Goal: Task Accomplishment & Management: Manage account settings

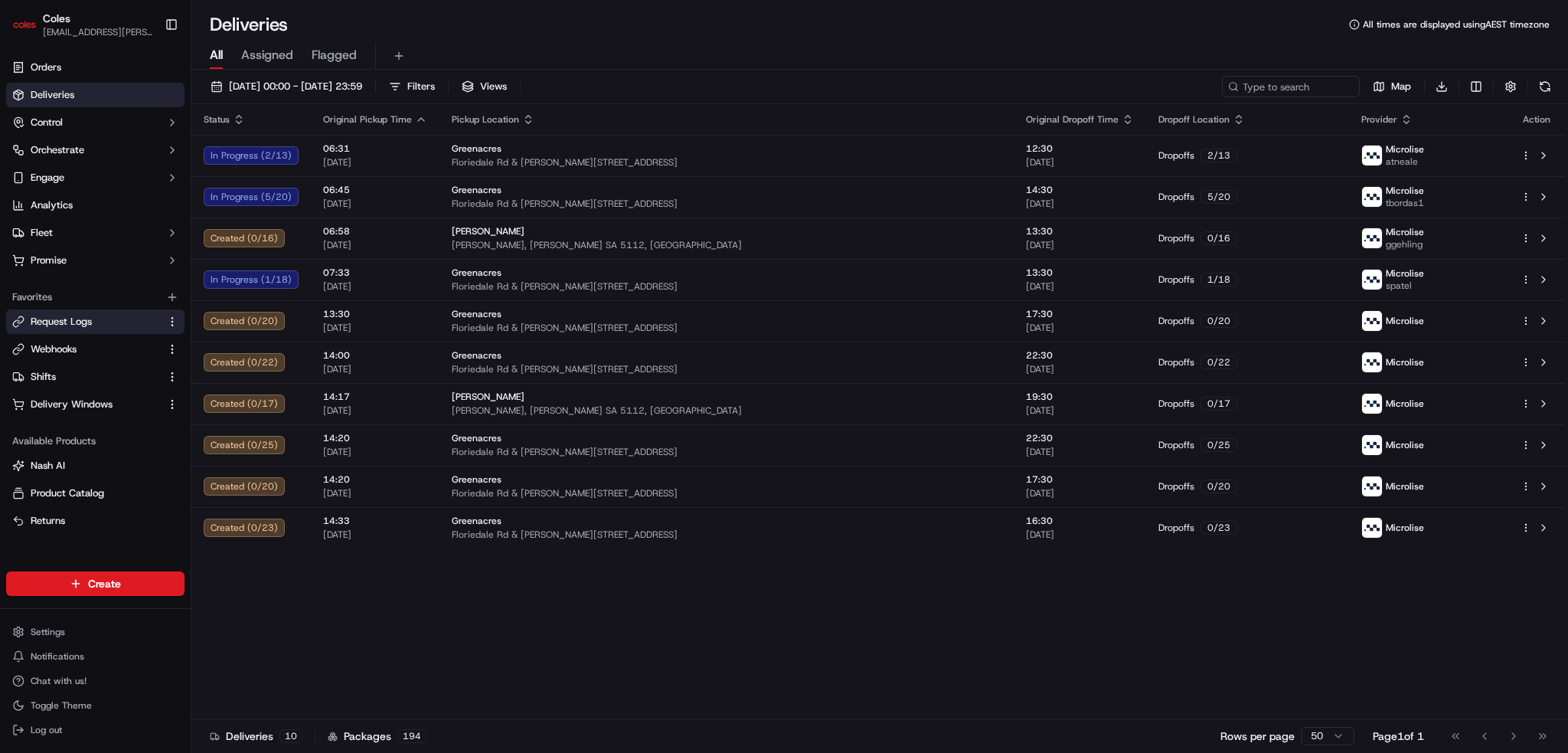
click at [102, 323] on link "Request Logs" at bounding box center [86, 322] width 148 height 14
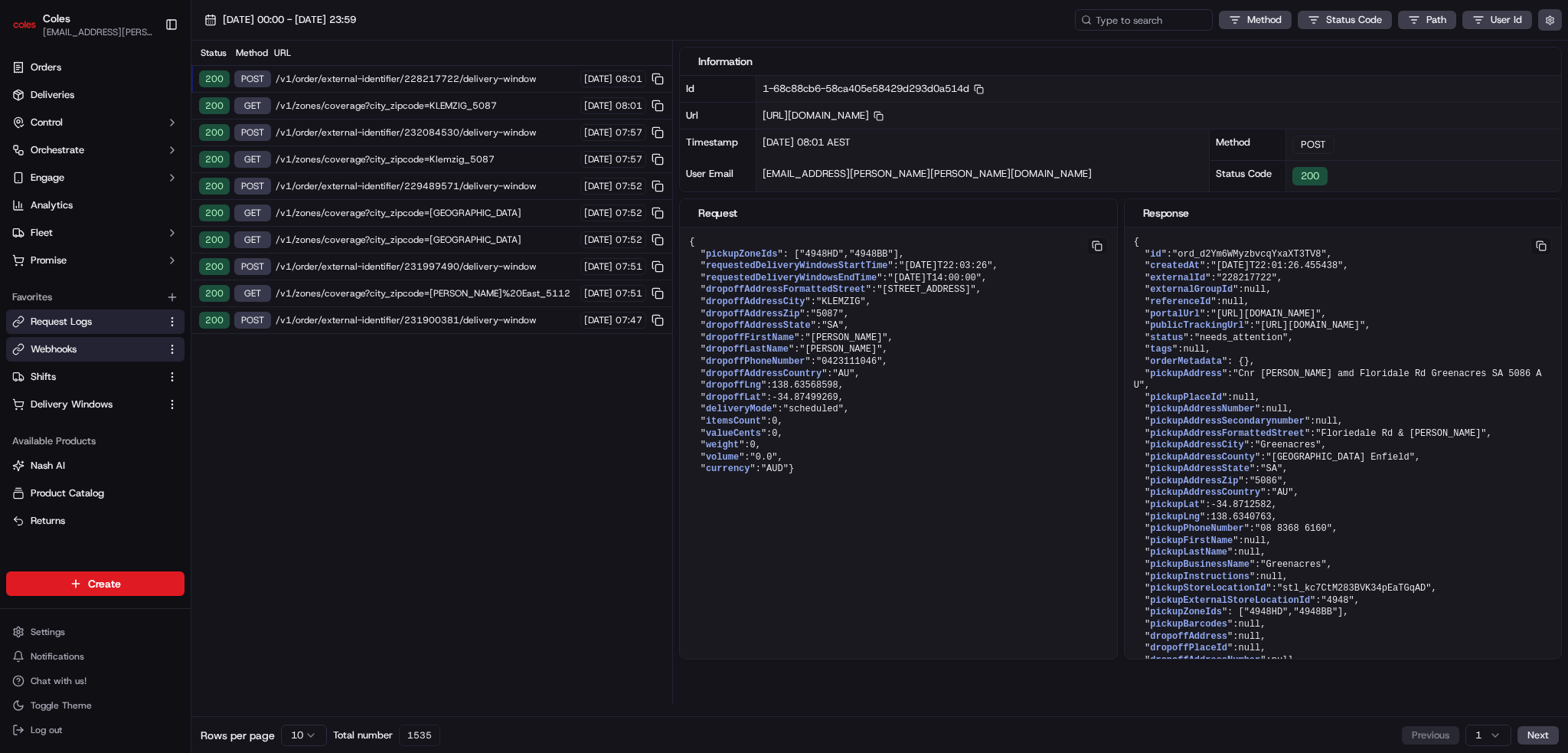
click at [80, 343] on link "Webhooks" at bounding box center [86, 349] width 148 height 14
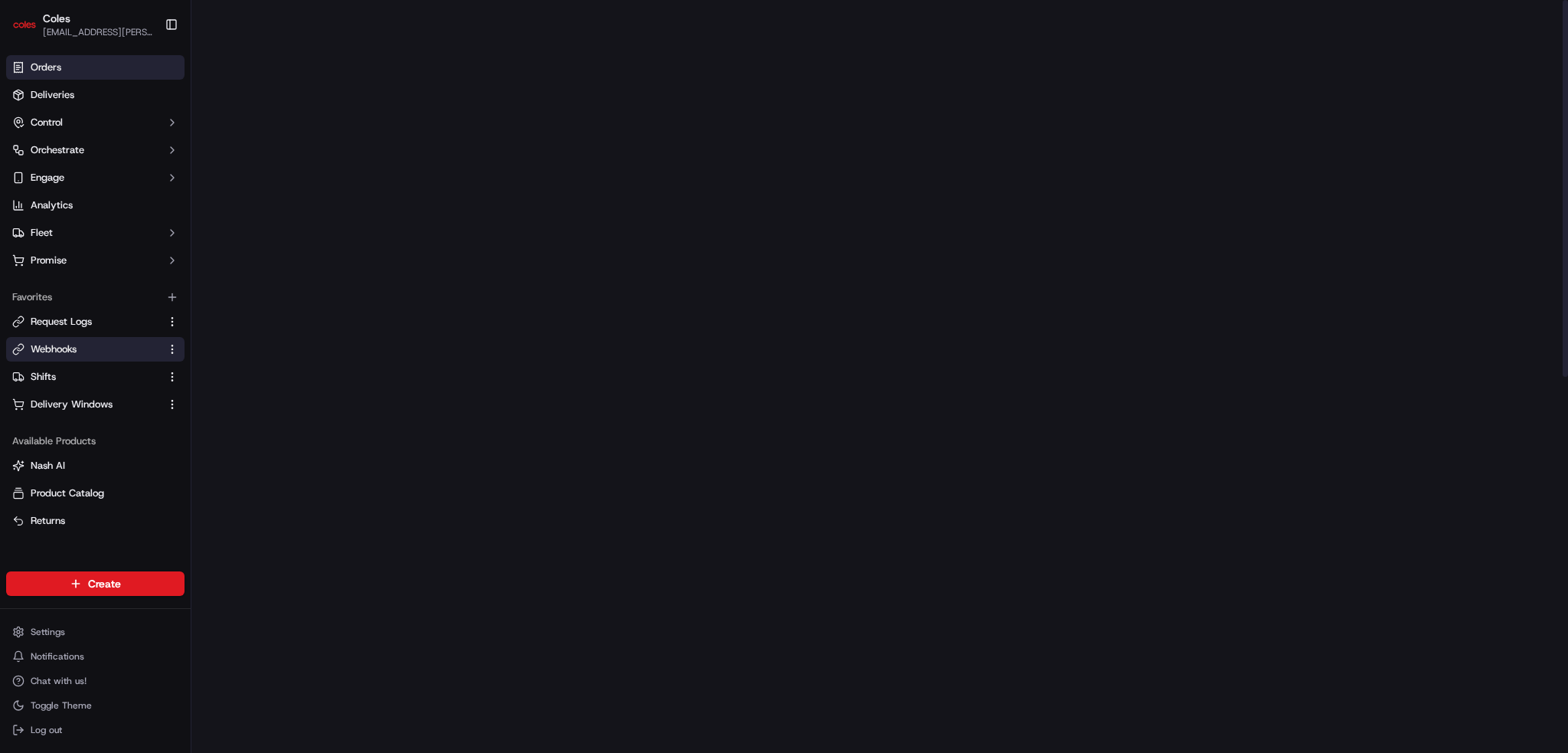
click at [114, 67] on link "Orders" at bounding box center [96, 67] width 179 height 24
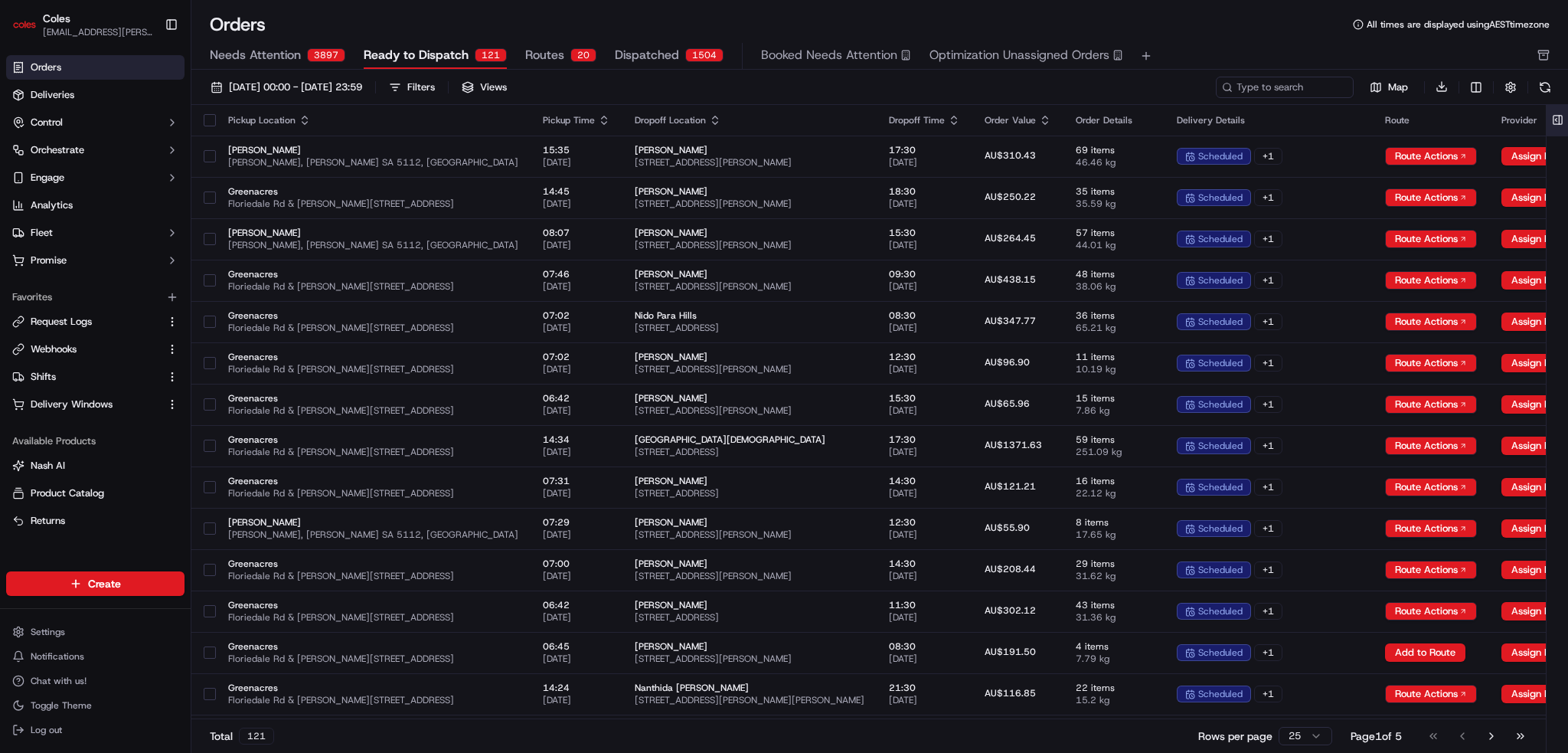
click at [1562, 115] on button at bounding box center [1557, 120] width 25 height 31
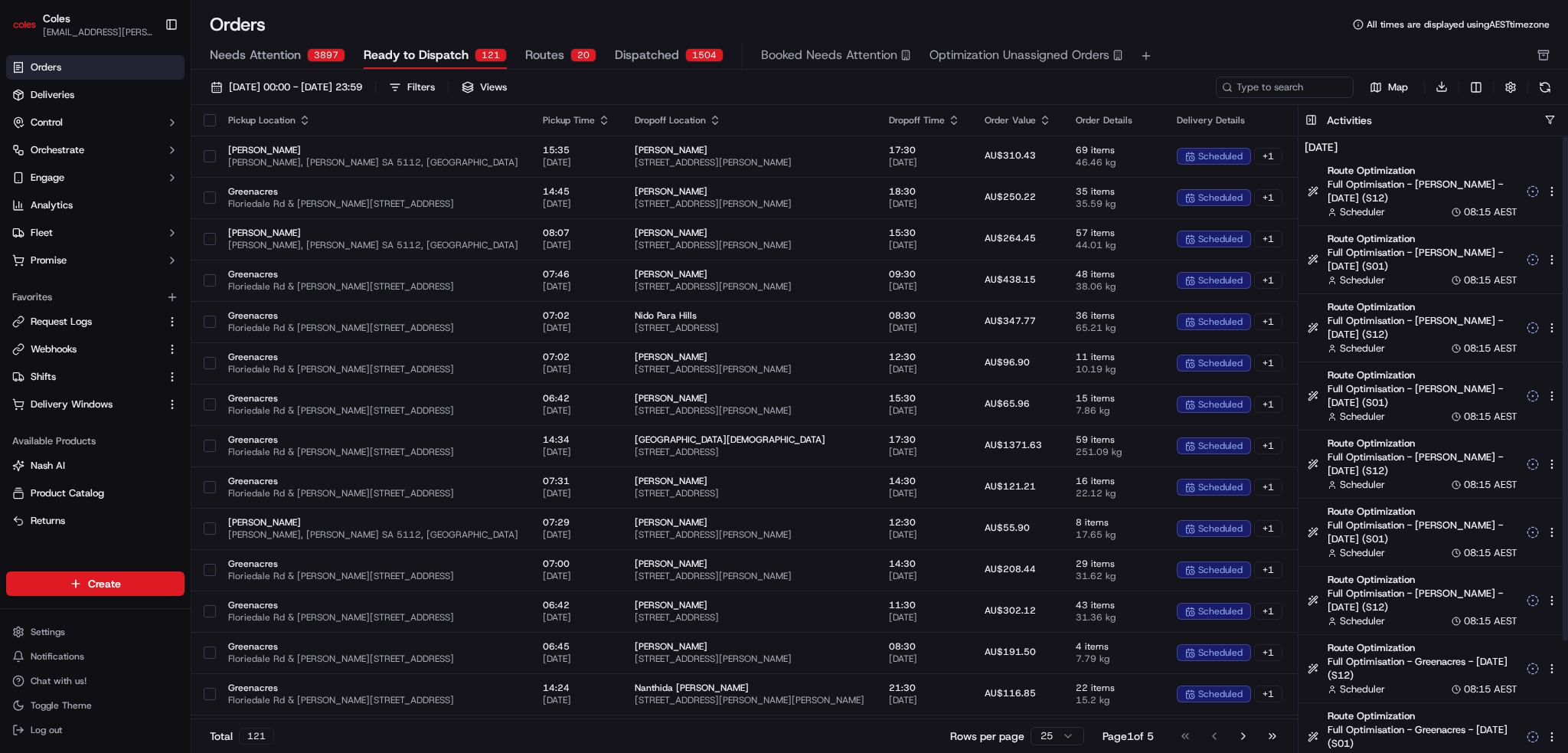
click at [1462, 128] on div "Activities" at bounding box center [1434, 120] width 270 height 32
click at [1562, 114] on div "Activities" at bounding box center [1447, 120] width 241 height 15
click at [1551, 115] on button "button" at bounding box center [1550, 120] width 11 height 11
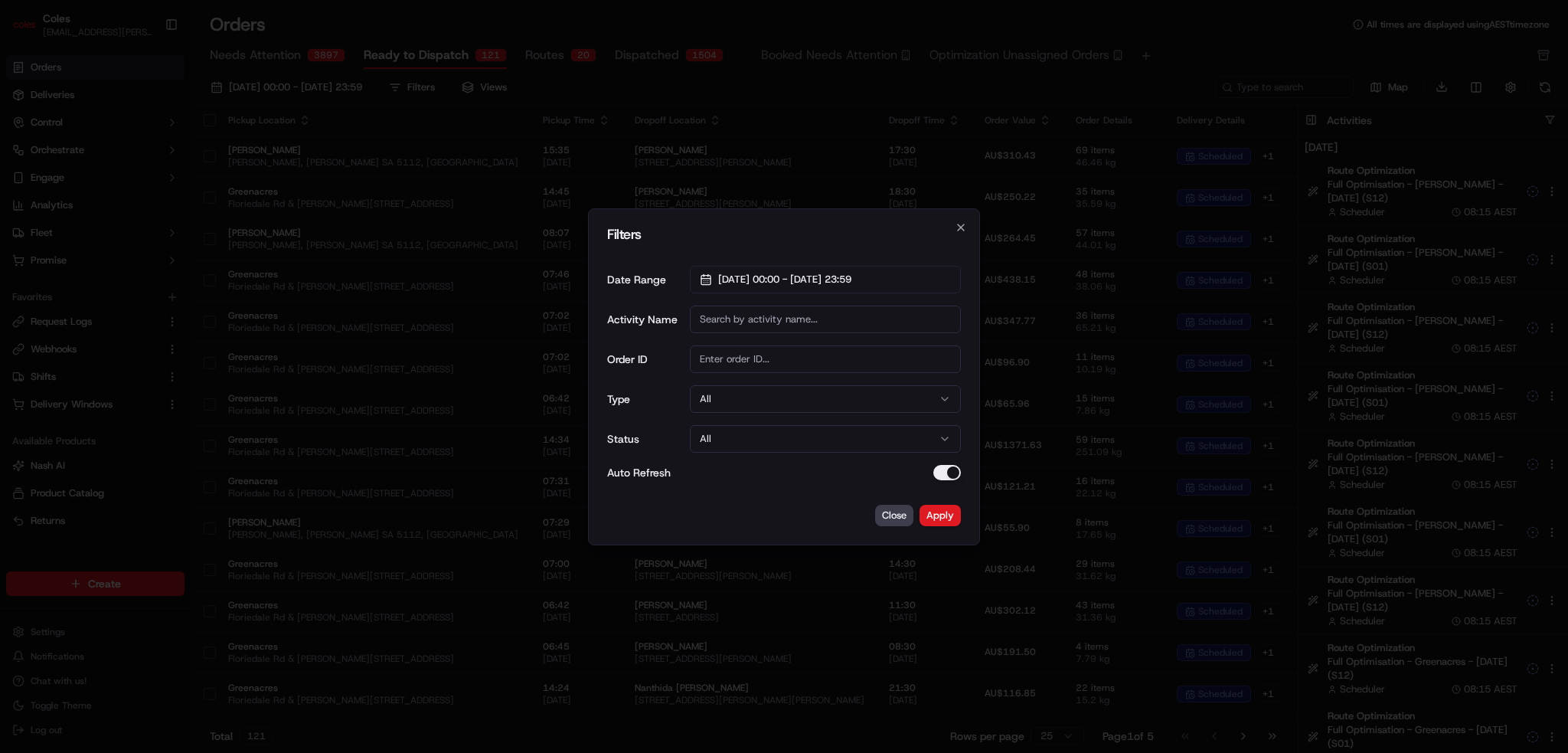
click at [783, 333] on div "Date Range 01/09/2025 00:00 - 30/09/2025 23:59 Activity Name Order ID Type All …" at bounding box center [784, 373] width 354 height 239
click at [775, 321] on input "Activity Name" at bounding box center [826, 319] width 271 height 28
type input "dispatch"
click at [956, 519] on button "Apply" at bounding box center [940, 516] width 41 height 21
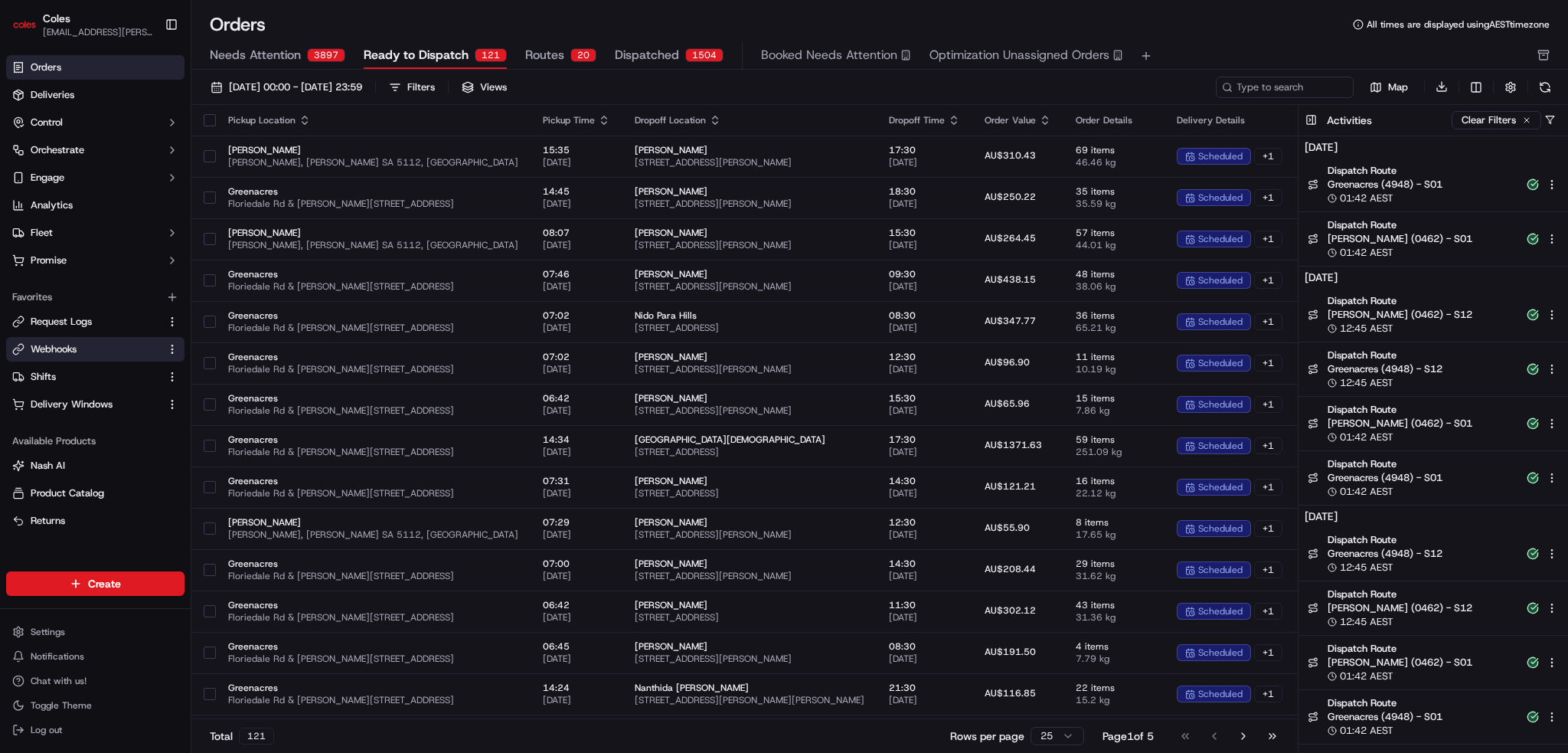
click at [96, 339] on button "Webhooks" at bounding box center [96, 349] width 179 height 24
click at [72, 340] on button "Webhooks" at bounding box center [96, 349] width 179 height 24
click at [67, 348] on span "Webhooks" at bounding box center [54, 349] width 46 height 14
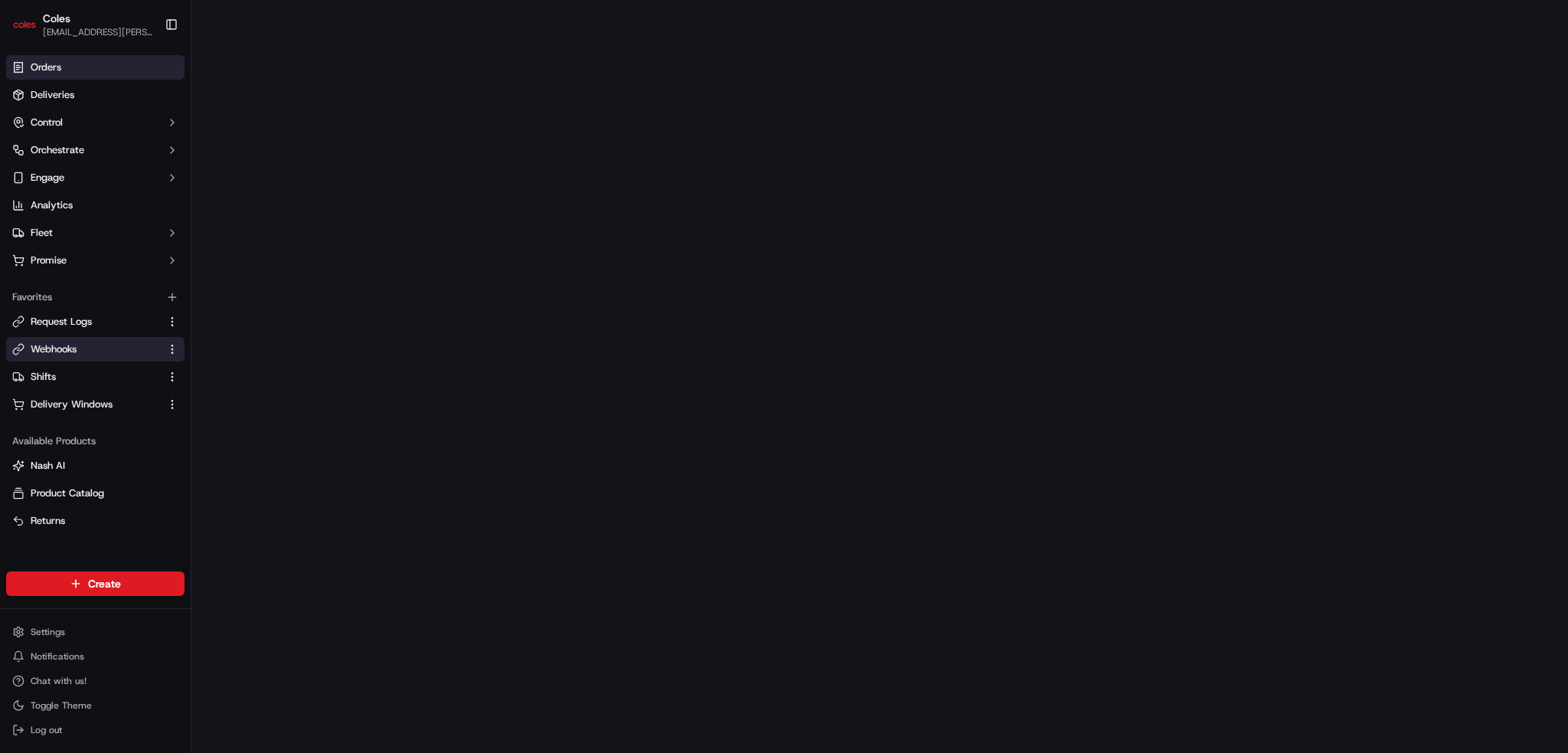
drag, startPoint x: 37, startPoint y: 54, endPoint x: 32, endPoint y: 69, distance: 15.8
click at [37, 54] on div "Orders Deliveries Control Orchestrate Engage Analytics Fleet Promise" at bounding box center [95, 163] width 191 height 230
click at [33, 70] on span "Orders" at bounding box center [46, 67] width 31 height 14
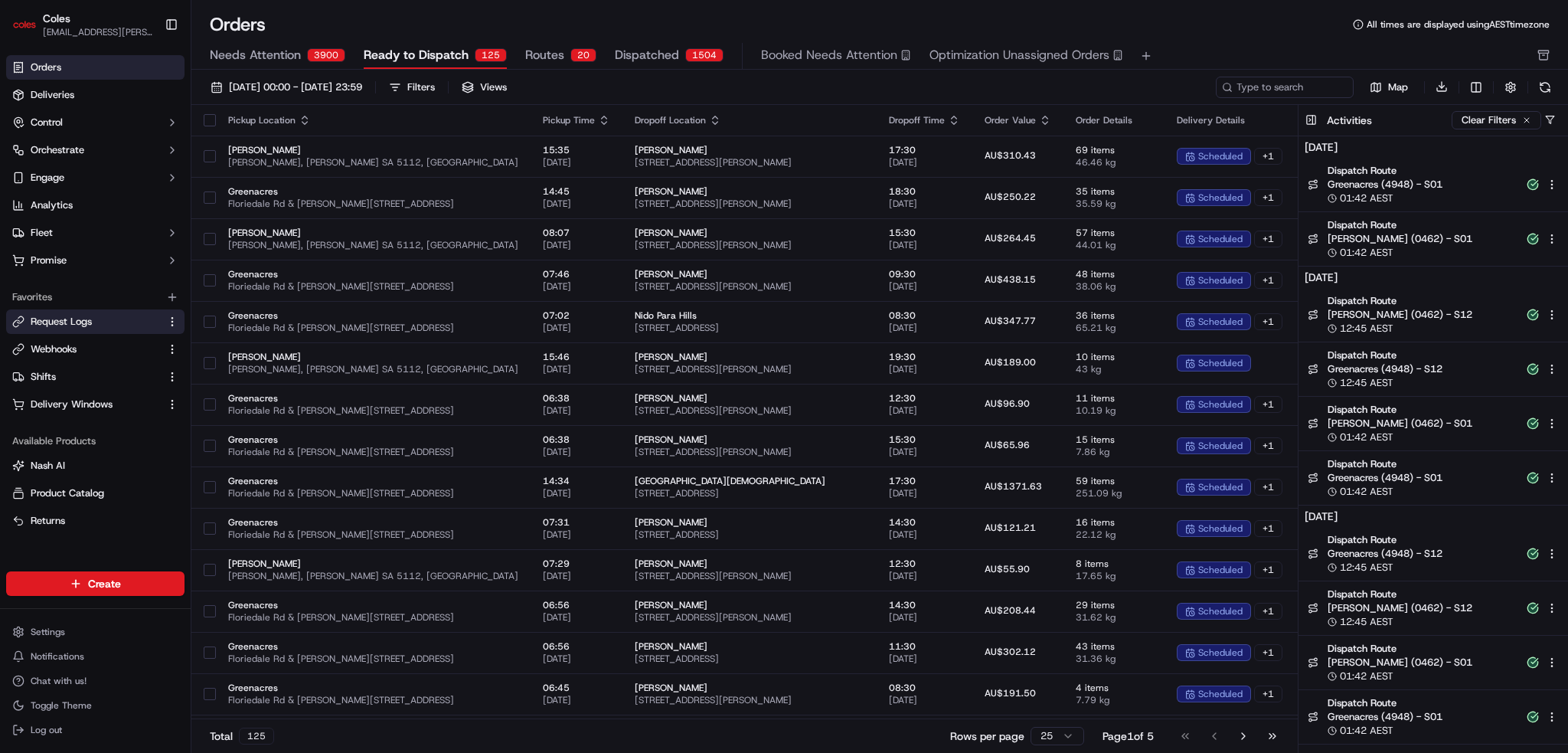
click at [85, 318] on span "Request Logs" at bounding box center [61, 322] width 61 height 14
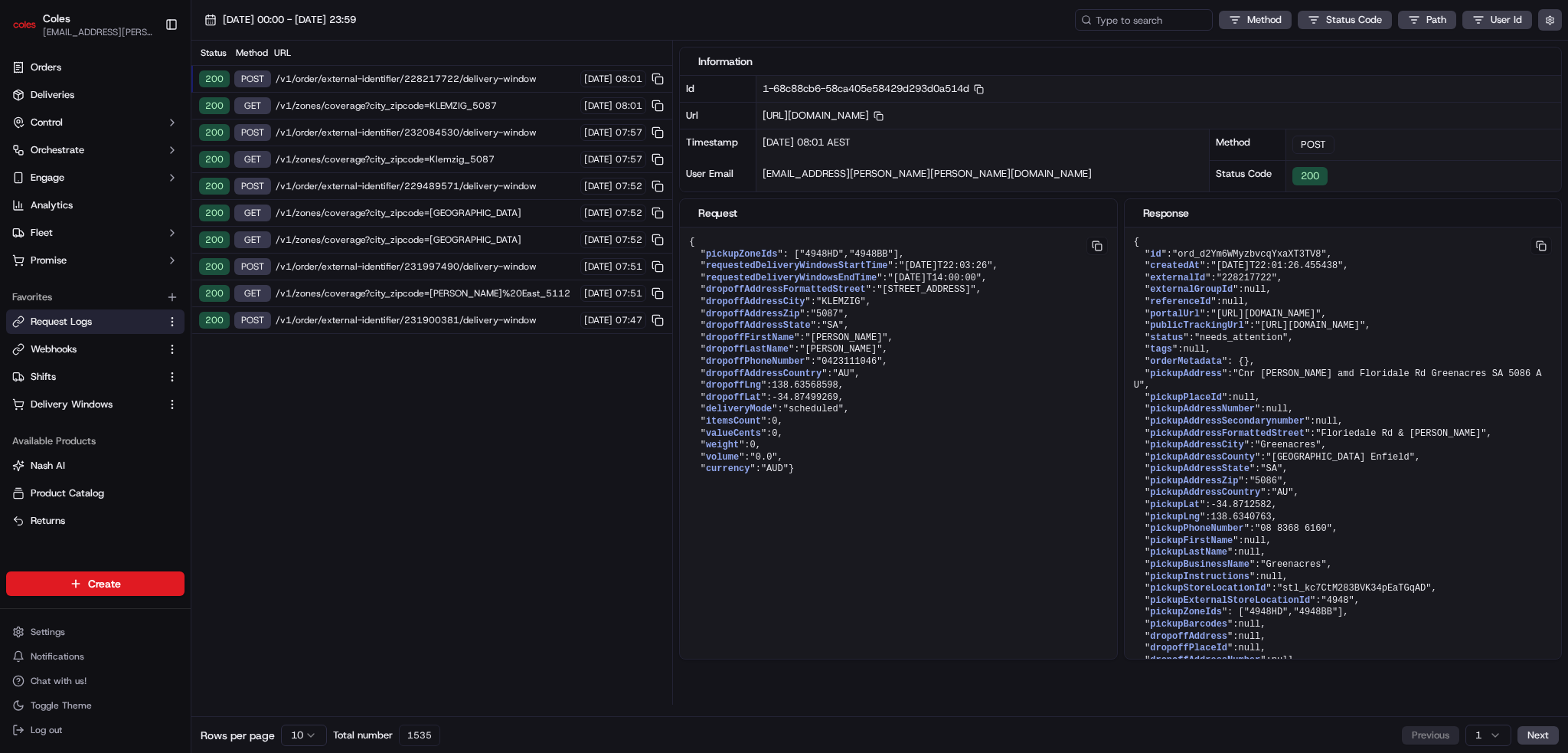
click at [473, 74] on span "/v1/order/external-identifier/228217722/delivery-window" at bounding box center [426, 79] width 300 height 12
click at [473, 74] on span "/v1/order/external-identifier/228217722/delivery-window" at bounding box center [426, 79] width 300 height 12
click at [495, 82] on span "/v1/order/external-identifier/228217722/delivery-window" at bounding box center [426, 79] width 300 height 12
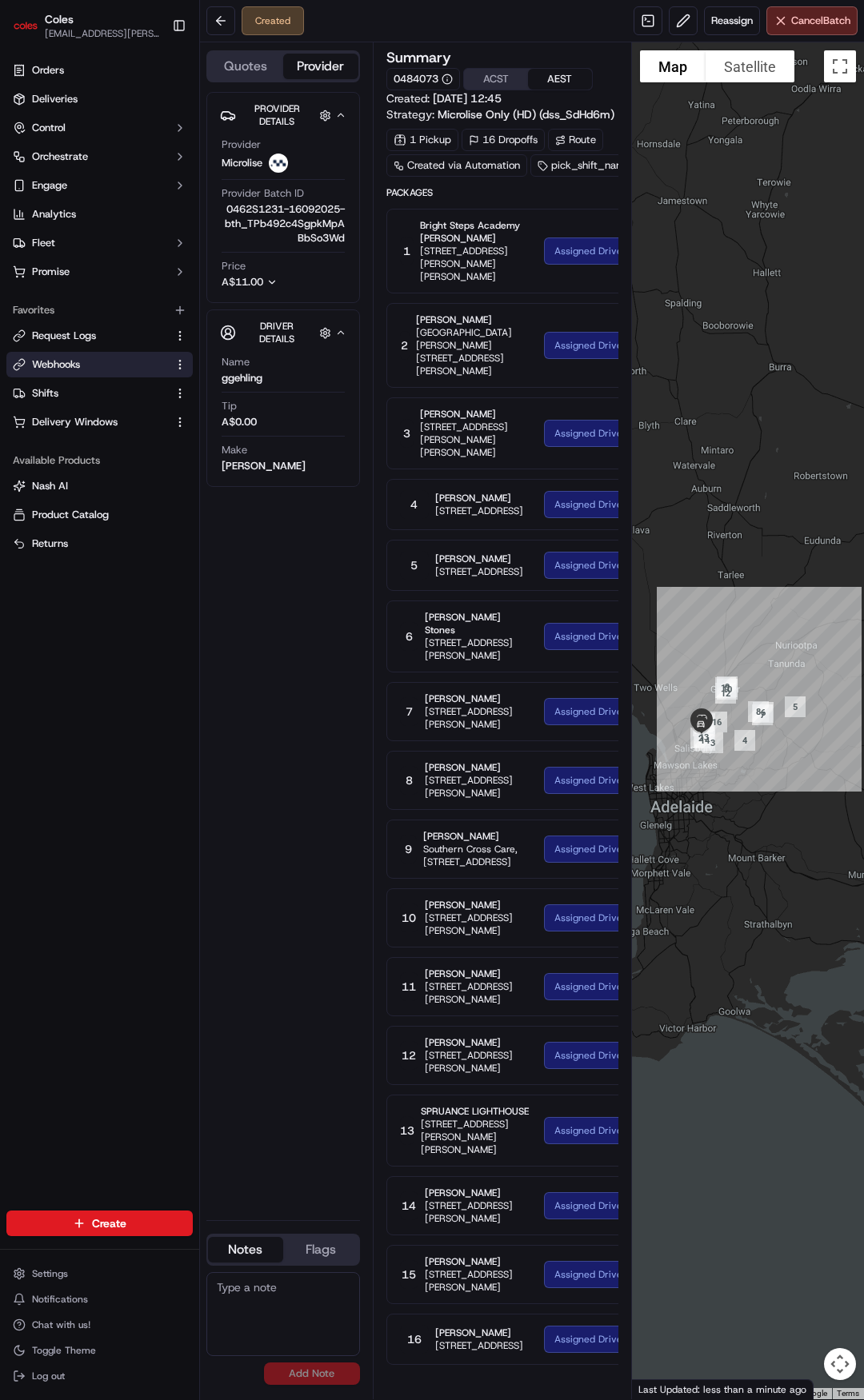
click at [59, 367] on span "Webhooks" at bounding box center [56, 365] width 48 height 14
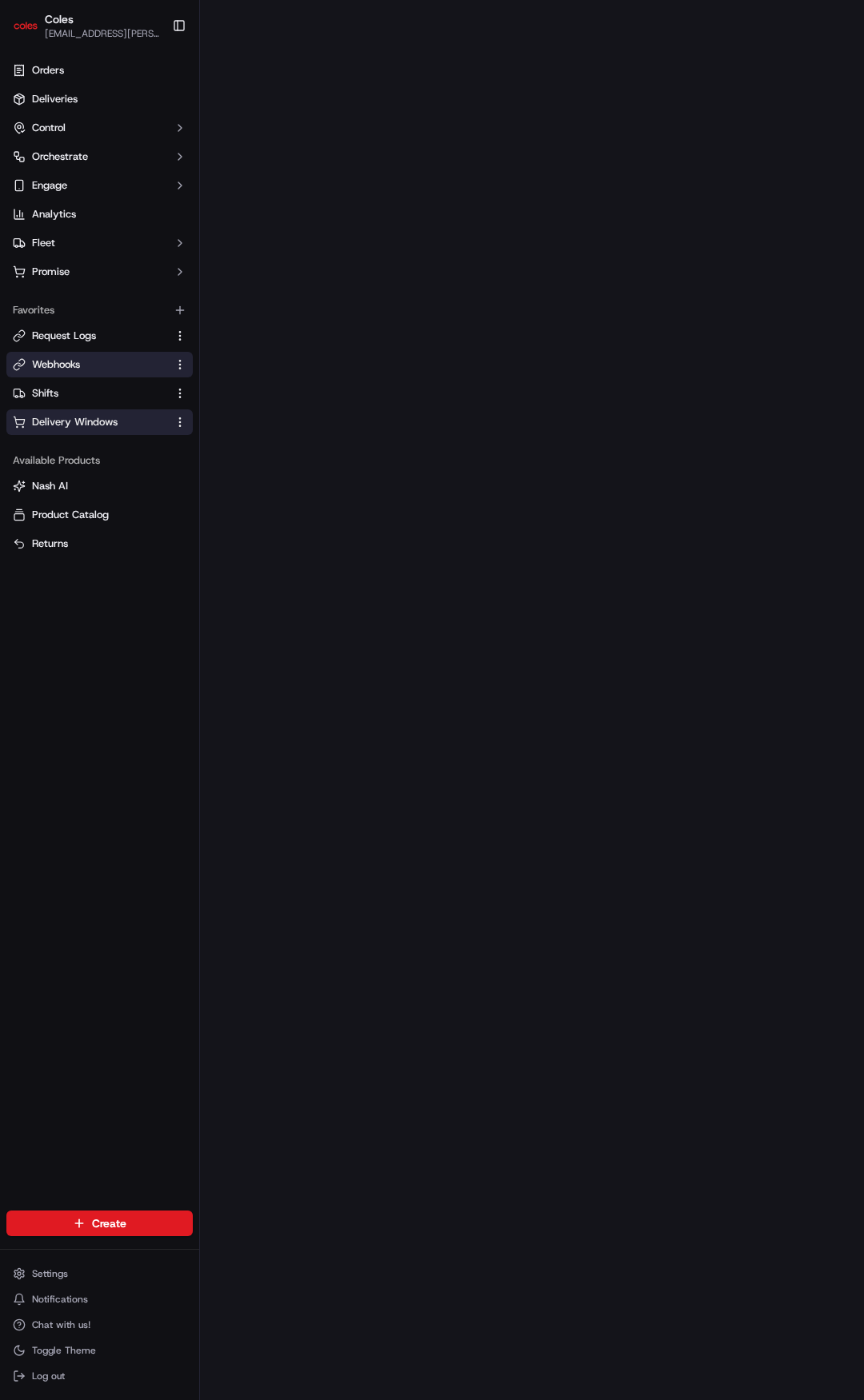
click at [64, 415] on span "Delivery Windows" at bounding box center [75, 421] width 86 height 14
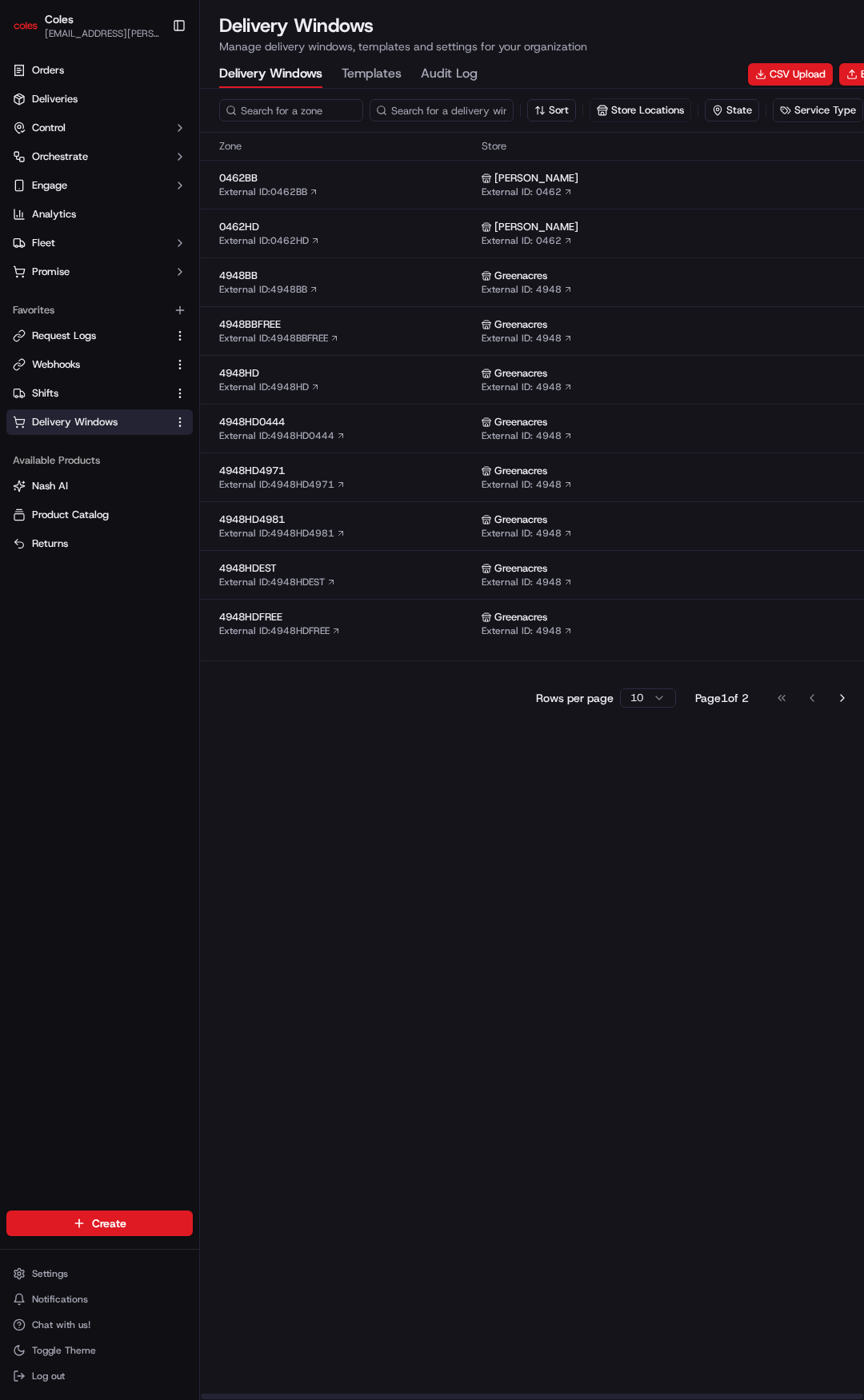
click at [371, 242] on div "0462HD External ID: 0462HD" at bounding box center [347, 233] width 256 height 27
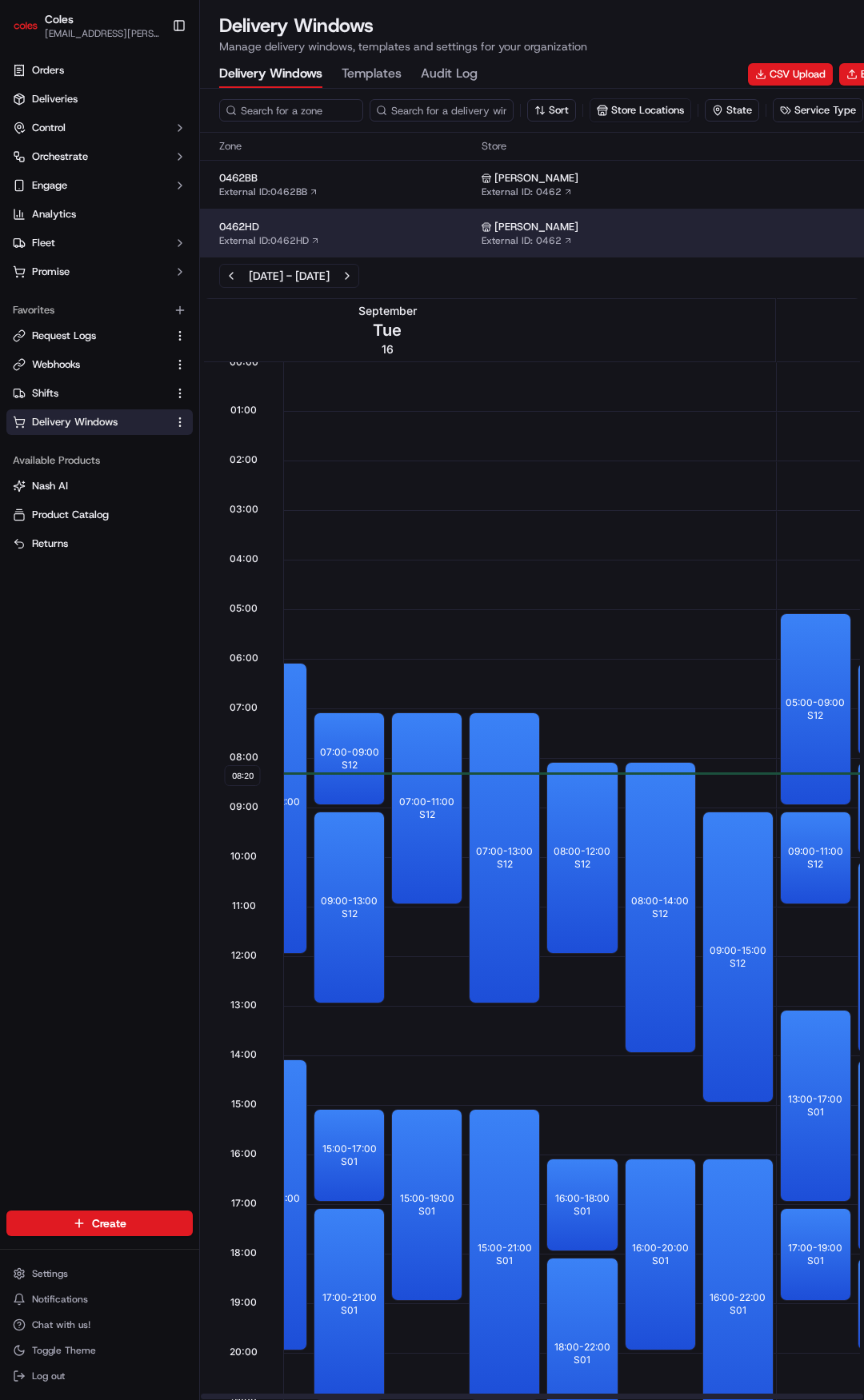
drag, startPoint x: 582, startPoint y: 333, endPoint x: 654, endPoint y: 335, distance: 72.0
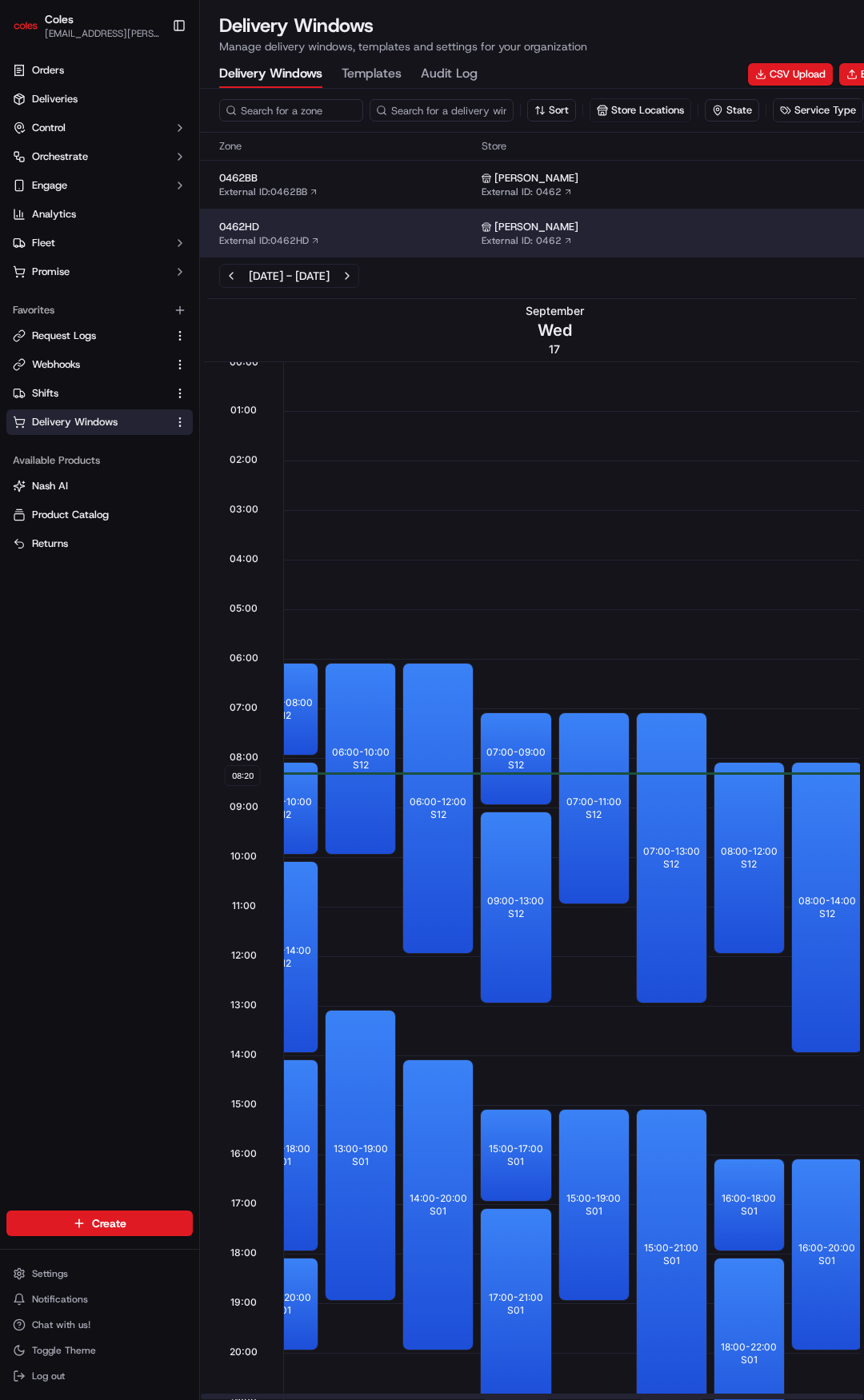
drag, startPoint x: 663, startPoint y: 337, endPoint x: 750, endPoint y: 341, distance: 87.1
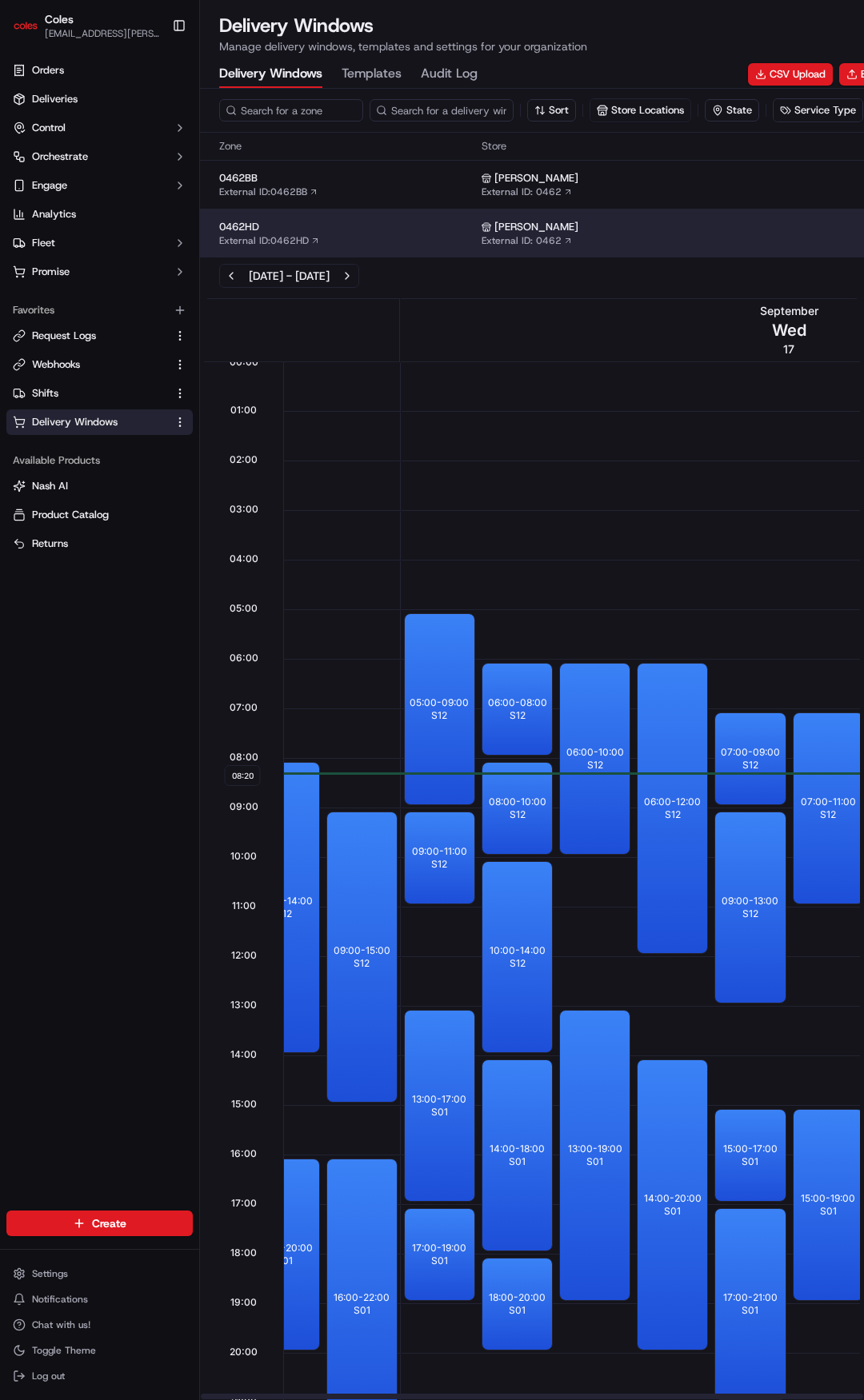
drag, startPoint x: 672, startPoint y: 346, endPoint x: 615, endPoint y: 346, distance: 57.0
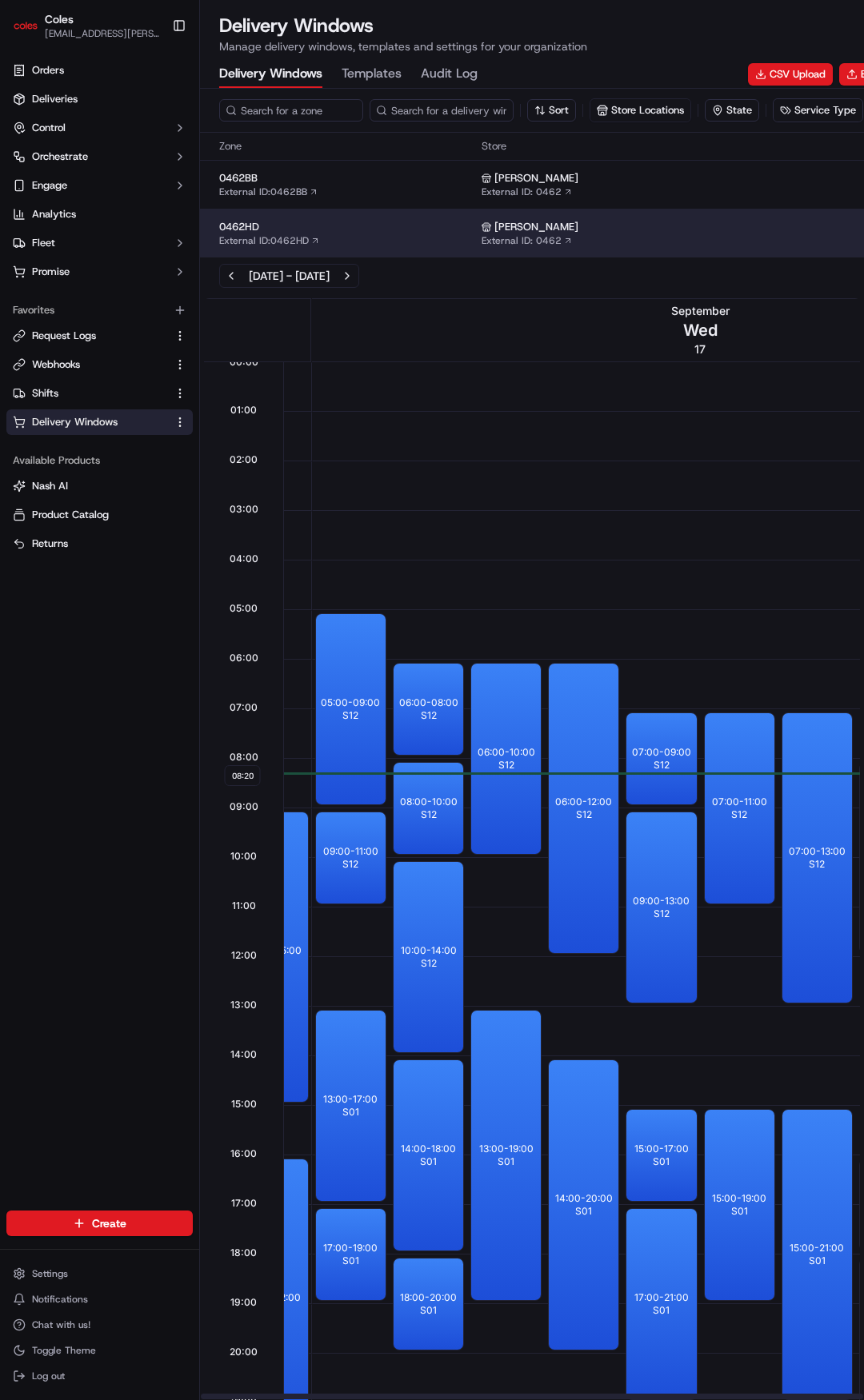
drag, startPoint x: 634, startPoint y: 347, endPoint x: 688, endPoint y: 346, distance: 54.0
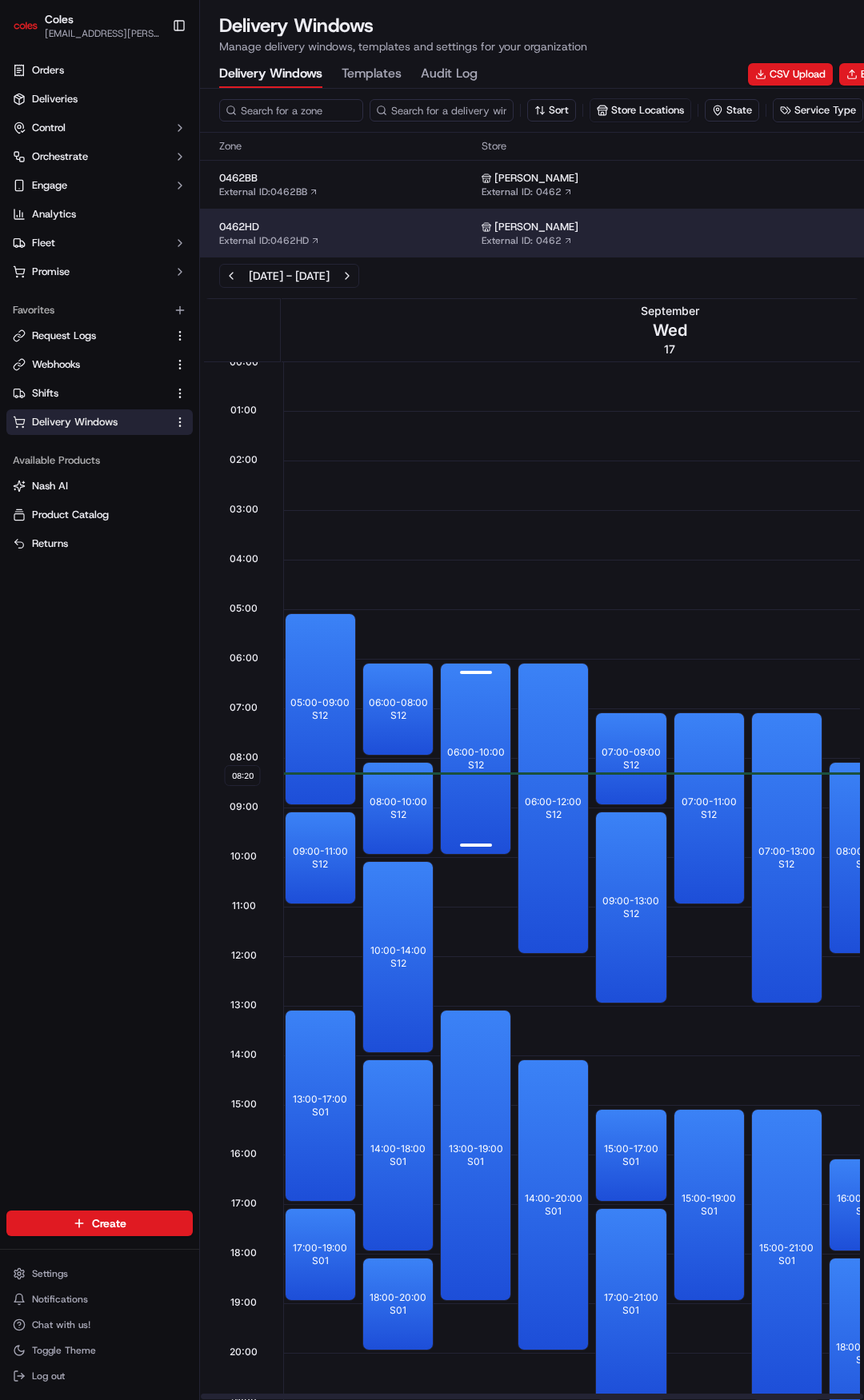
click at [477, 721] on div "06:00 - 10:00 S12" at bounding box center [476, 759] width 70 height 190
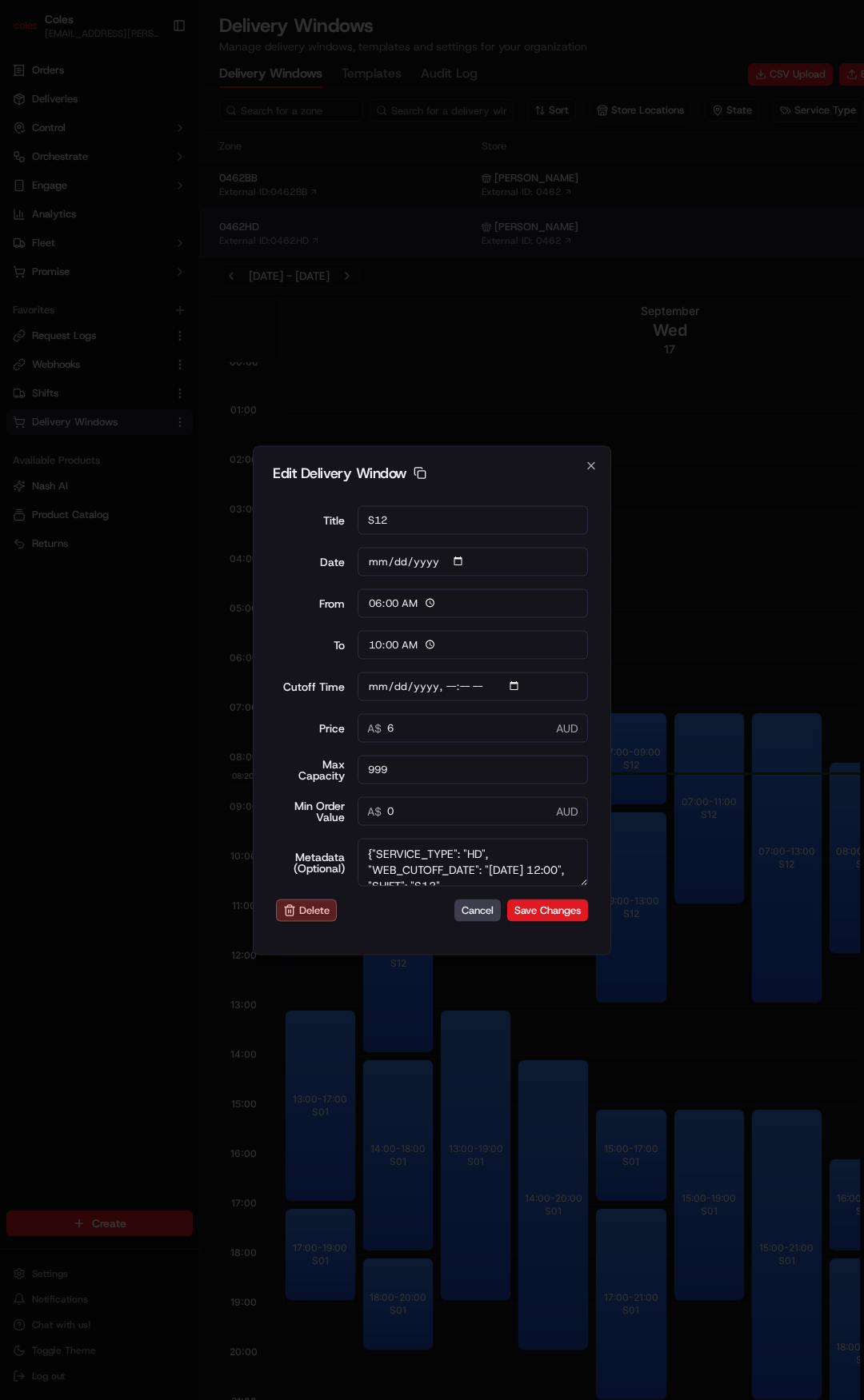
click at [415, 466] on h2 "Edit Delivery Window Copy dlw_Wk8agyvTHvtquQPzogbTnd_20:30_00:30" at bounding box center [432, 472] width 318 height 14
click at [415, 472] on icon "button" at bounding box center [420, 472] width 13 height 13
type input "[DATE]T12:10"
click at [586, 467] on icon "button" at bounding box center [590, 465] width 13 height 13
type input "[DATE]"
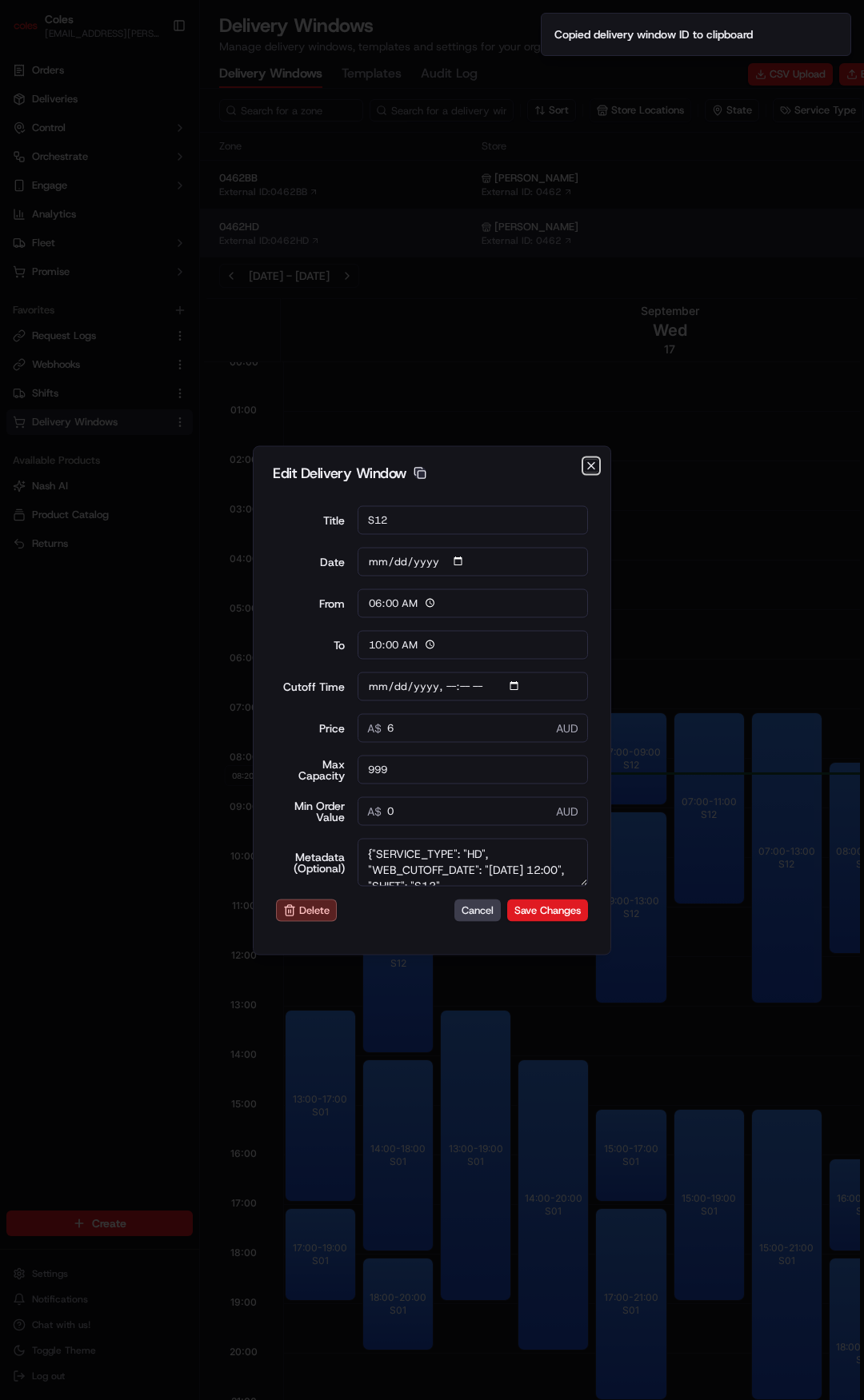
type input "08:20"
type input "09:20"
type input "[DATE]T12:10"
type input "0"
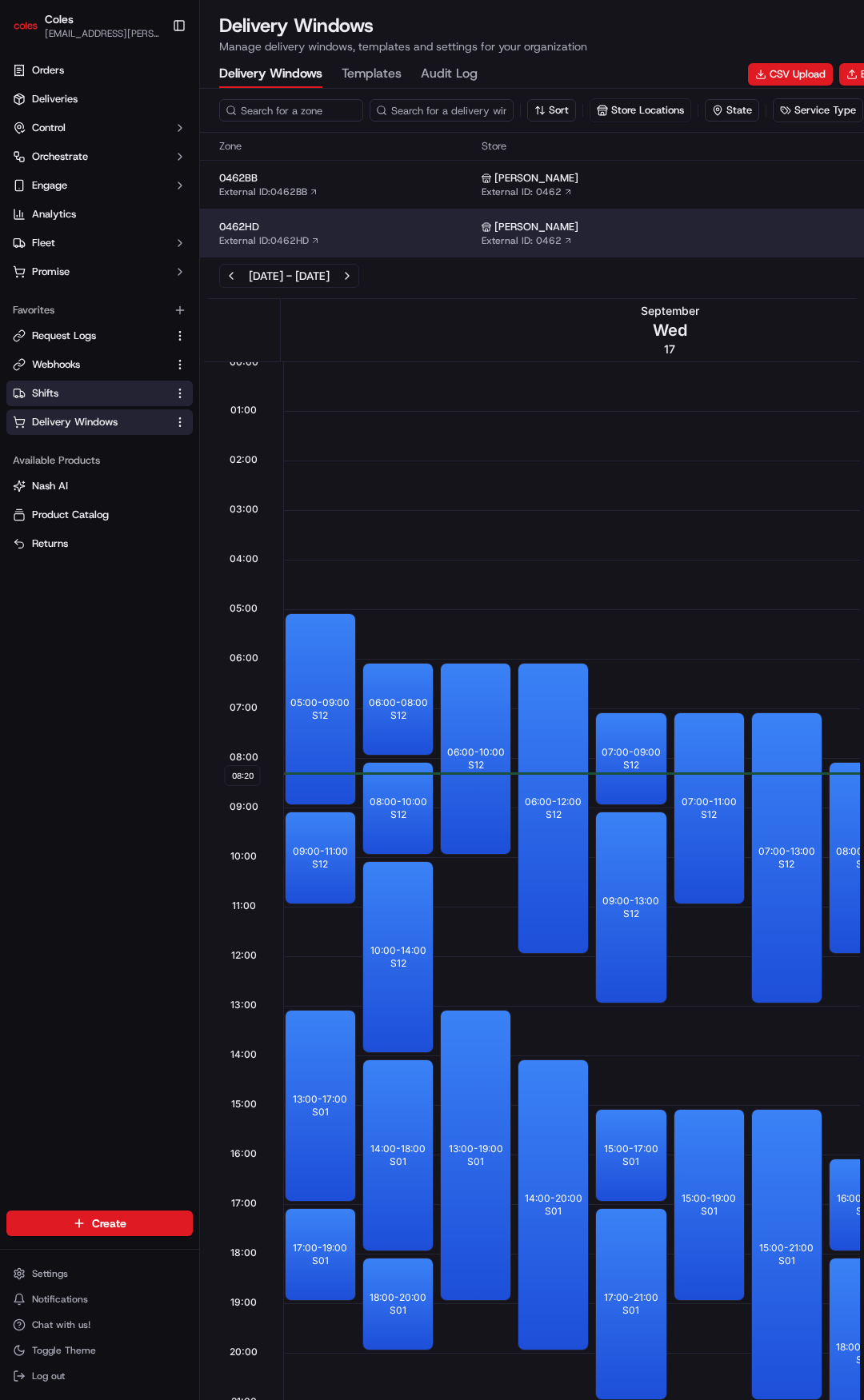
click at [75, 387] on link "Shifts" at bounding box center [90, 393] width 154 height 14
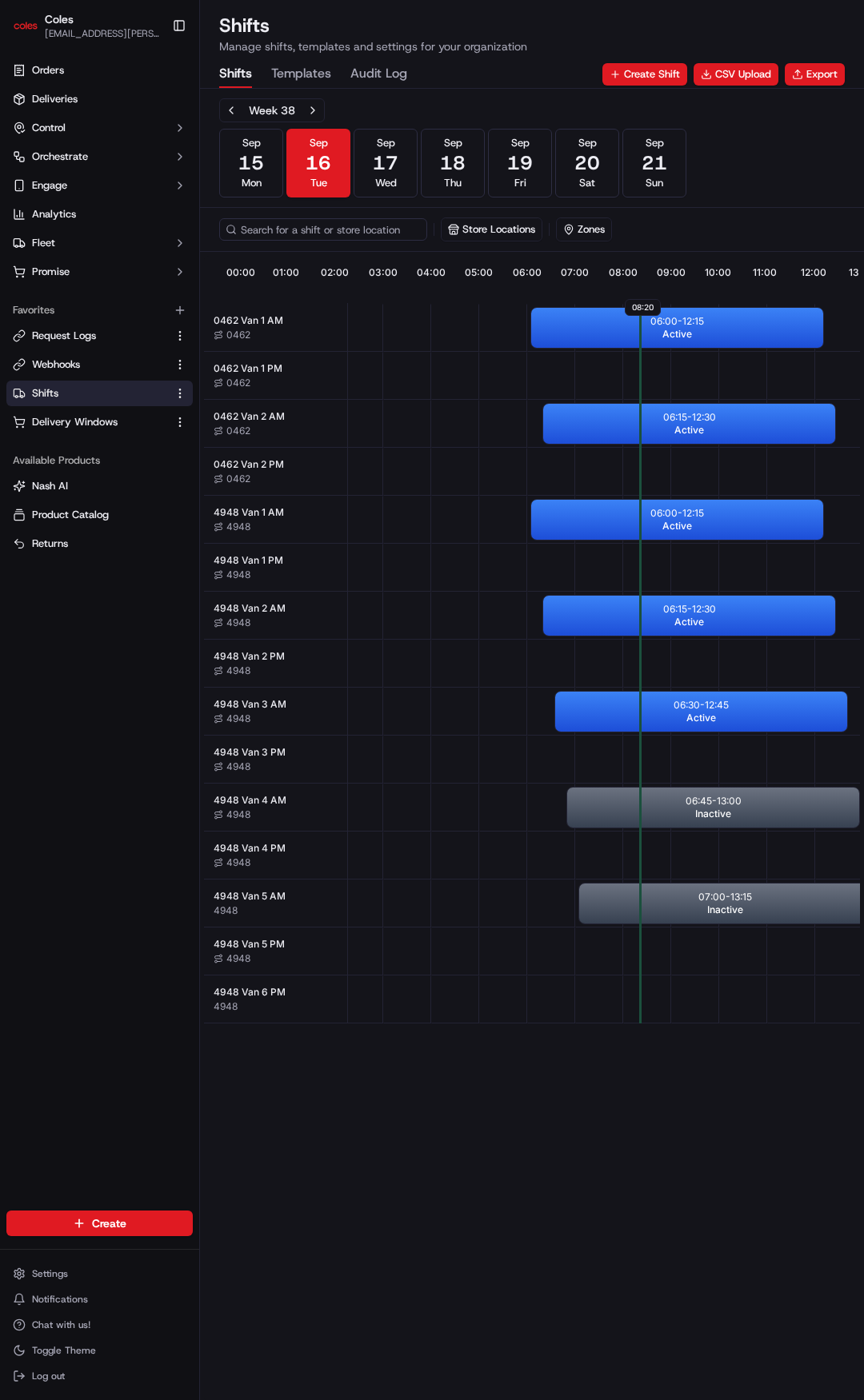
drag, startPoint x: 424, startPoint y: 372, endPoint x: 482, endPoint y: 370, distance: 58.0
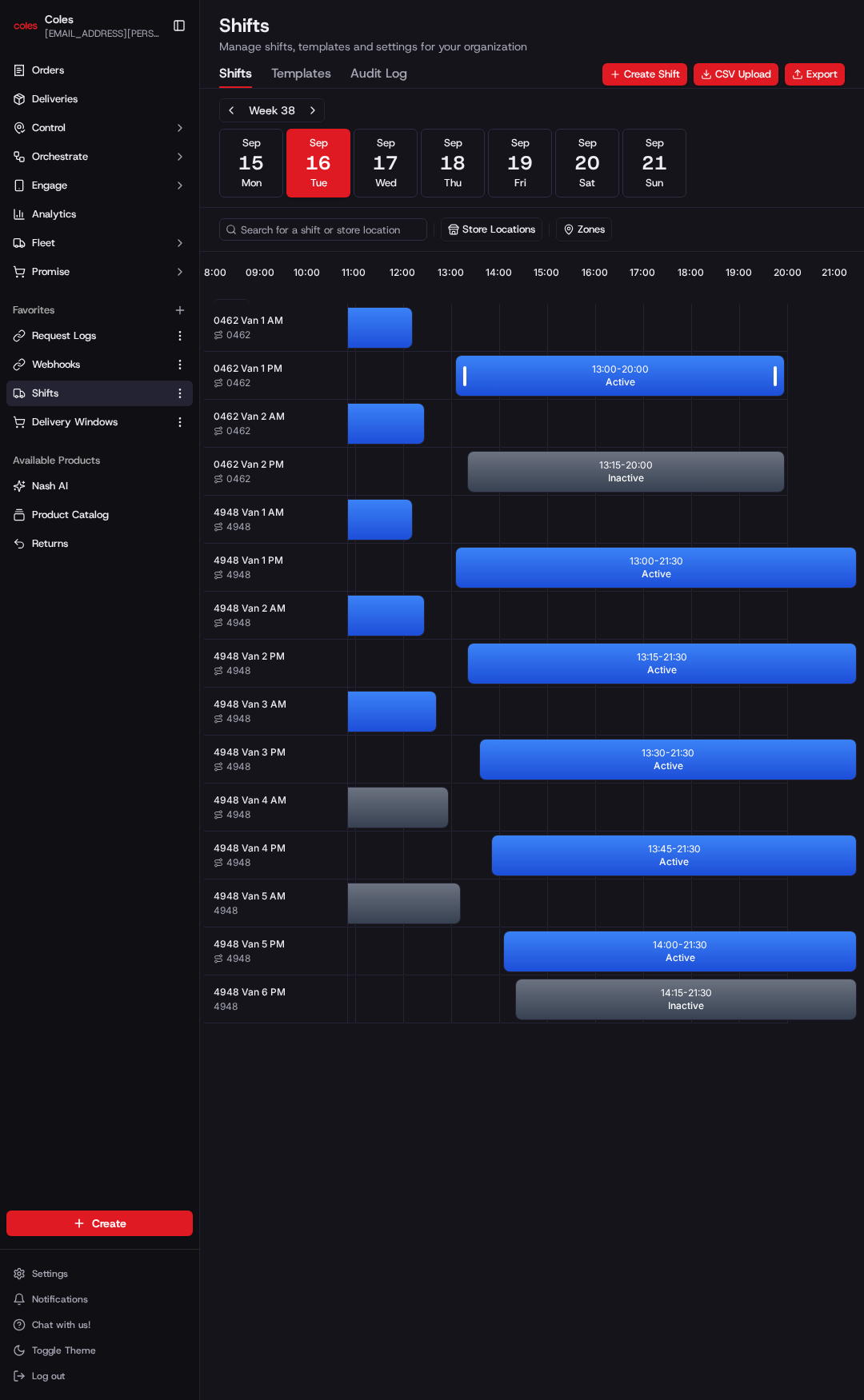
drag, startPoint x: 586, startPoint y: 379, endPoint x: 649, endPoint y: 383, distance: 63.1
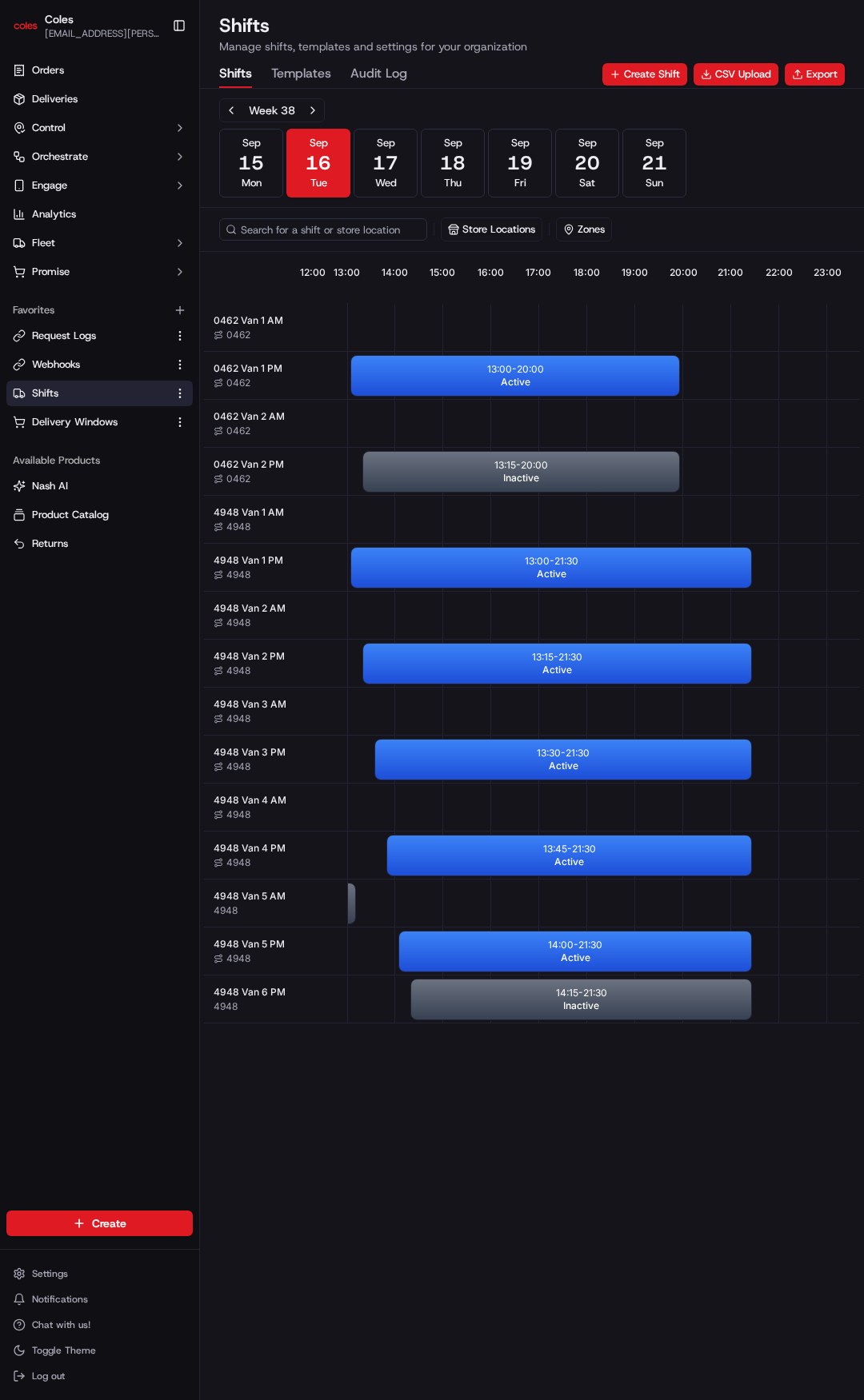
scroll to position [0, 640]
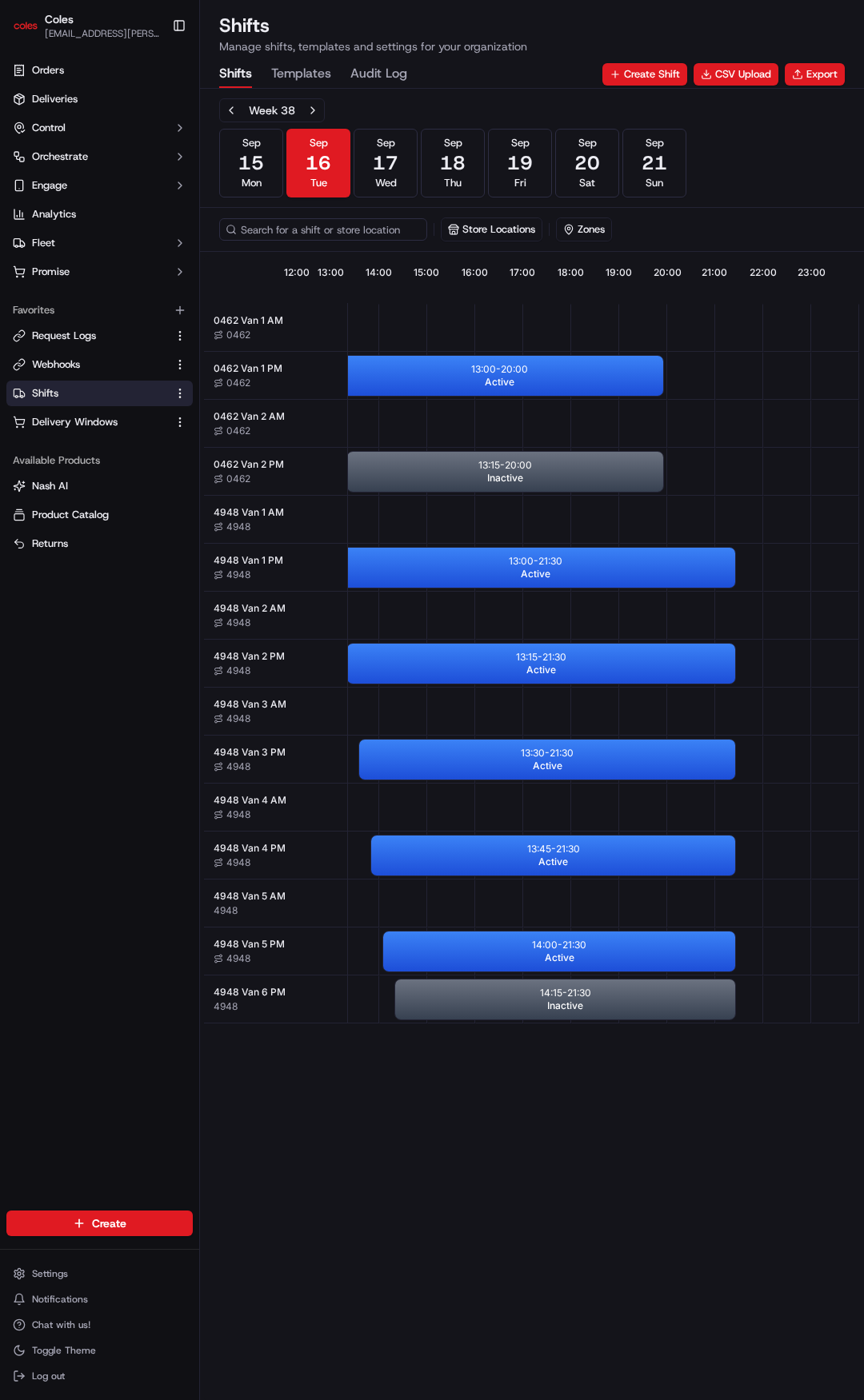
drag, startPoint x: 744, startPoint y: 415, endPoint x: 804, endPoint y: 415, distance: 60.0
click at [383, 170] on span "17" at bounding box center [385, 163] width 25 height 25
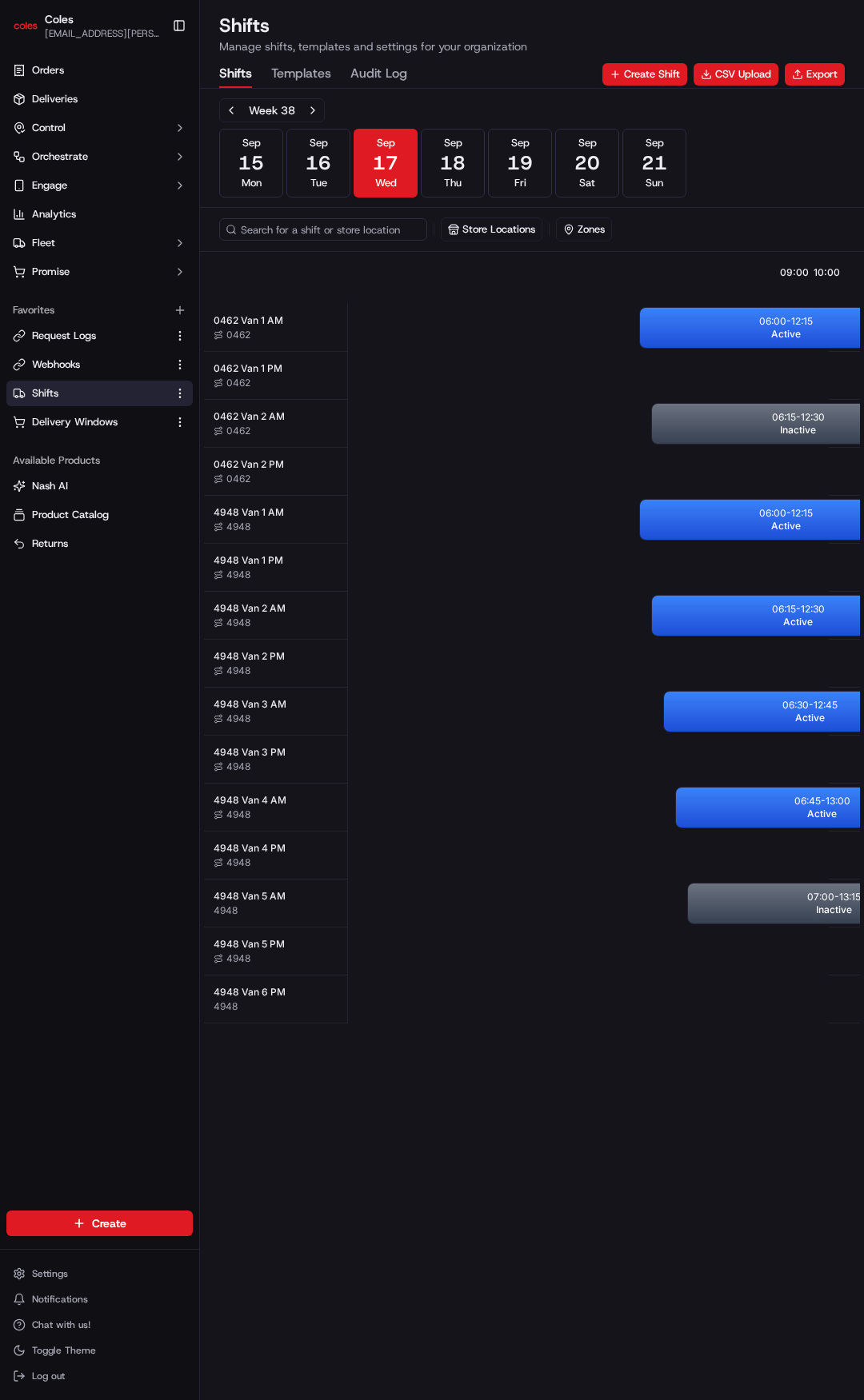
drag, startPoint x: 387, startPoint y: 310, endPoint x: 276, endPoint y: 288, distance: 113.2
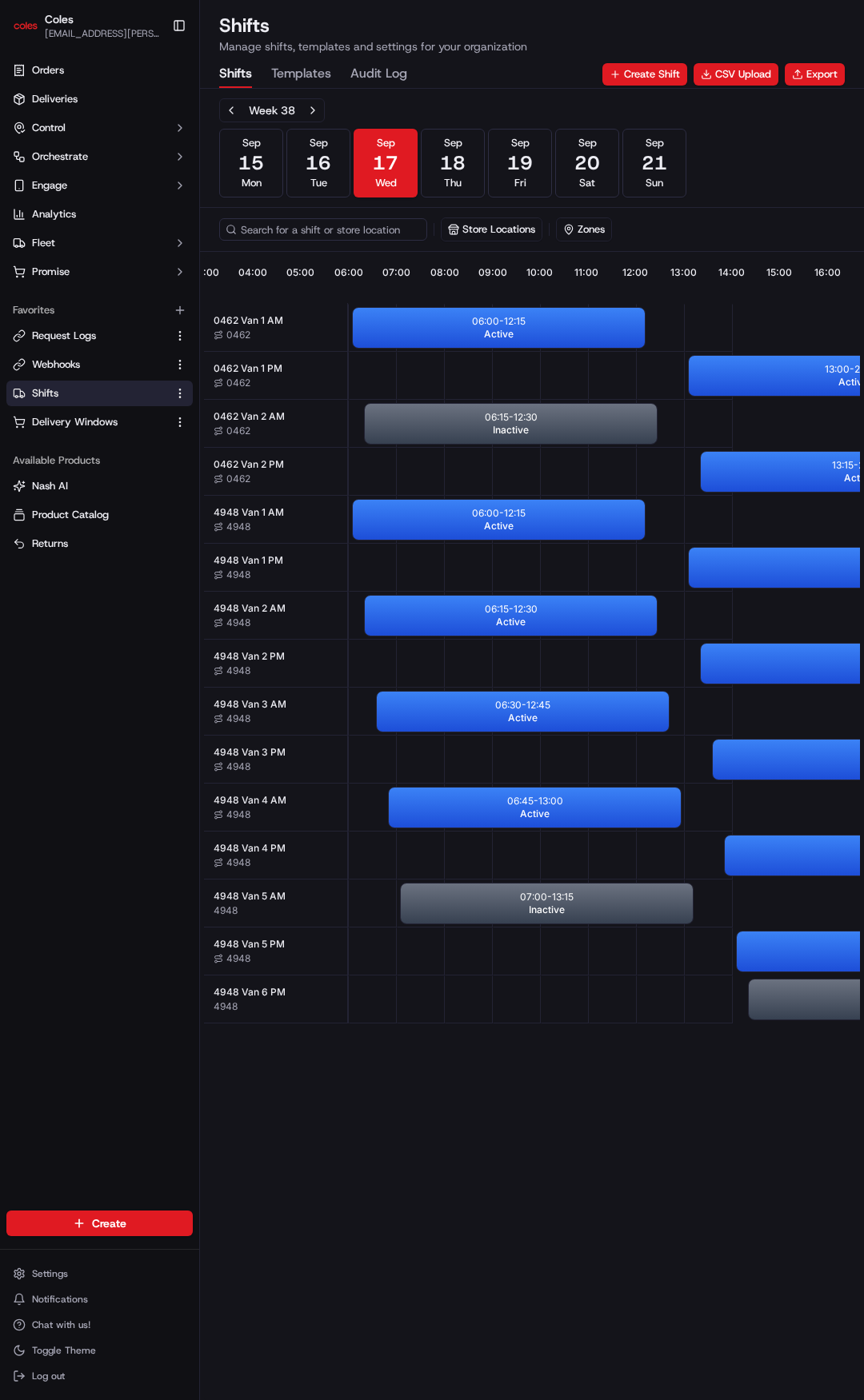
drag, startPoint x: 376, startPoint y: 282, endPoint x: 410, endPoint y: 284, distance: 34.1
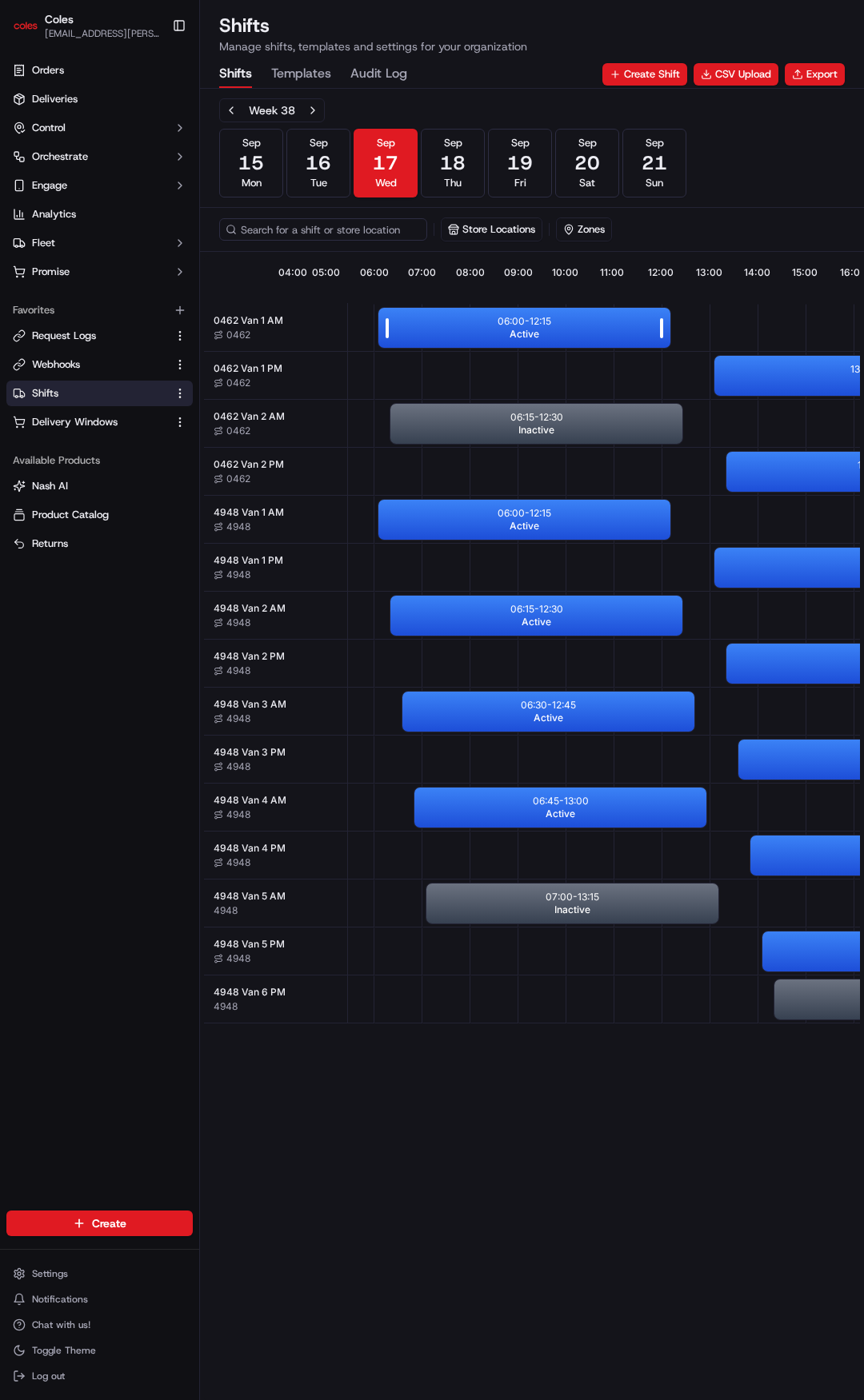
drag, startPoint x: 414, startPoint y: 332, endPoint x: 380, endPoint y: 331, distance: 34.0
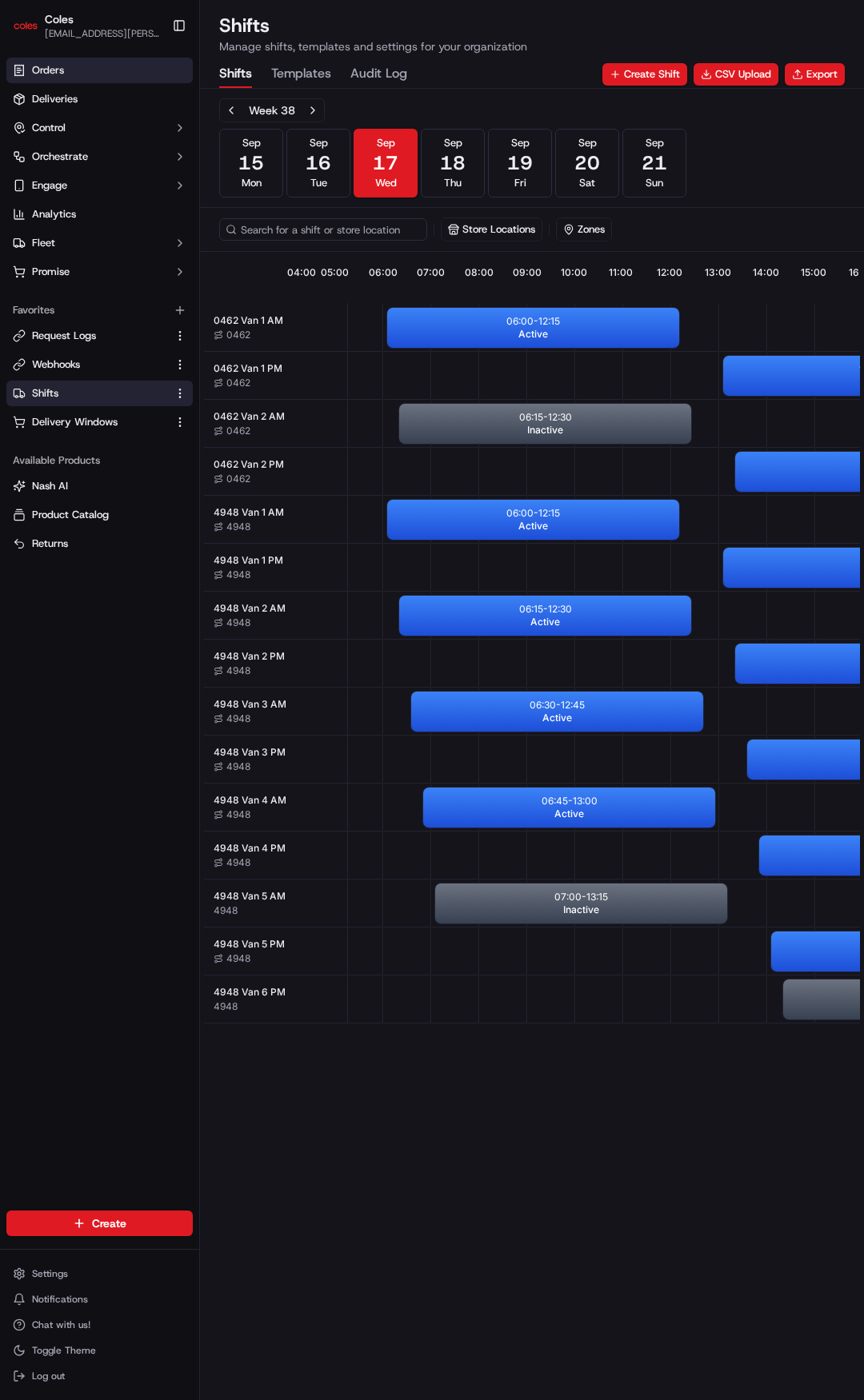
click at [20, 62] on link "Orders" at bounding box center [100, 70] width 187 height 25
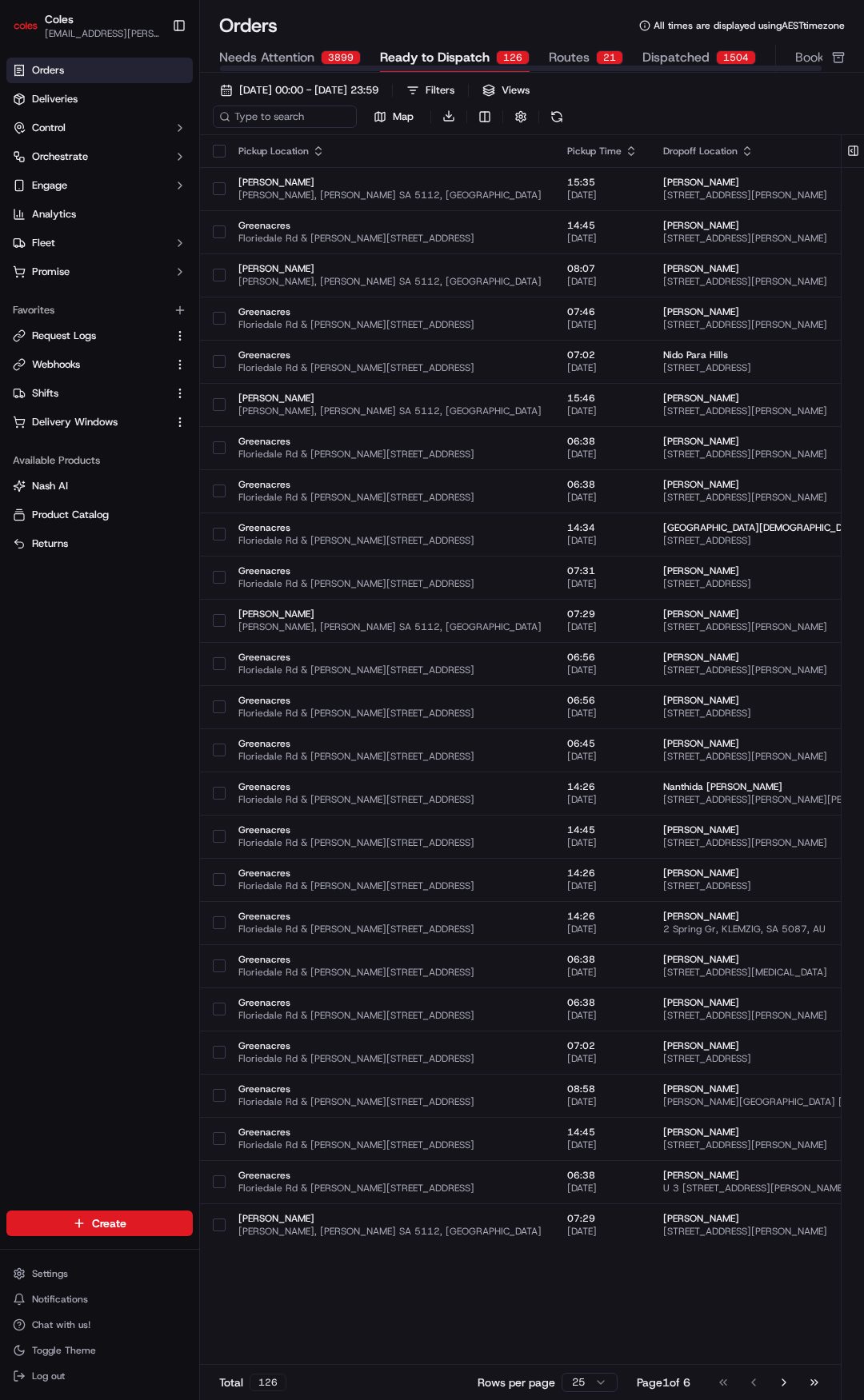
click at [569, 52] on span "Routes" at bounding box center [569, 58] width 41 height 20
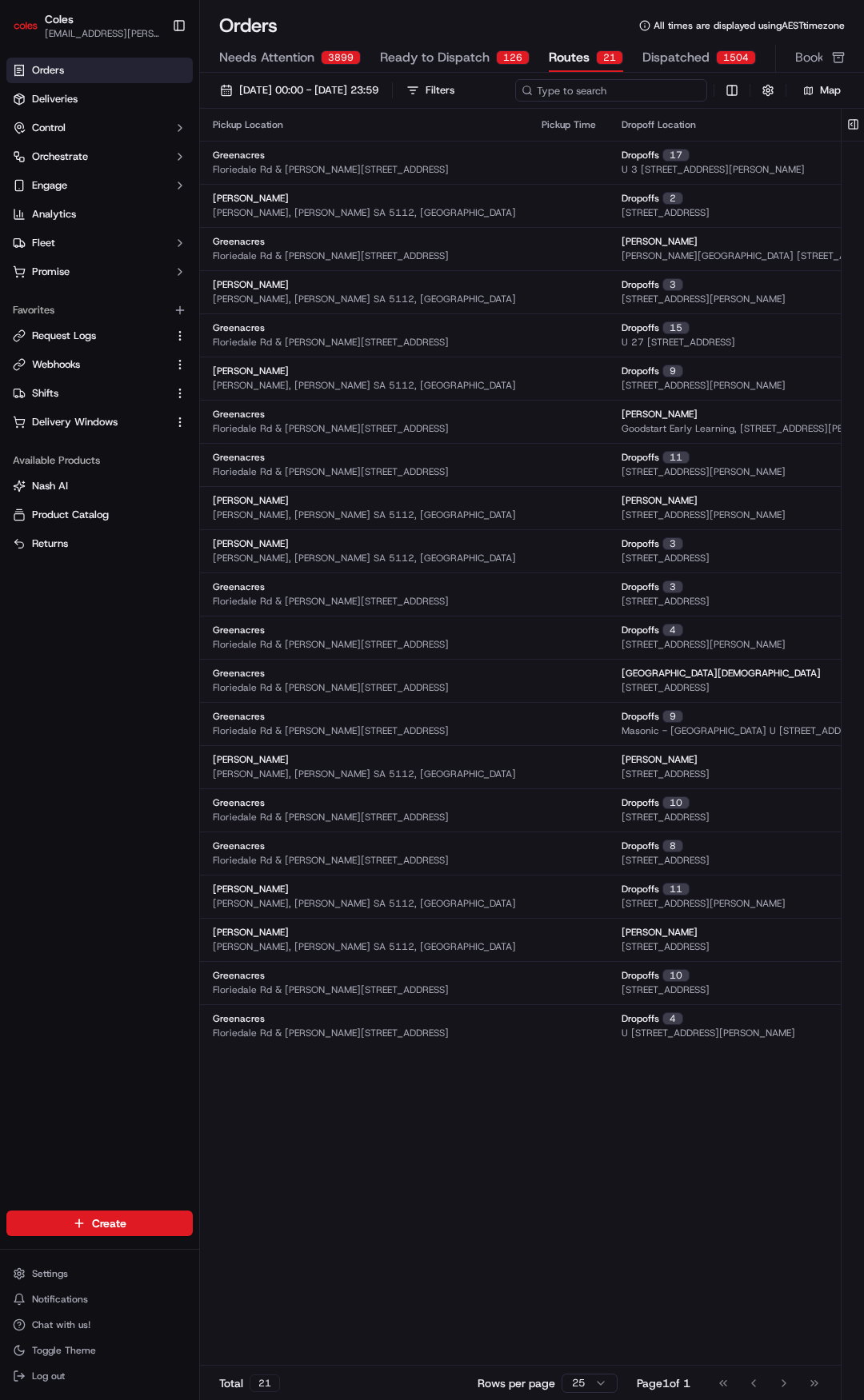
click at [594, 96] on input at bounding box center [610, 90] width 192 height 22
click at [417, 77] on div "[DATE] 00:00 - [DATE] 23:59 Filters Map" at bounding box center [532, 91] width 664 height 36
click at [386, 81] on button "[DATE] 00:00 - [DATE] 23:59" at bounding box center [299, 90] width 173 height 22
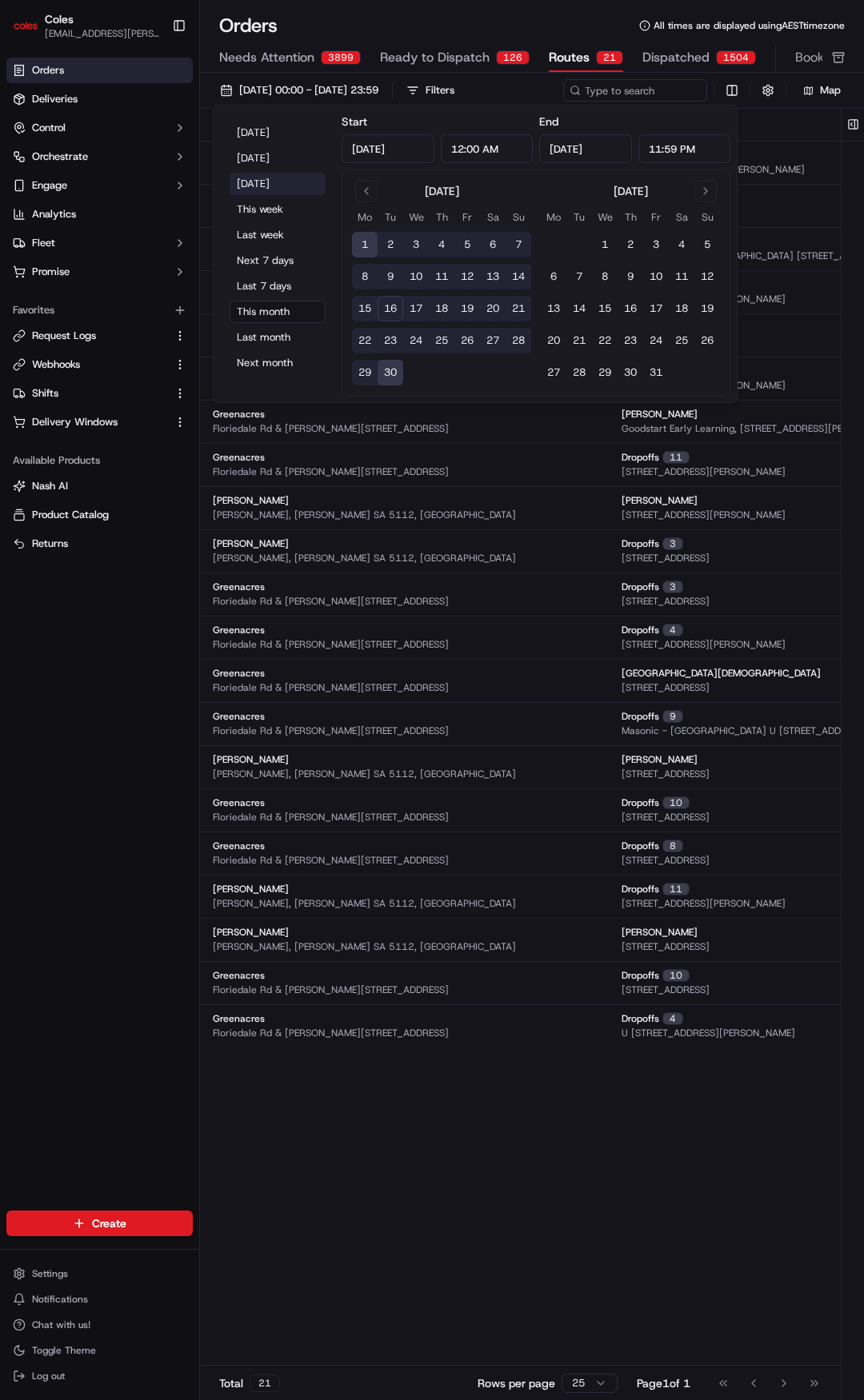
click at [259, 176] on button "[DATE]" at bounding box center [277, 184] width 96 height 22
type input "[DATE]"
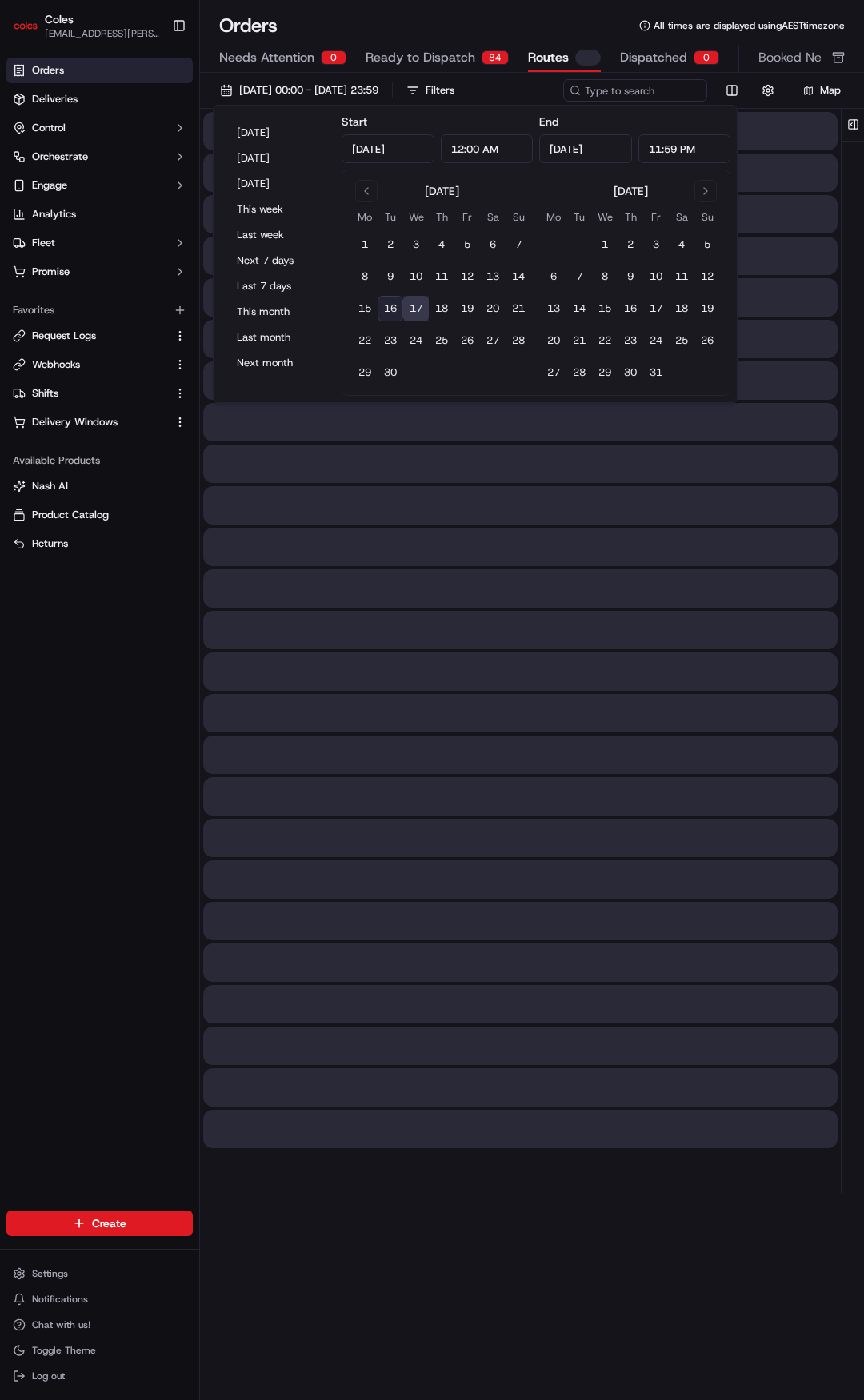
click at [98, 707] on div "Orders Deliveries Control Orchestrate Engage Analytics Fleet Promise Favorites …" at bounding box center [99, 624] width 199 height 1146
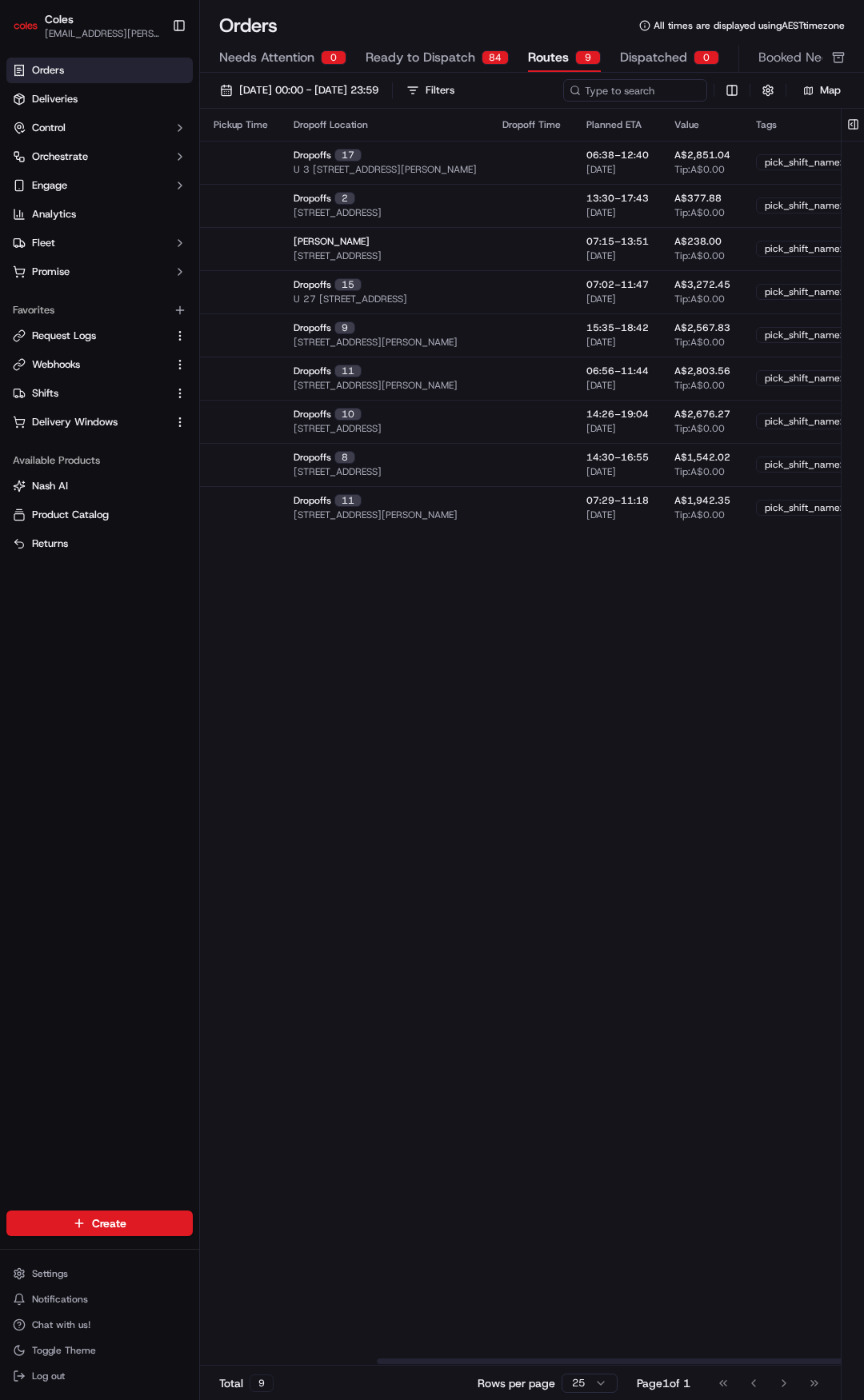
scroll to position [0, 549]
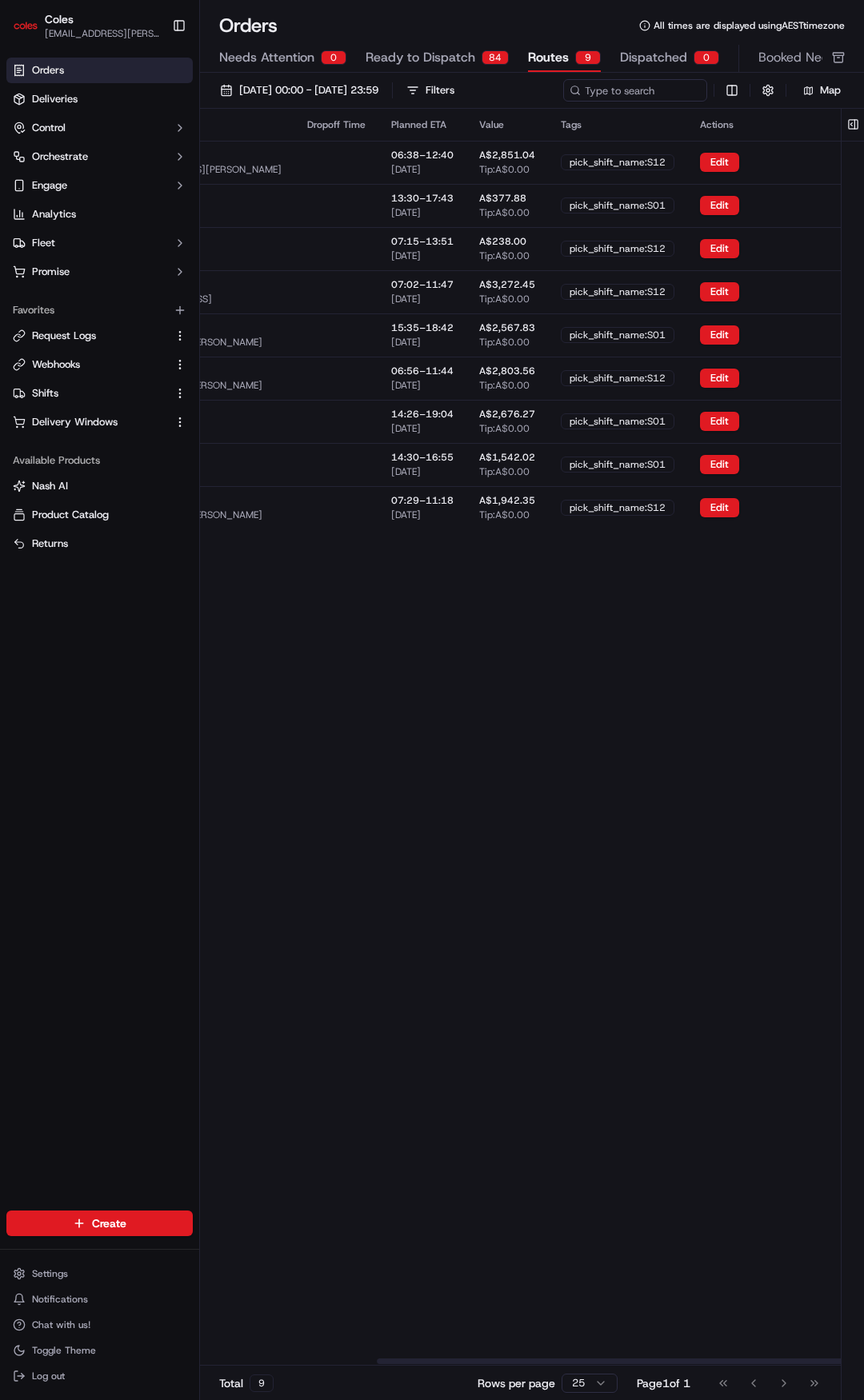
drag, startPoint x: 570, startPoint y: 705, endPoint x: 726, endPoint y: 669, distance: 160.1
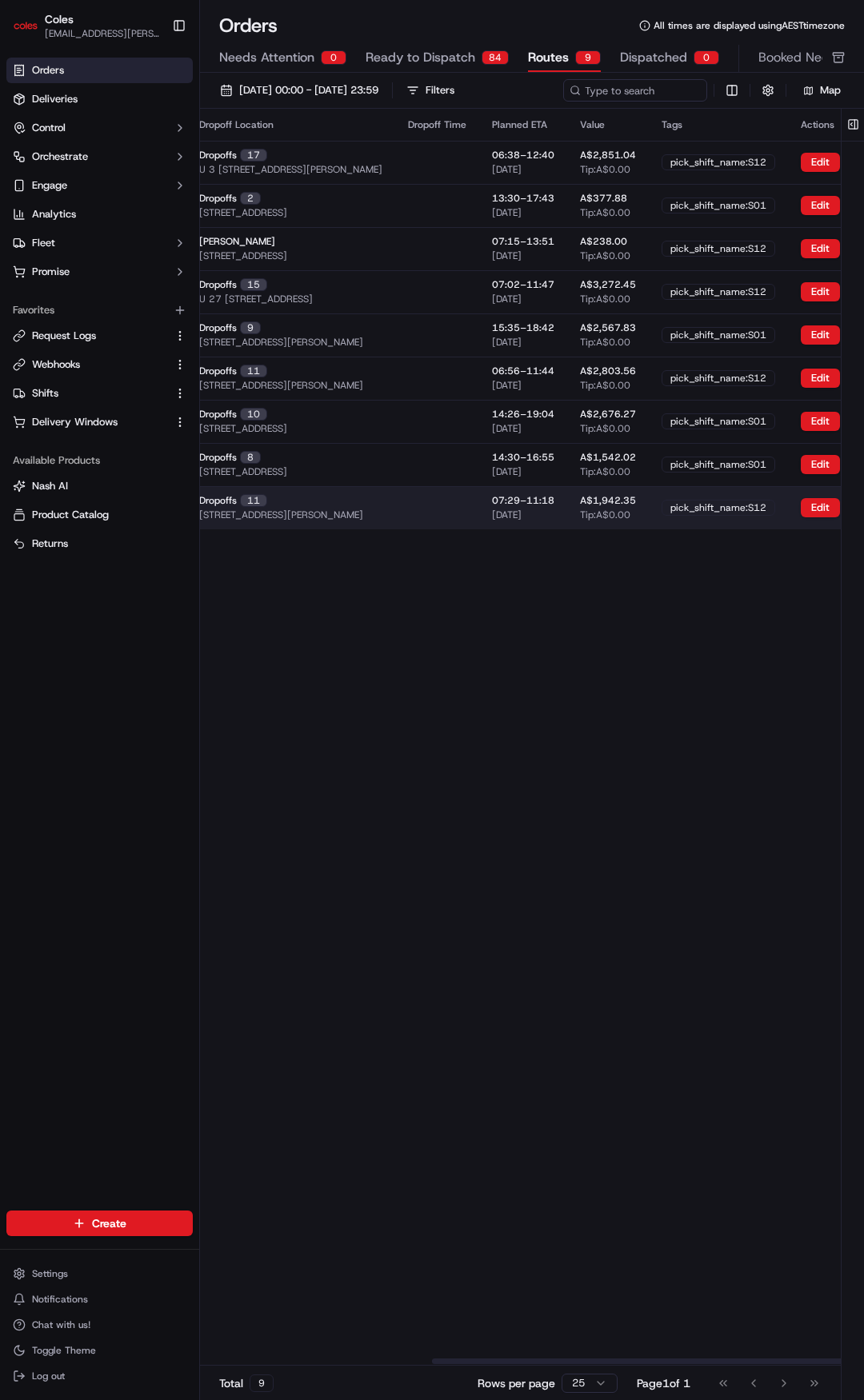
drag, startPoint x: 527, startPoint y: 513, endPoint x: 462, endPoint y: 522, distance: 65.6
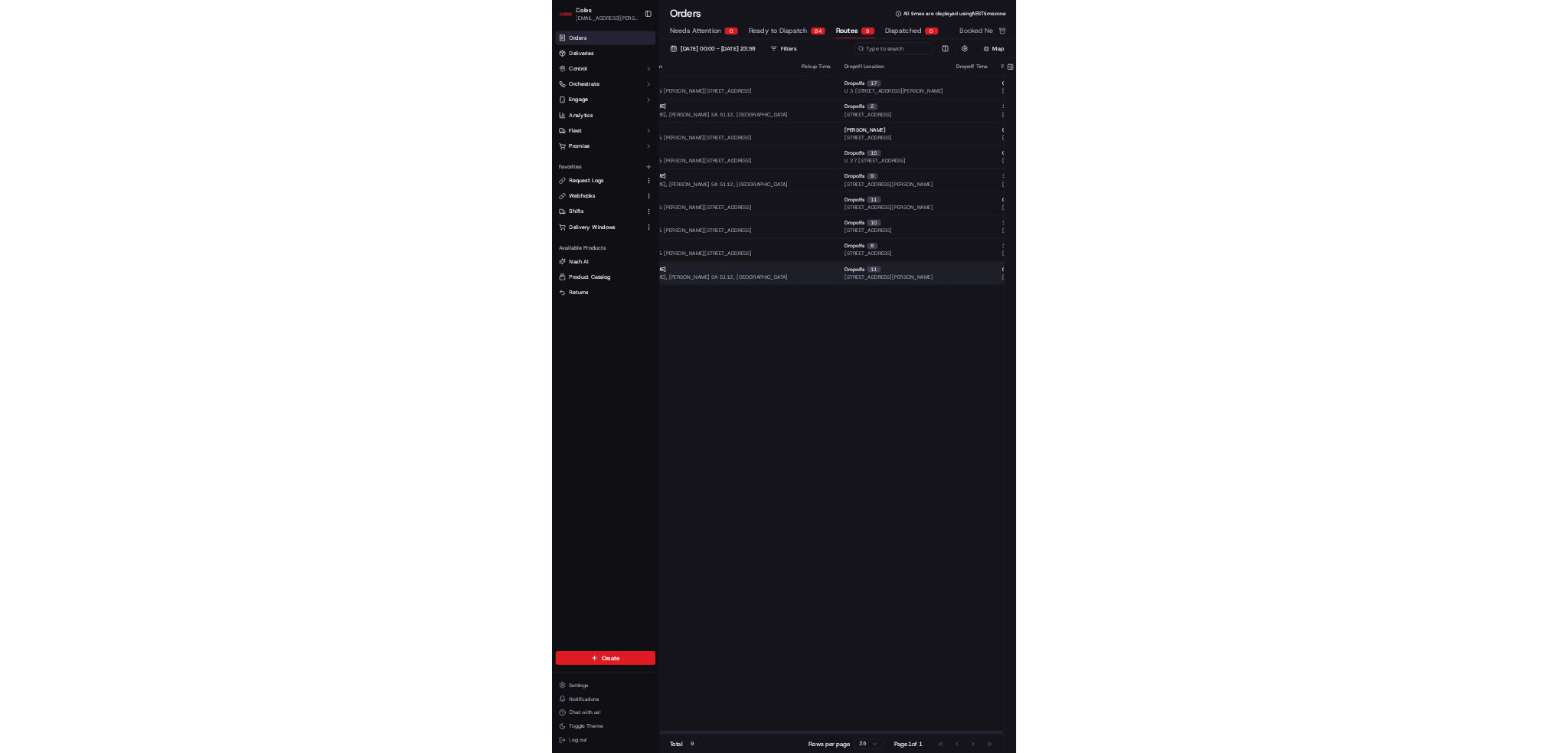
scroll to position [0, 0]
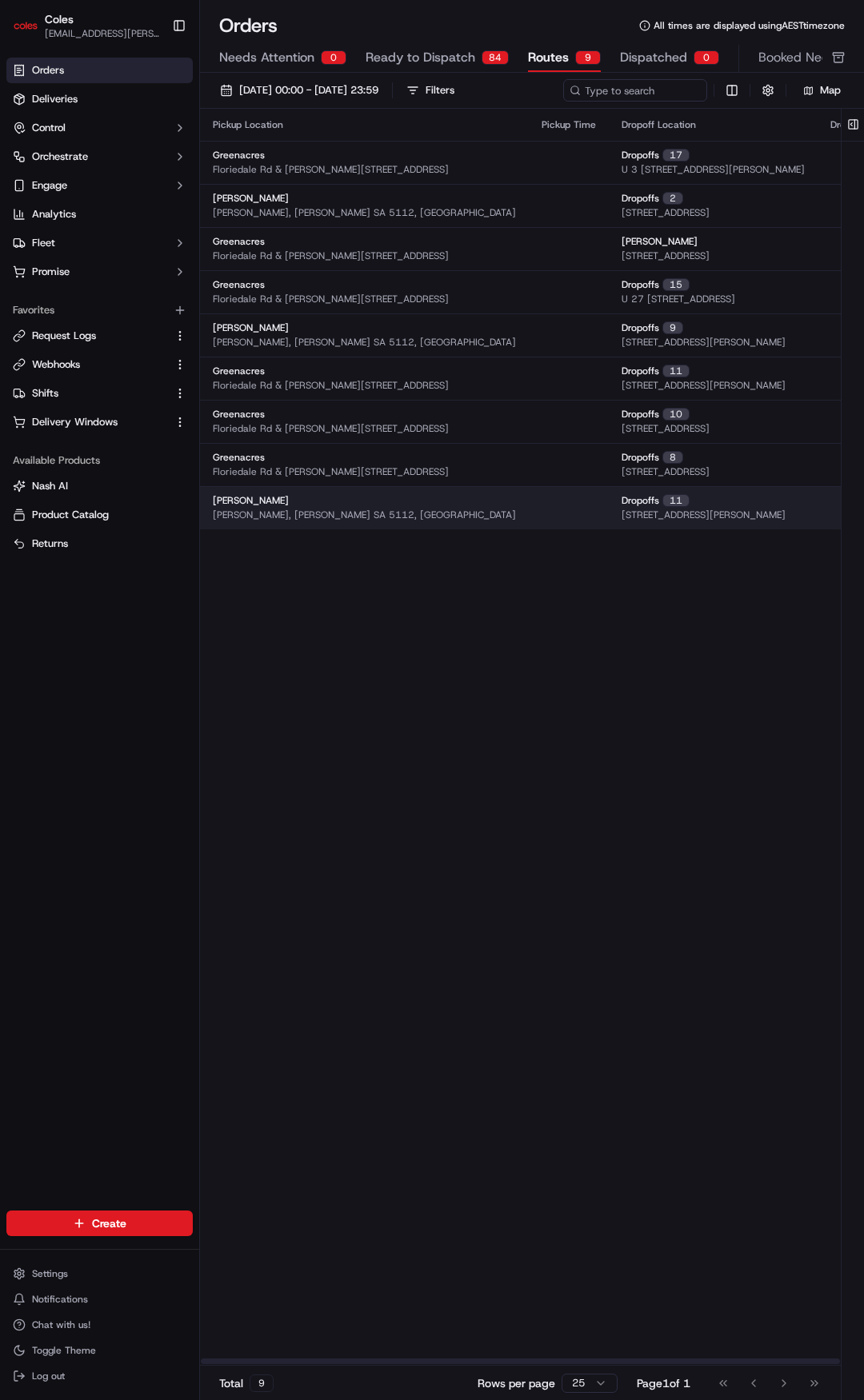
drag, startPoint x: 411, startPoint y: 518, endPoint x: 330, endPoint y: 514, distance: 81.1
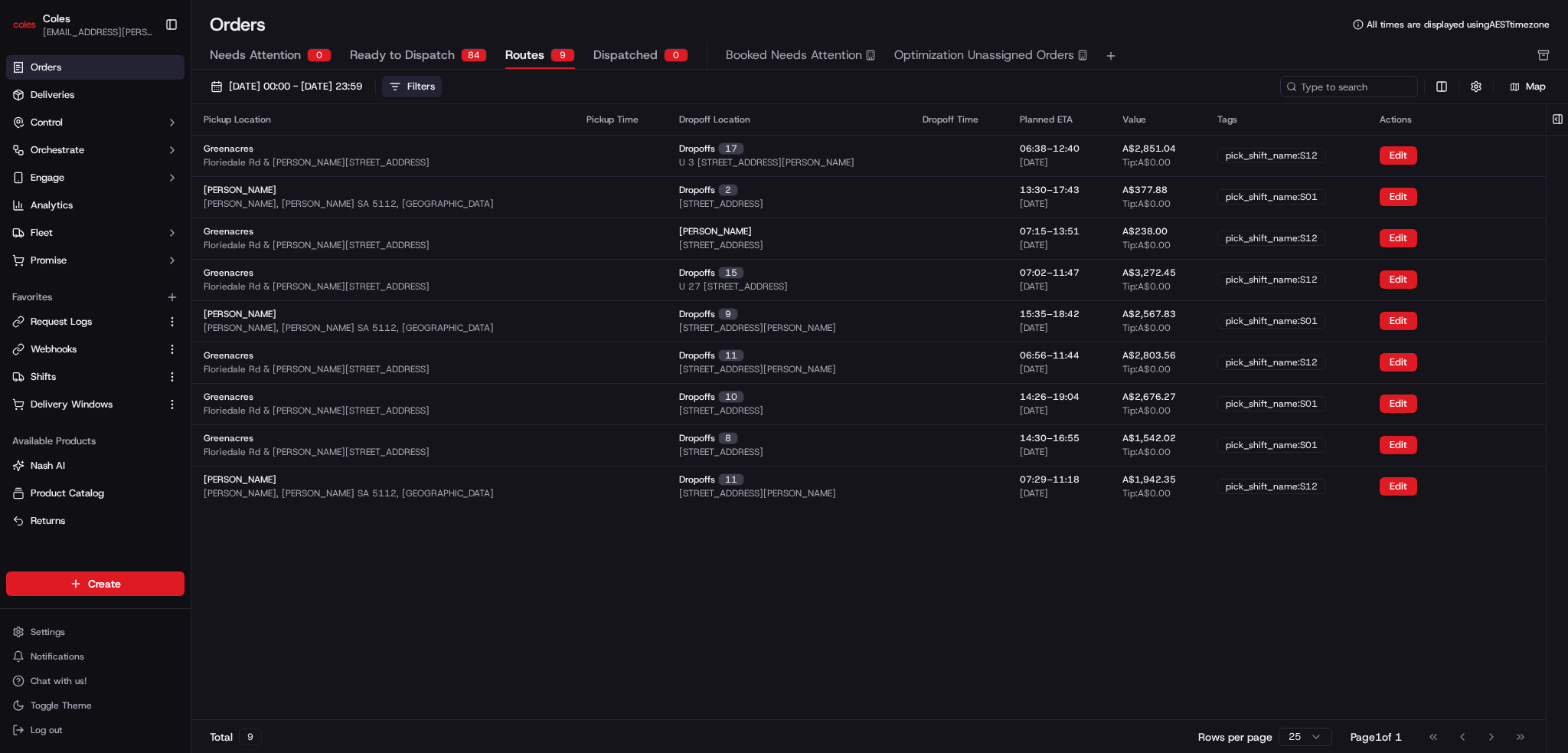
click at [435, 82] on div "Filters" at bounding box center [421, 86] width 28 height 14
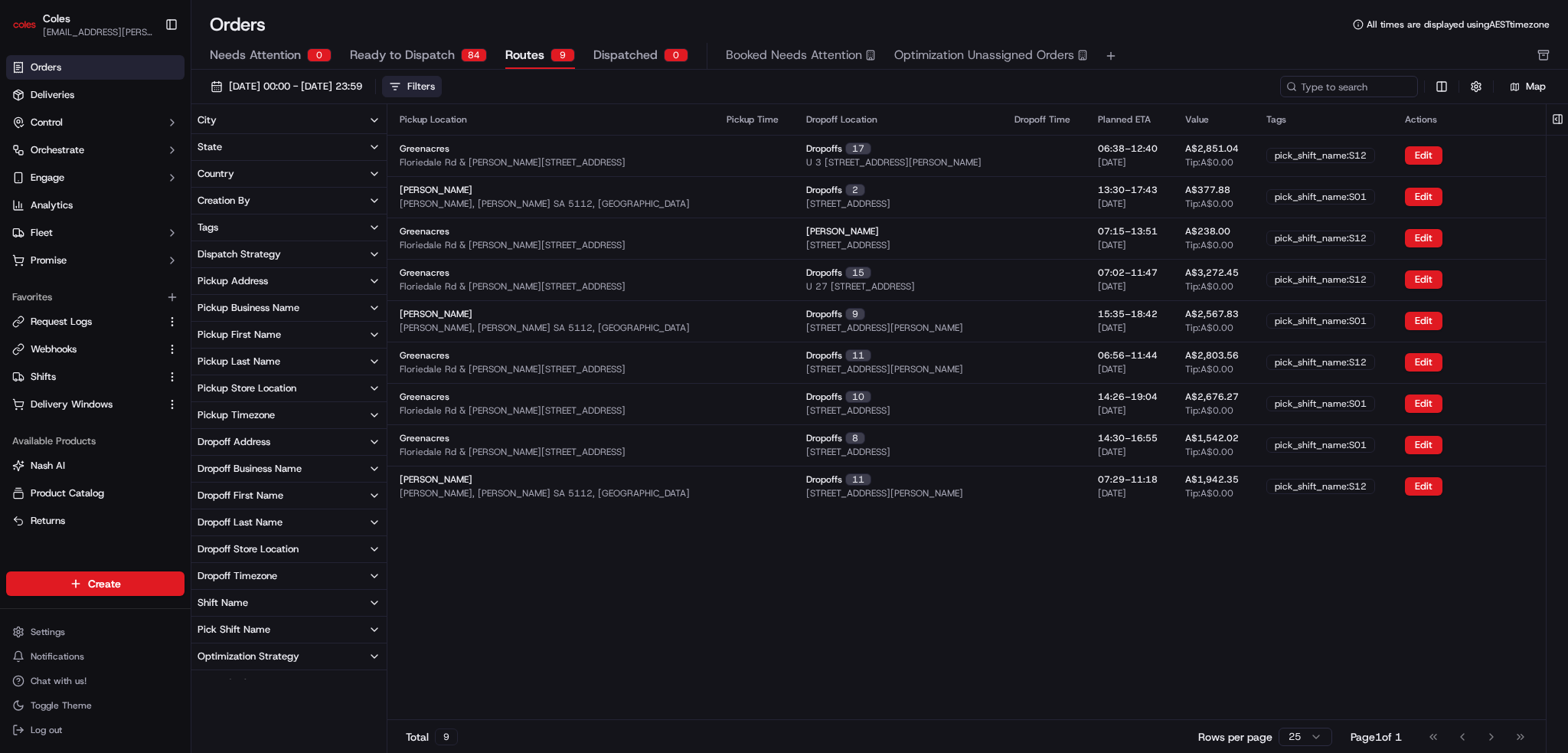
click at [287, 303] on div "Pickup Business Name" at bounding box center [248, 308] width 102 height 14
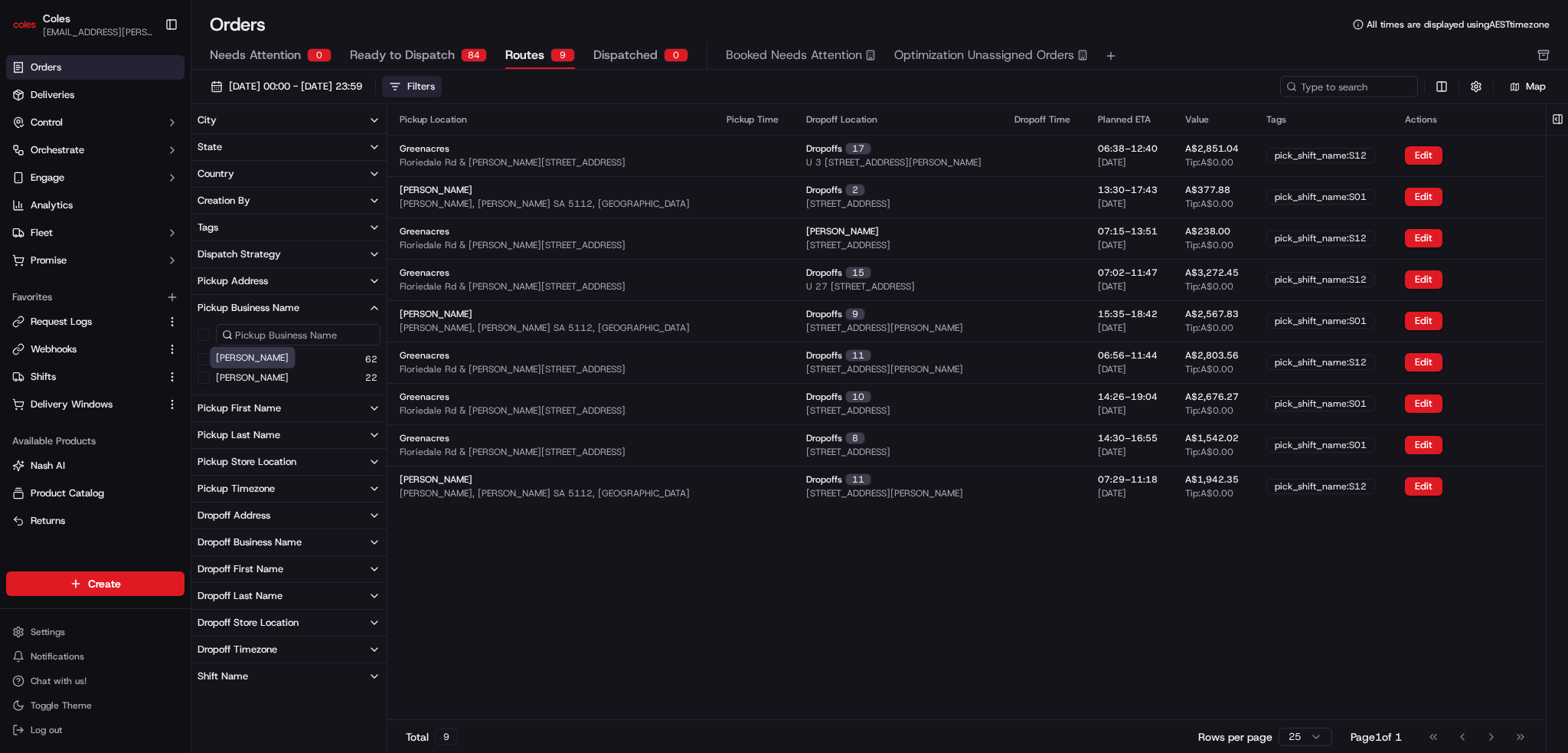
click at [196, 383] on div "[PERSON_NAME] 22" at bounding box center [289, 378] width 195 height 15
click at [200, 380] on button "[PERSON_NAME]" at bounding box center [203, 377] width 12 height 12
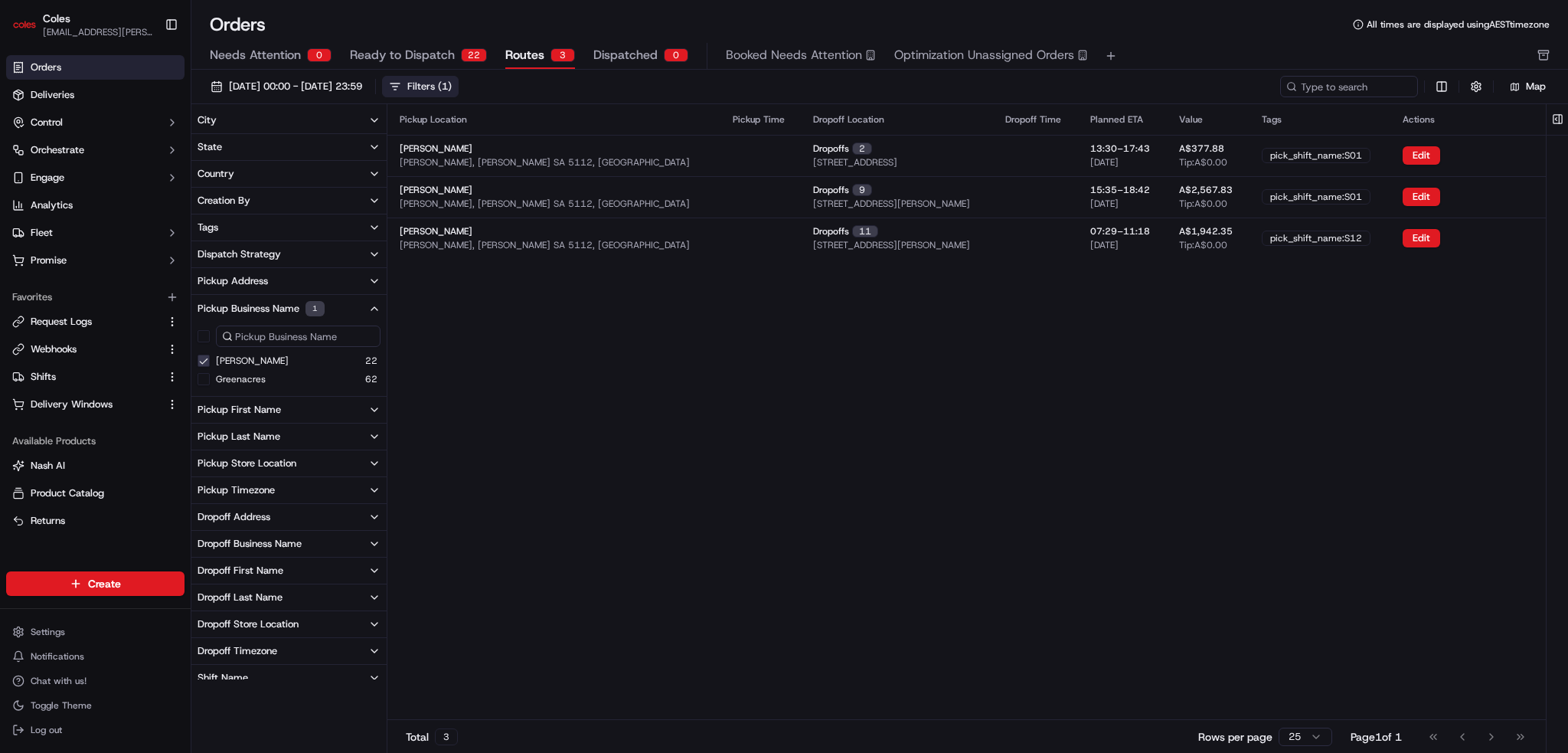
click at [752, 471] on div "Pickup Location Pickup Time Dropoff Location Dropoff Time Planned ETA Value Tag…" at bounding box center [966, 411] width 1159 height 615
click at [451, 84] on div "Filters ( 1 )" at bounding box center [430, 86] width 45 height 14
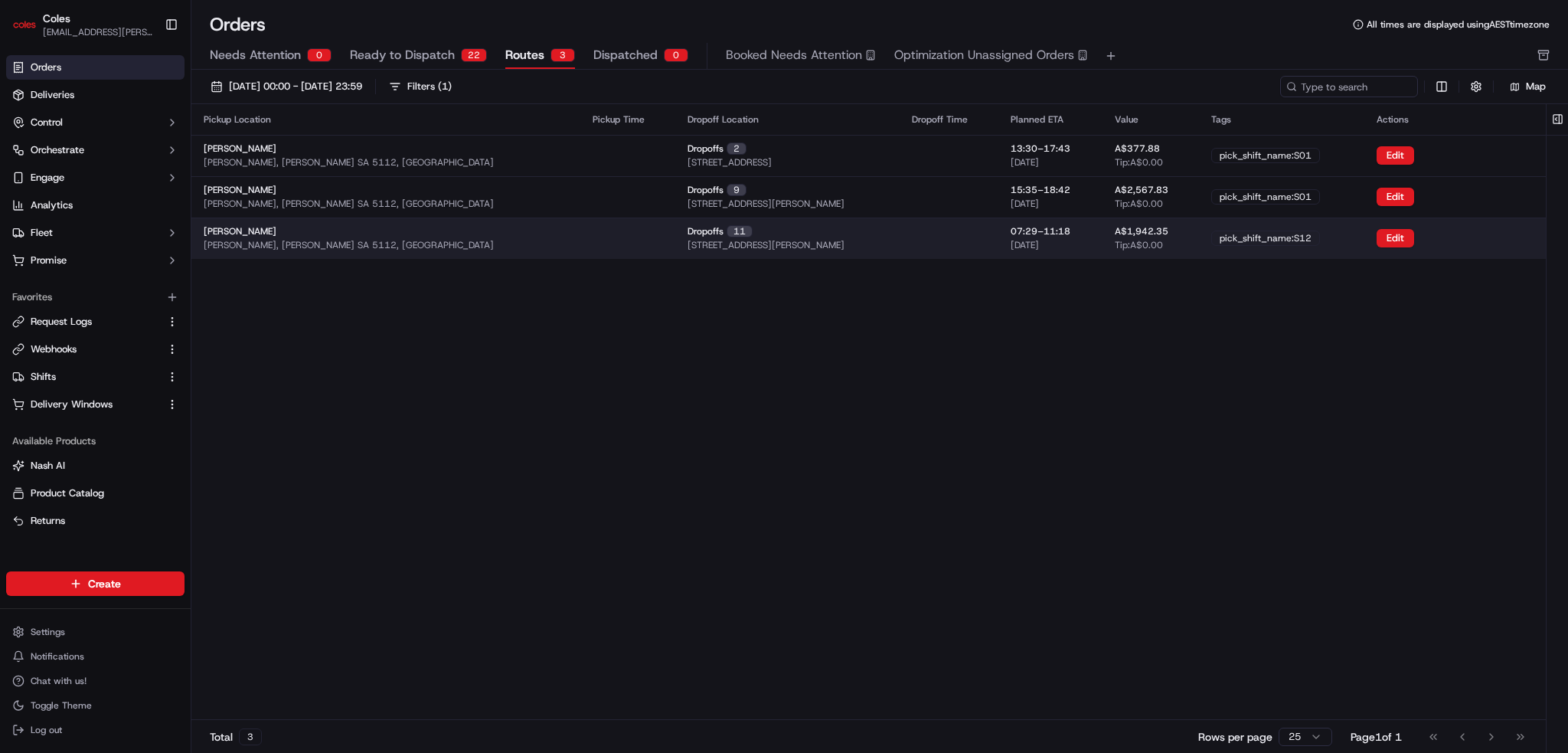
click at [438, 238] on div "[PERSON_NAME], [PERSON_NAME] SA 5112, [GEOGRAPHIC_DATA]" at bounding box center [386, 238] width 365 height 26
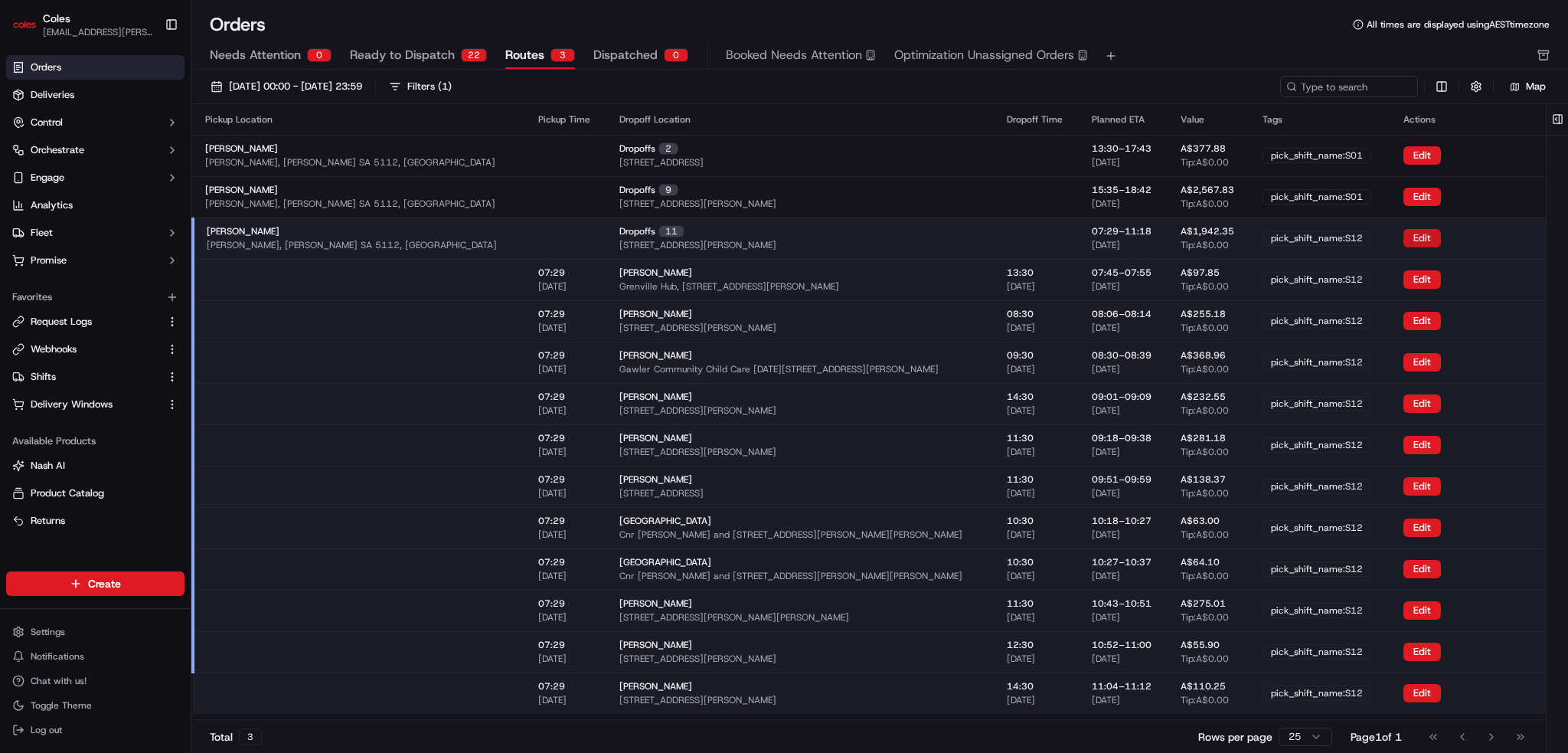
click at [1404, 243] on button "Edit" at bounding box center [1423, 238] width 37 height 19
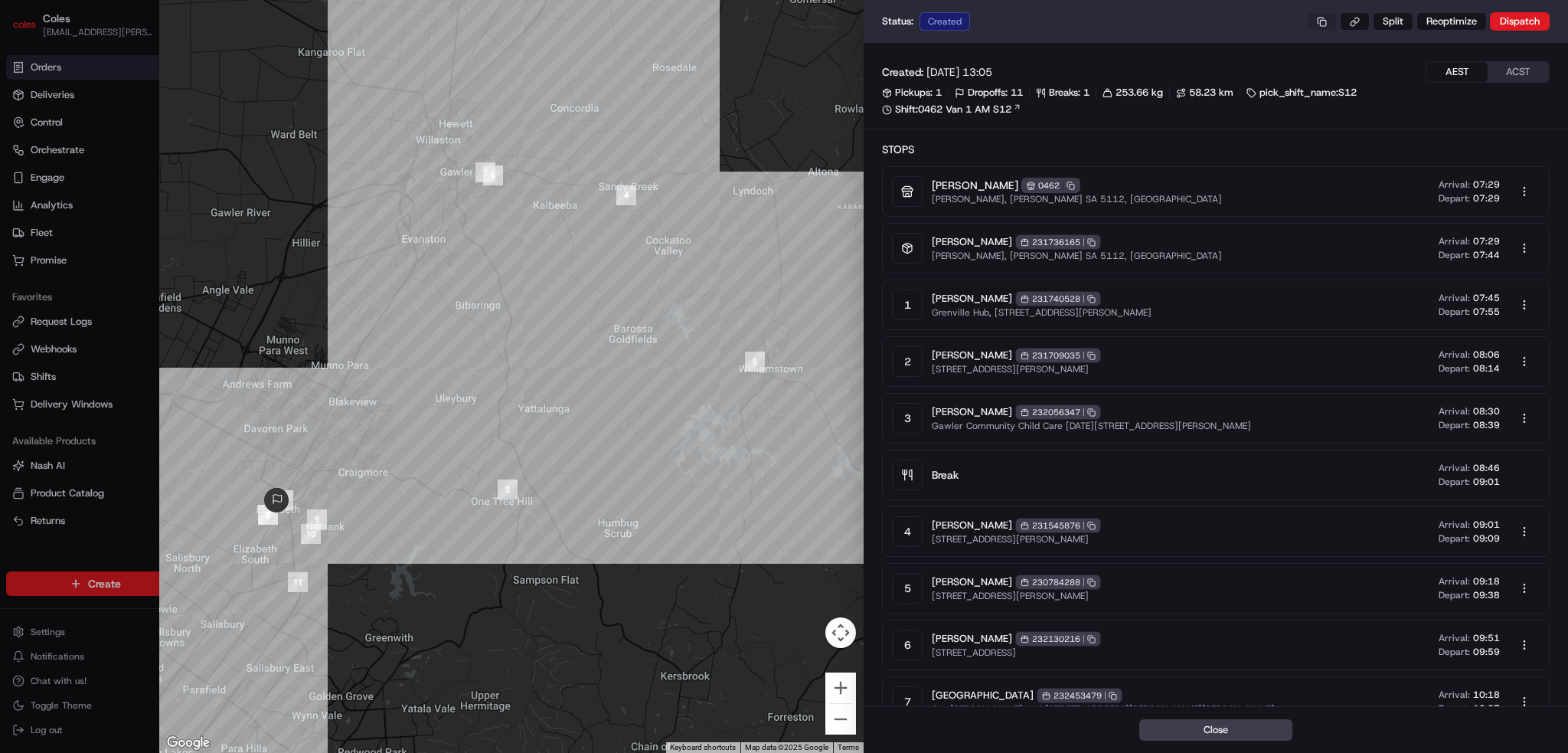
click at [1325, 19] on button at bounding box center [1322, 21] width 30 height 19
click at [33, 66] on div at bounding box center [784, 376] width 1568 height 753
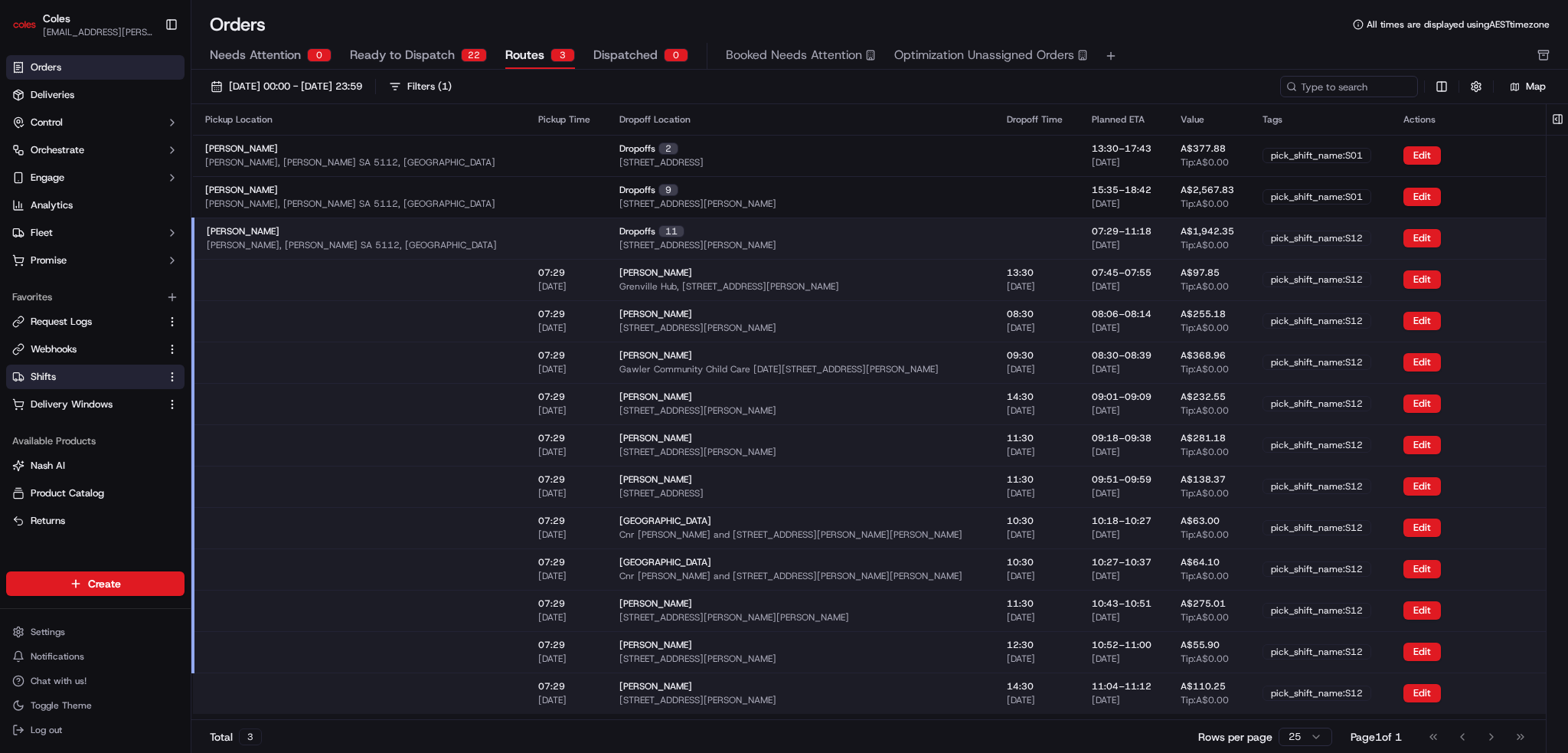
click at [75, 380] on link "Shifts" at bounding box center [86, 377] width 148 height 14
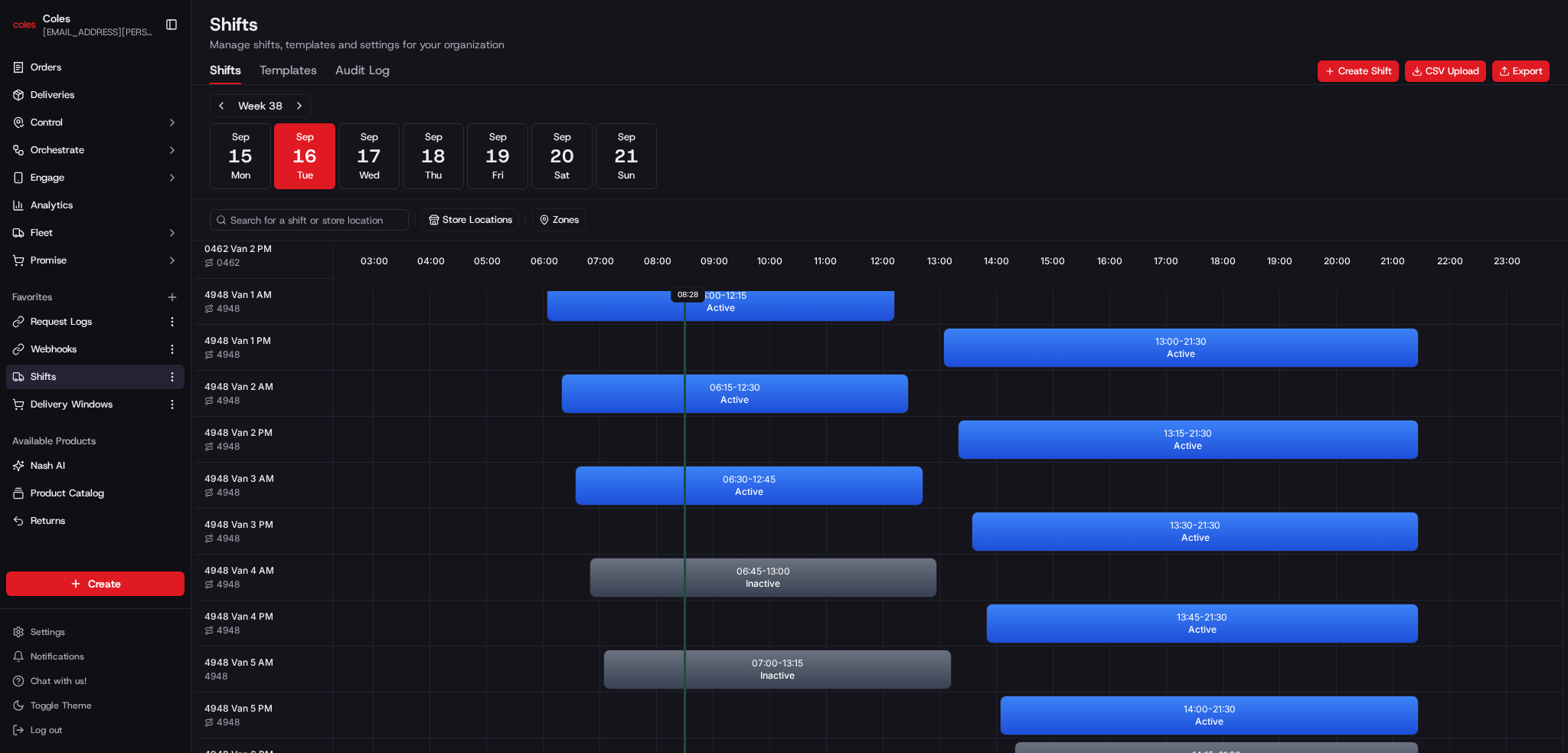
scroll to position [230, 136]
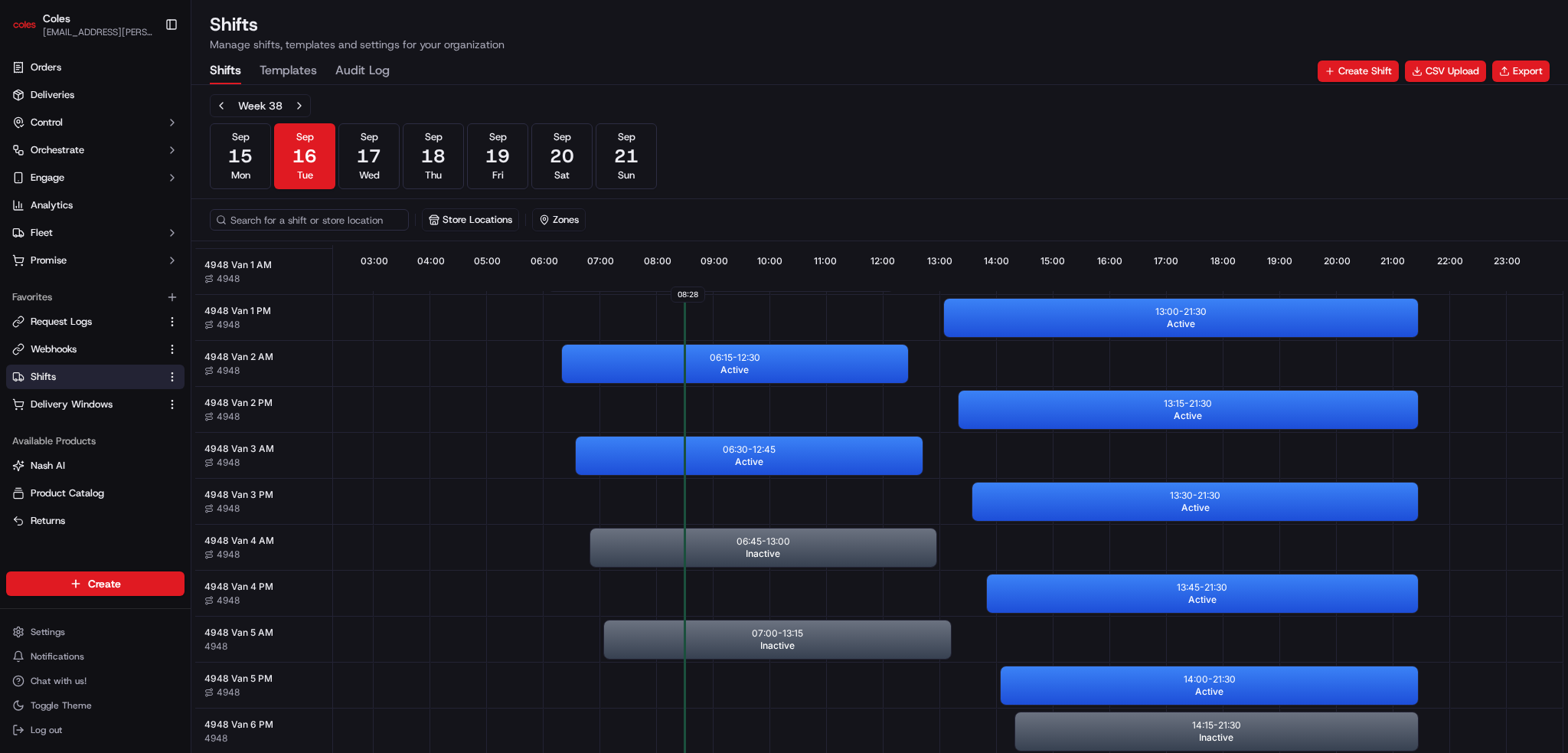
drag, startPoint x: 904, startPoint y: 434, endPoint x: 1013, endPoint y: 470, distance: 114.8
click at [1011, 469] on div "08:28 01:00 02:00 03:00 04:00 05:00 06:00 07:00 08:00 09:00 10:00 11:00 12:00 1…" at bounding box center [879, 500] width 1369 height 509
click at [847, 180] on div "Week 38 [DATE] [DATE] [DATE] [DATE] [DATE] [DATE] [DATE] Sun" at bounding box center [879, 141] width 1340 height 95
click at [68, 354] on span "Webhooks" at bounding box center [54, 349] width 46 height 14
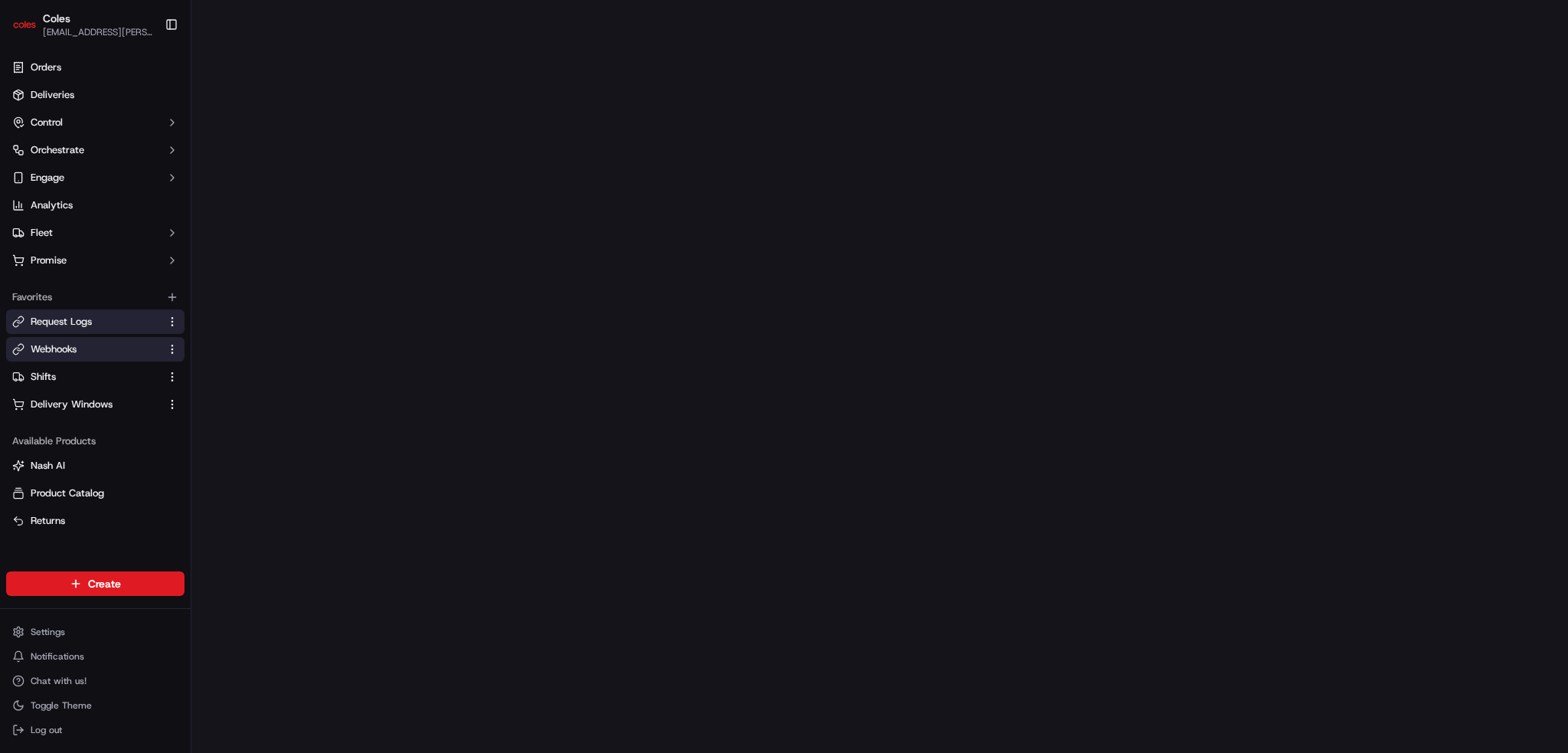
click at [69, 318] on span "Request Logs" at bounding box center [61, 322] width 61 height 14
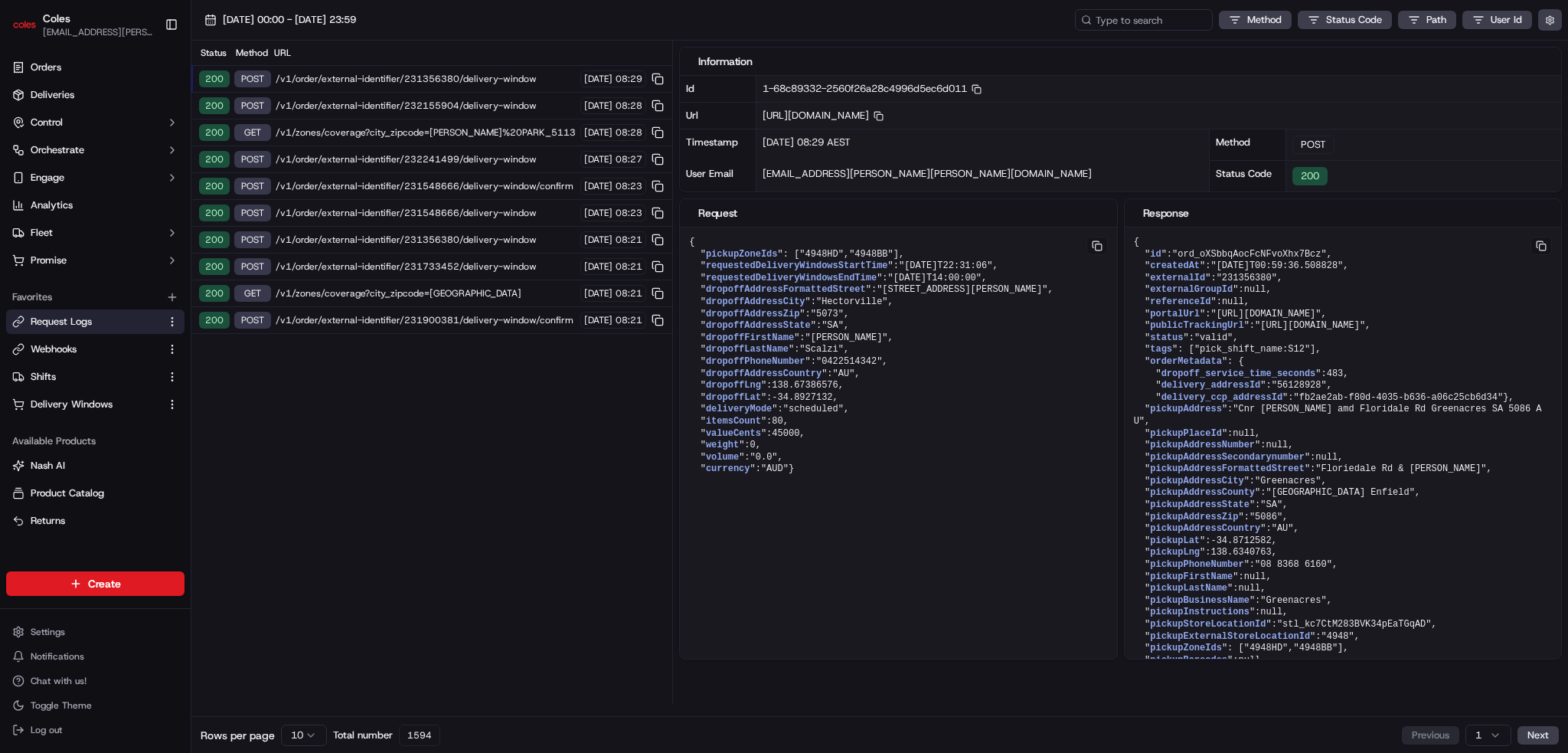
click at [351, 78] on span "/v1/order/external-identifier/231356380/delivery-window" at bounding box center [426, 79] width 300 height 12
click at [349, 81] on span "/v1/order/external-identifier/231356380/delivery-window" at bounding box center [426, 79] width 300 height 12
click at [345, 104] on span "/v1/order/external-identifier/232155904/delivery-window" at bounding box center [426, 106] width 300 height 12
click at [357, 74] on span "/v1/order/external-identifier/231356380/delivery-window" at bounding box center [426, 79] width 300 height 12
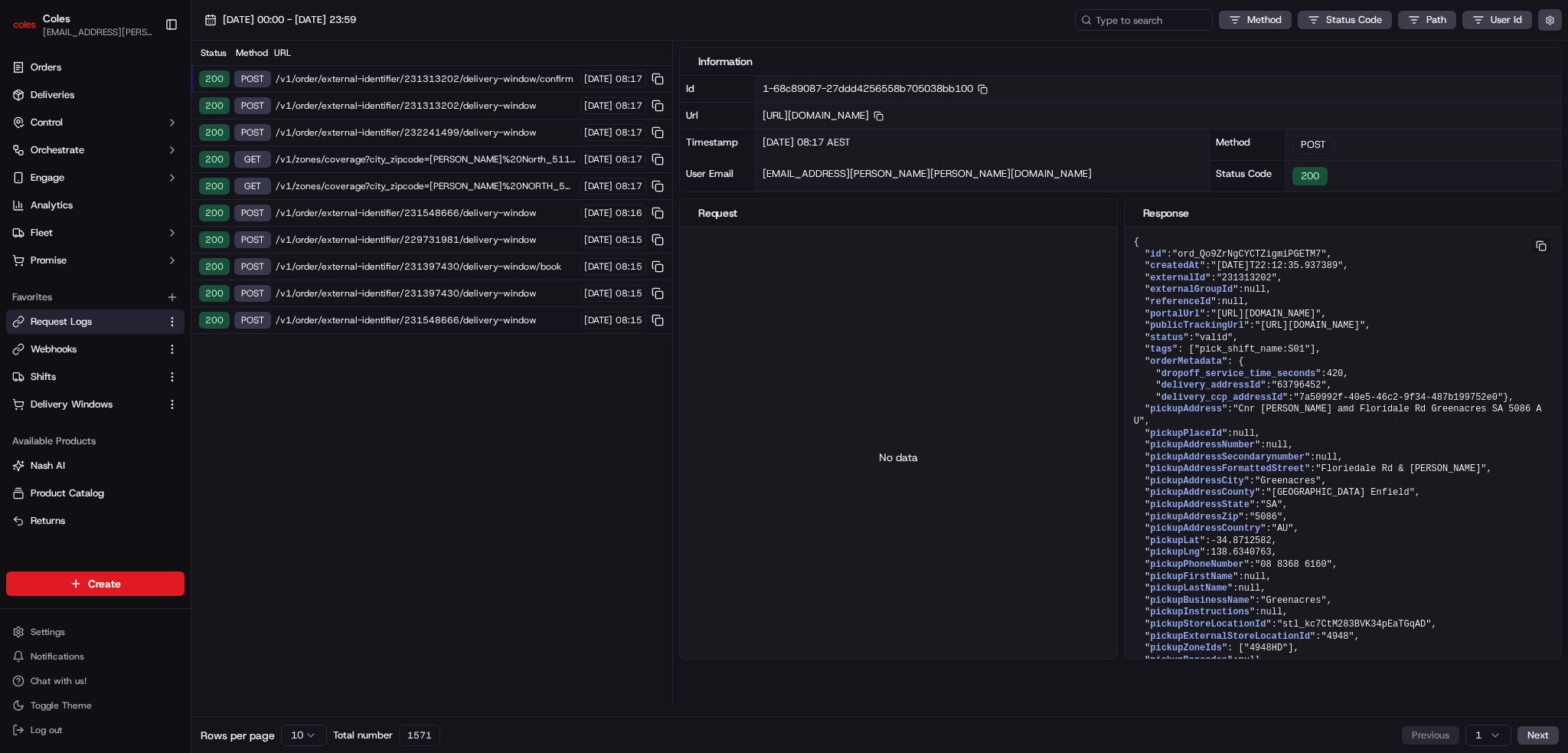
click at [439, 53] on div "URL" at bounding box center [470, 53] width 392 height 12
click at [425, 69] on div "200 POST /v1/order/external-identifier/231313202/delivery-window/confirm 16/09/…" at bounding box center [432, 79] width 481 height 27
click at [420, 81] on span "/v1/order/external-identifier/231313202/delivery-window/confirm" at bounding box center [426, 79] width 300 height 12
click at [468, 110] on span "/v1/order/external-identifier/231313202/delivery-window" at bounding box center [426, 106] width 300 height 12
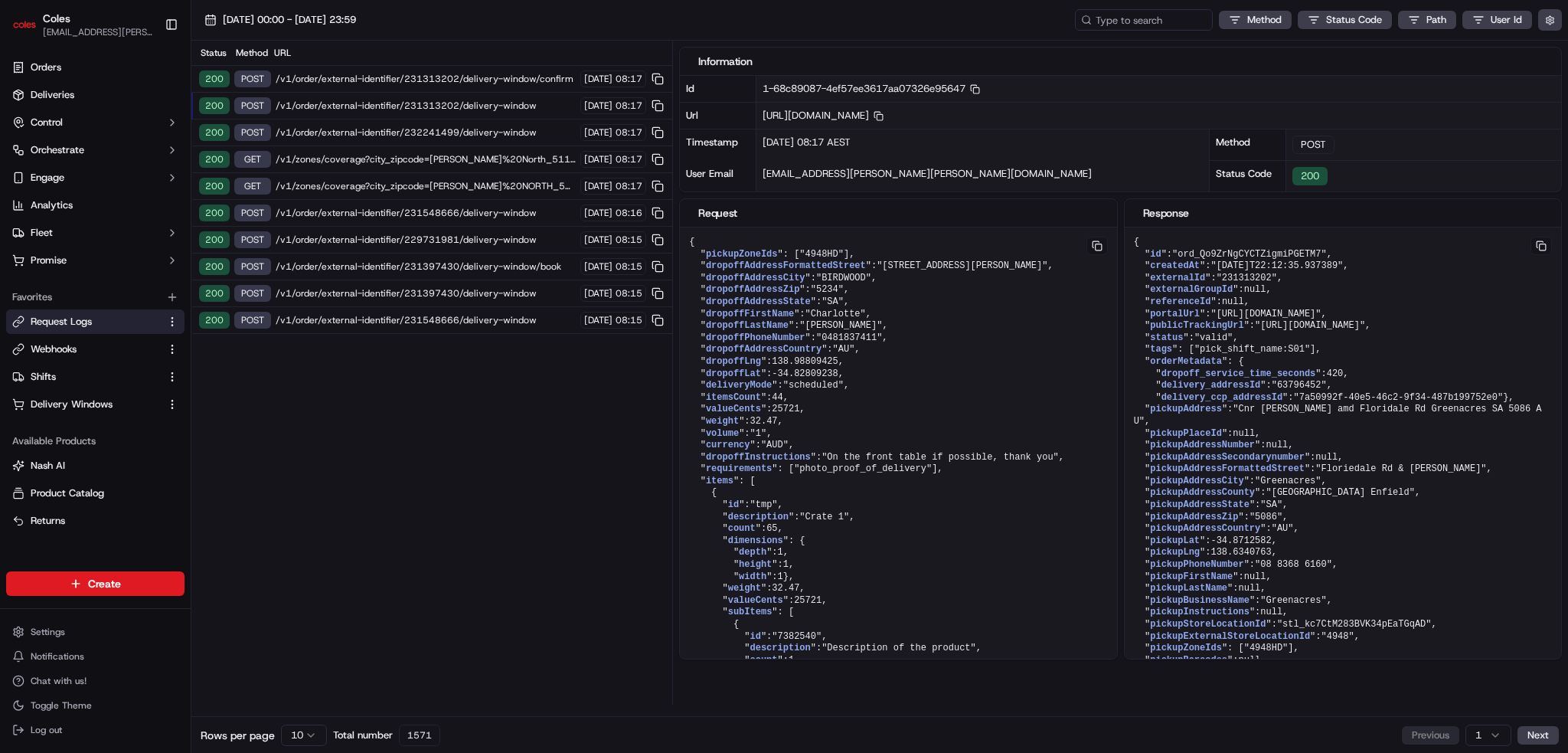
click at [461, 127] on span "/v1/order/external-identifier/232241499/delivery-window" at bounding box center [426, 132] width 300 height 12
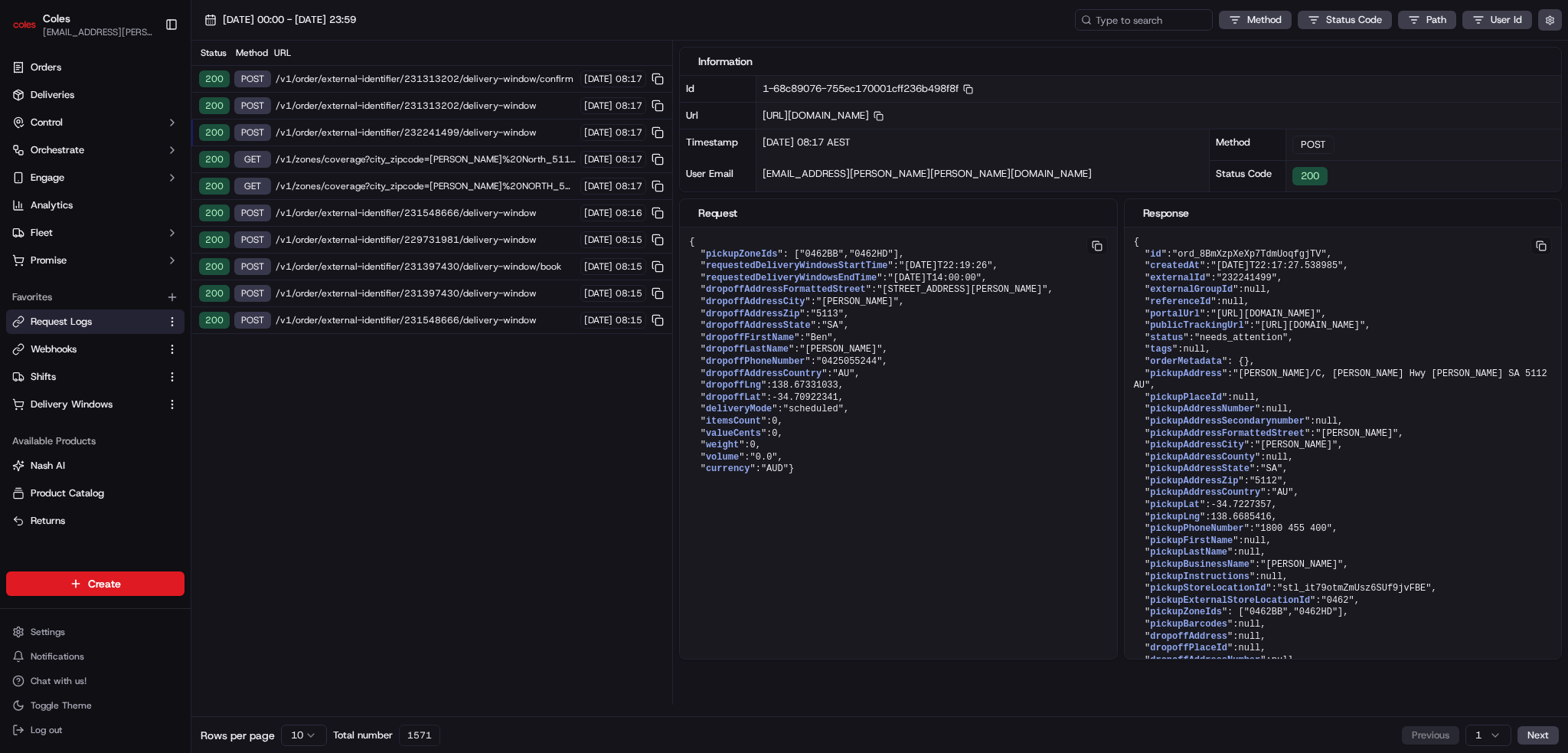
click at [464, 209] on span "/v1/order/external-identifier/231548666/delivery-window" at bounding box center [426, 213] width 300 height 12
click at [450, 235] on span "/v1/order/external-identifier/229731981/delivery-window" at bounding box center [426, 240] width 300 height 12
click at [451, 293] on span "/v1/order/external-identifier/231397430/delivery-window" at bounding box center [426, 293] width 300 height 12
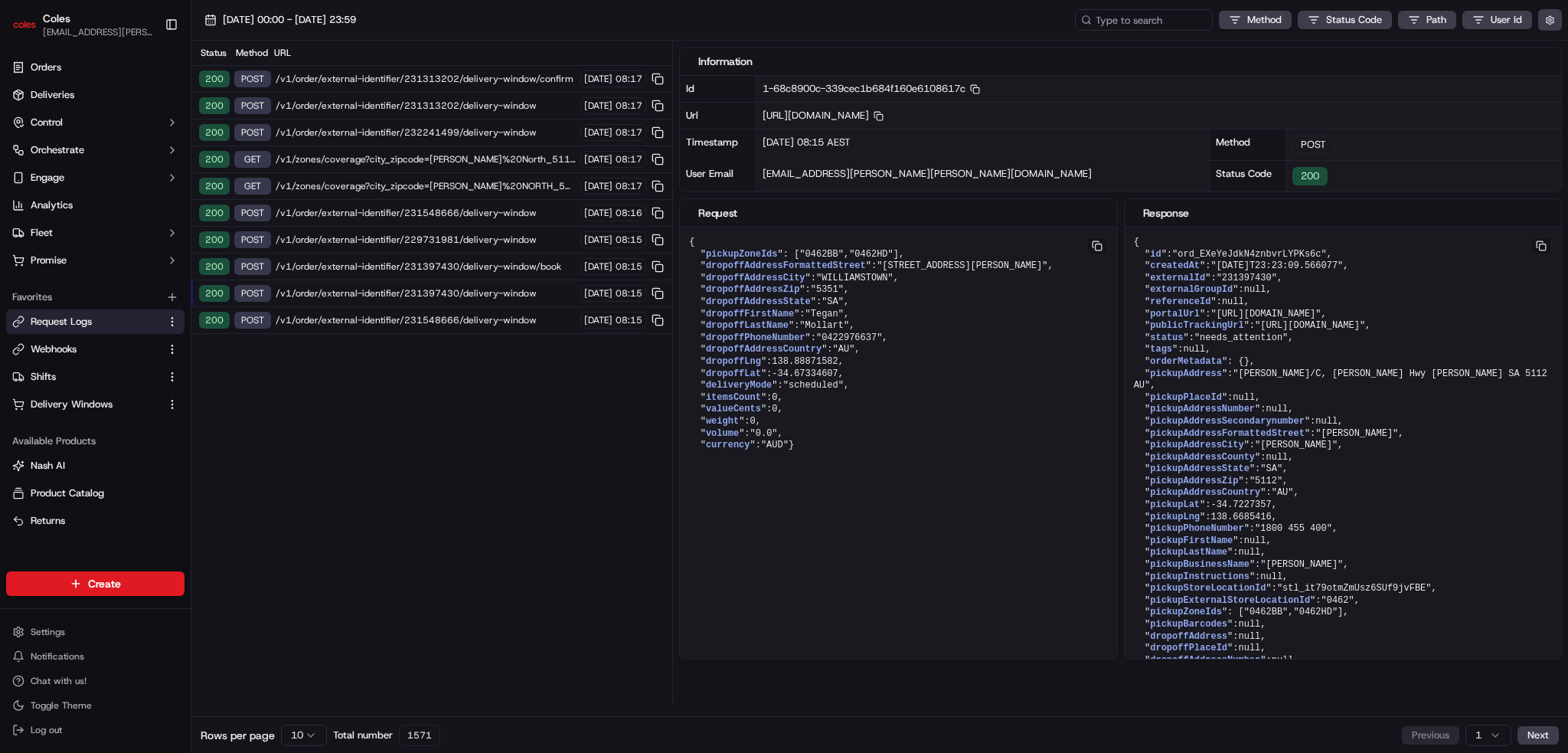
click at [442, 317] on span "/v1/order/external-identifier/231548666/delivery-window" at bounding box center [426, 320] width 300 height 12
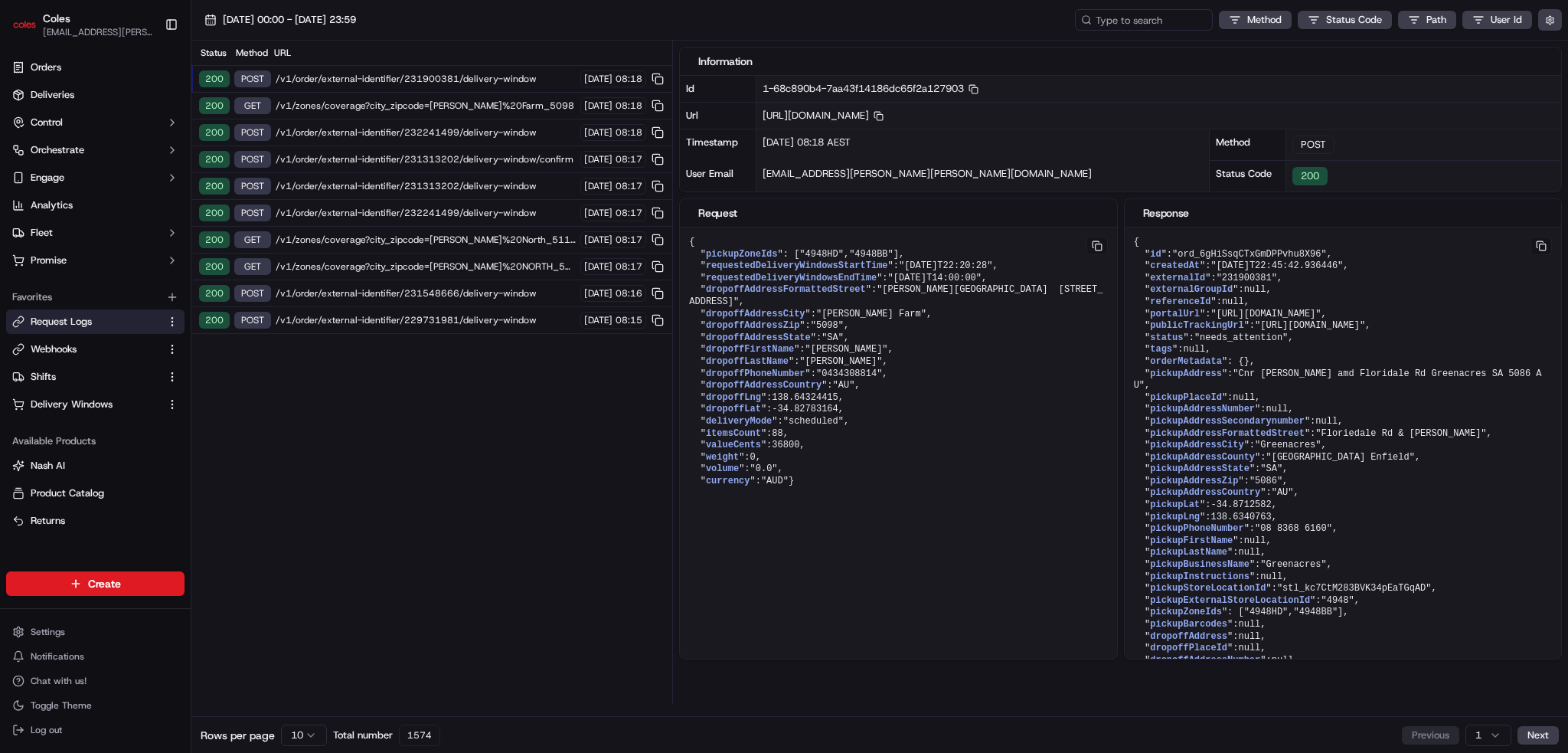
click at [407, 79] on span "/v1/order/external-identifier/231900381/delivery-window" at bounding box center [426, 79] width 300 height 12
click at [404, 73] on span "/v1/order/external-identifier/231900381/delivery-window" at bounding box center [426, 79] width 300 height 12
click at [404, 73] on span "/v1/order/external-identifier/231900381/delivery-window" at bounding box center [426, 79] width 300 height 12
click at [442, 128] on span "/v1/order/external-identifier/232241499/delivery-window" at bounding box center [426, 132] width 300 height 12
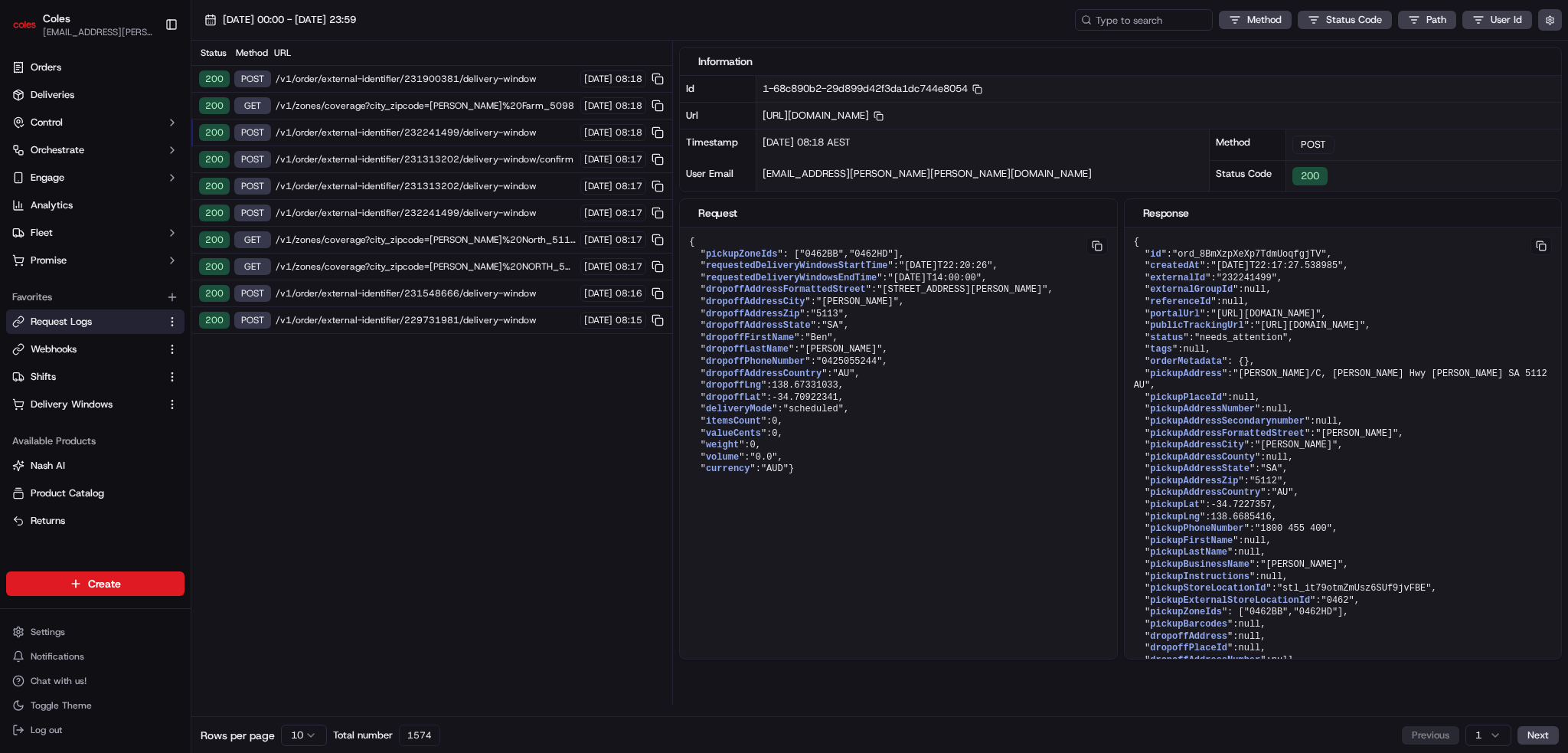
click at [436, 127] on span "/v1/order/external-identifier/232241499/delivery-window" at bounding box center [426, 132] width 300 height 12
click at [1539, 238] on button at bounding box center [1541, 245] width 21 height 19
click at [470, 180] on span "/v1/order/external-identifier/231313202/delivery-window" at bounding box center [426, 186] width 300 height 12
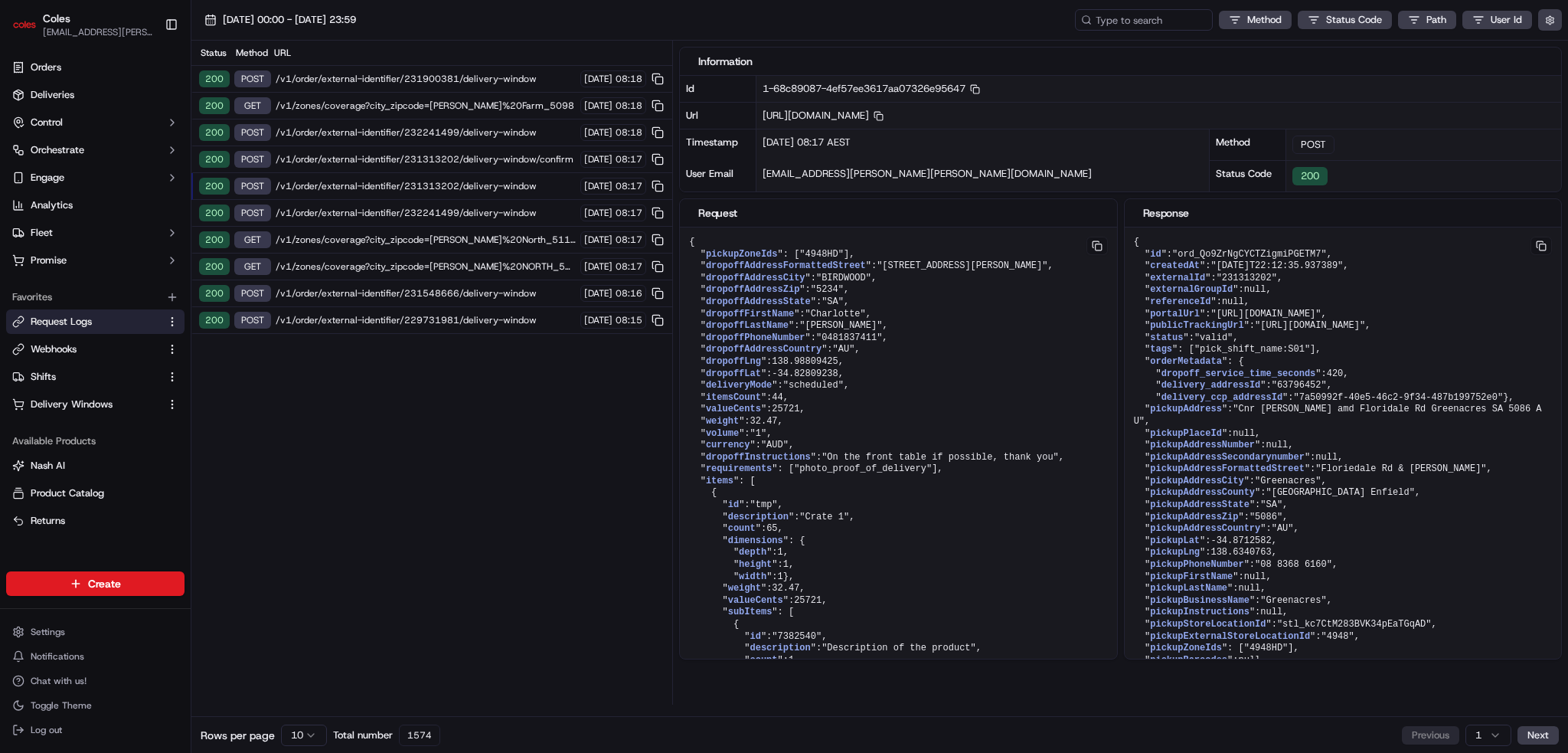
click at [469, 207] on span "/v1/order/external-identifier/232241499/delivery-window" at bounding box center [426, 213] width 300 height 12
click at [473, 210] on span "/v1/order/external-identifier/232241499/delivery-window" at bounding box center [426, 213] width 300 height 12
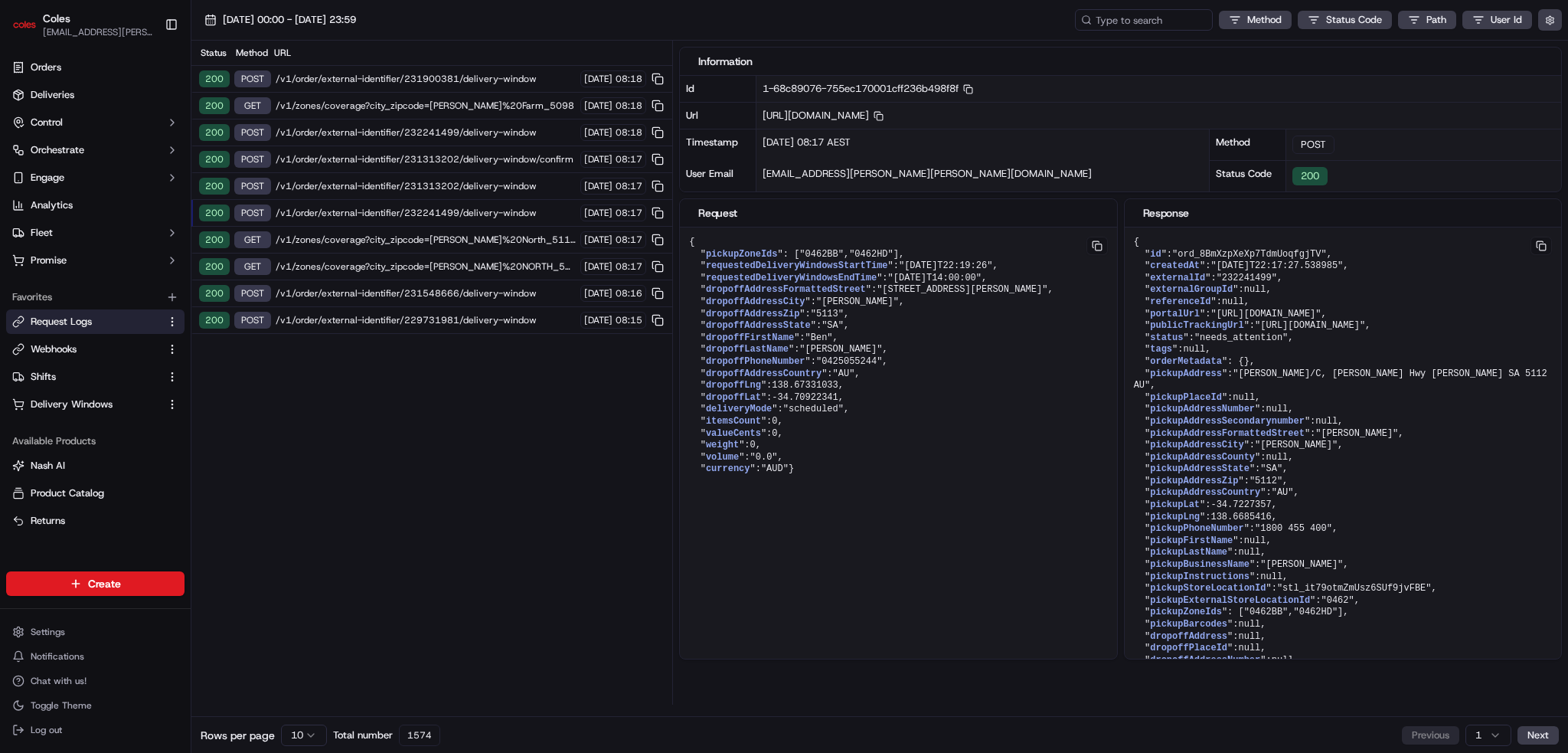
click at [477, 210] on span "/v1/order/external-identifier/232241499/delivery-window" at bounding box center [426, 213] width 300 height 12
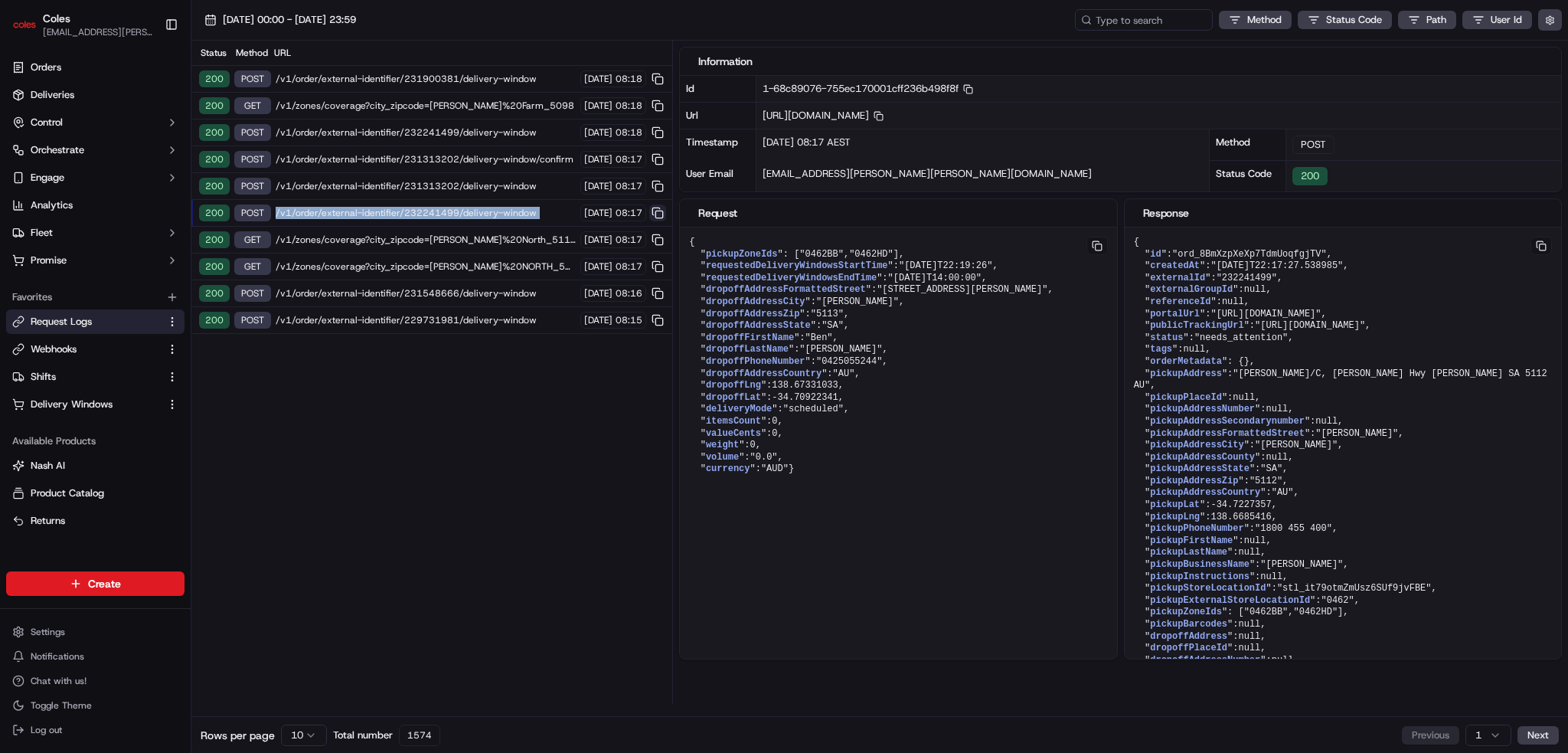
click at [656, 205] on button at bounding box center [658, 213] width 17 height 17
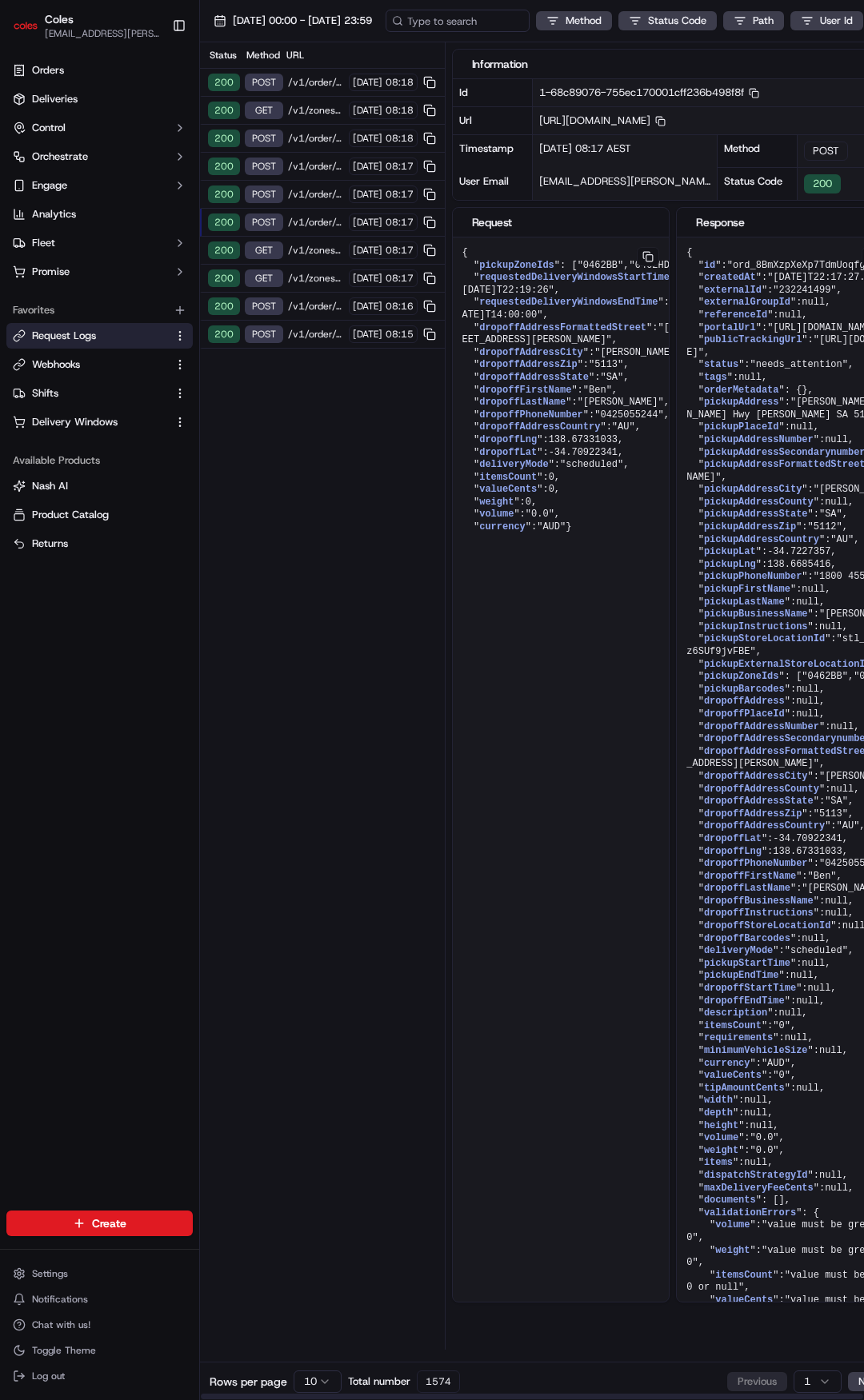
click at [375, 640] on div "Status Method URL 200 POST /v1/order/external-identifier/231900381/delivery-win…" at bounding box center [322, 696] width 245 height 1308
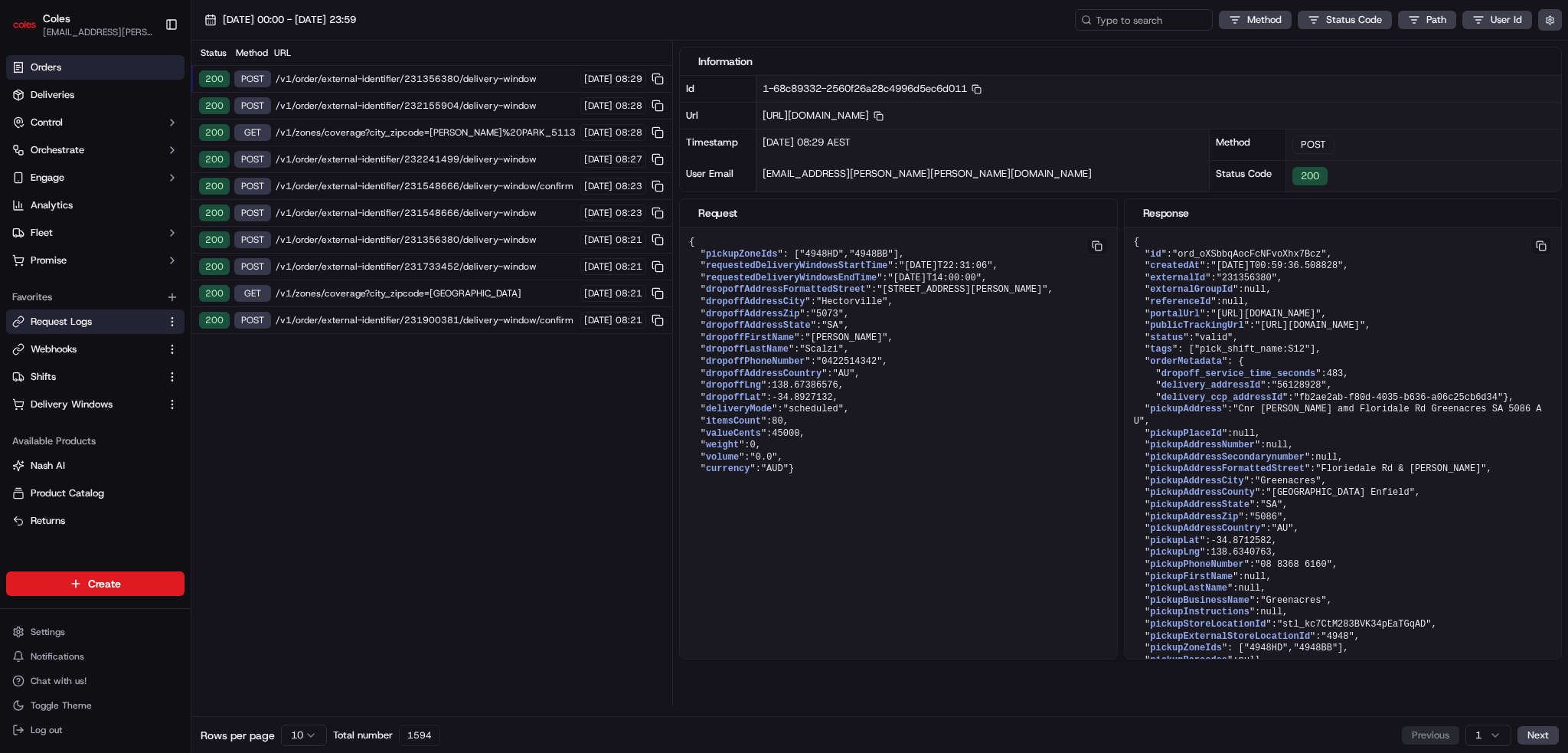
click at [38, 59] on link "Orders" at bounding box center [96, 67] width 179 height 24
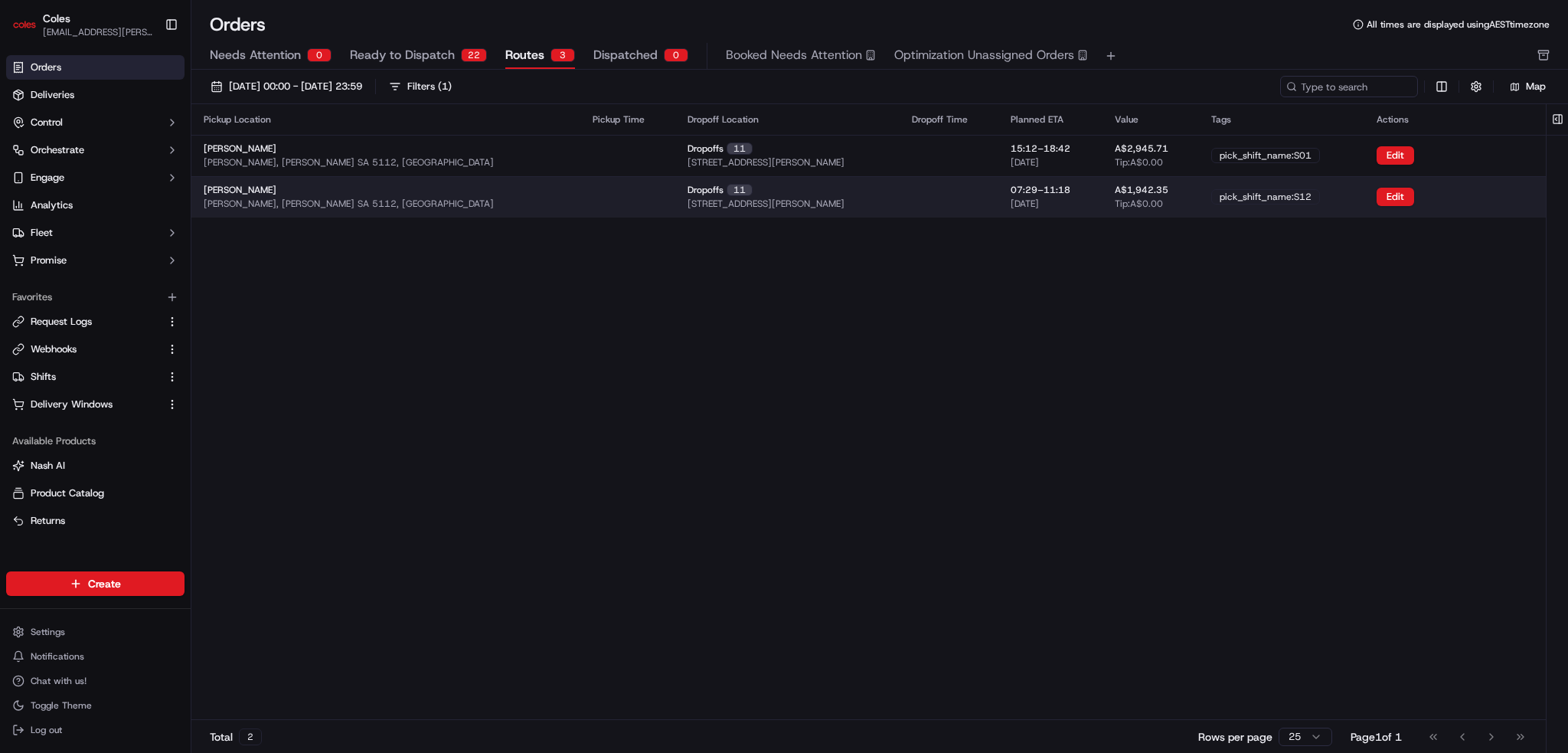
click at [396, 196] on div "[PERSON_NAME], [PERSON_NAME] SA 5112, [GEOGRAPHIC_DATA]" at bounding box center [386, 197] width 365 height 26
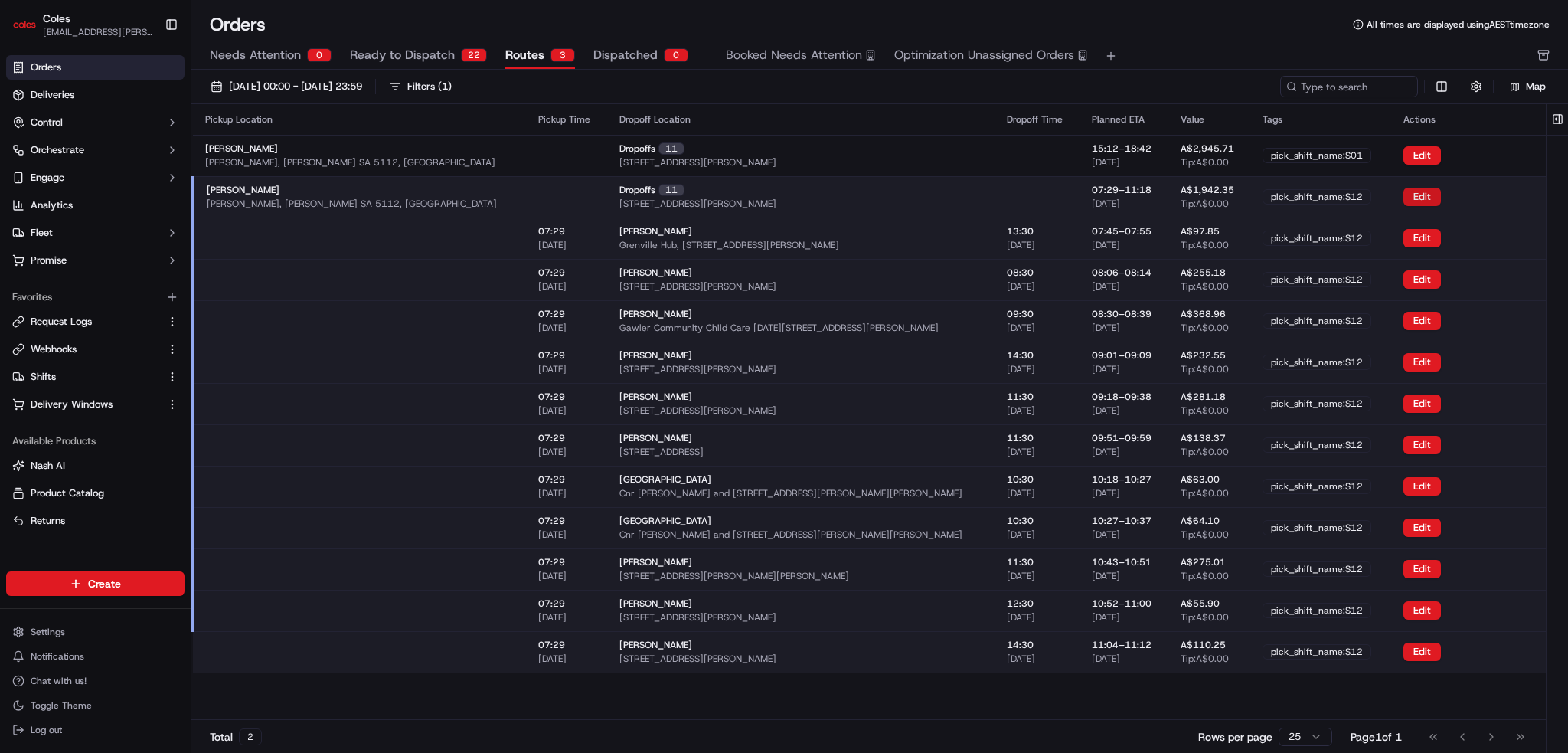
click at [1404, 197] on button "Edit" at bounding box center [1423, 197] width 37 height 19
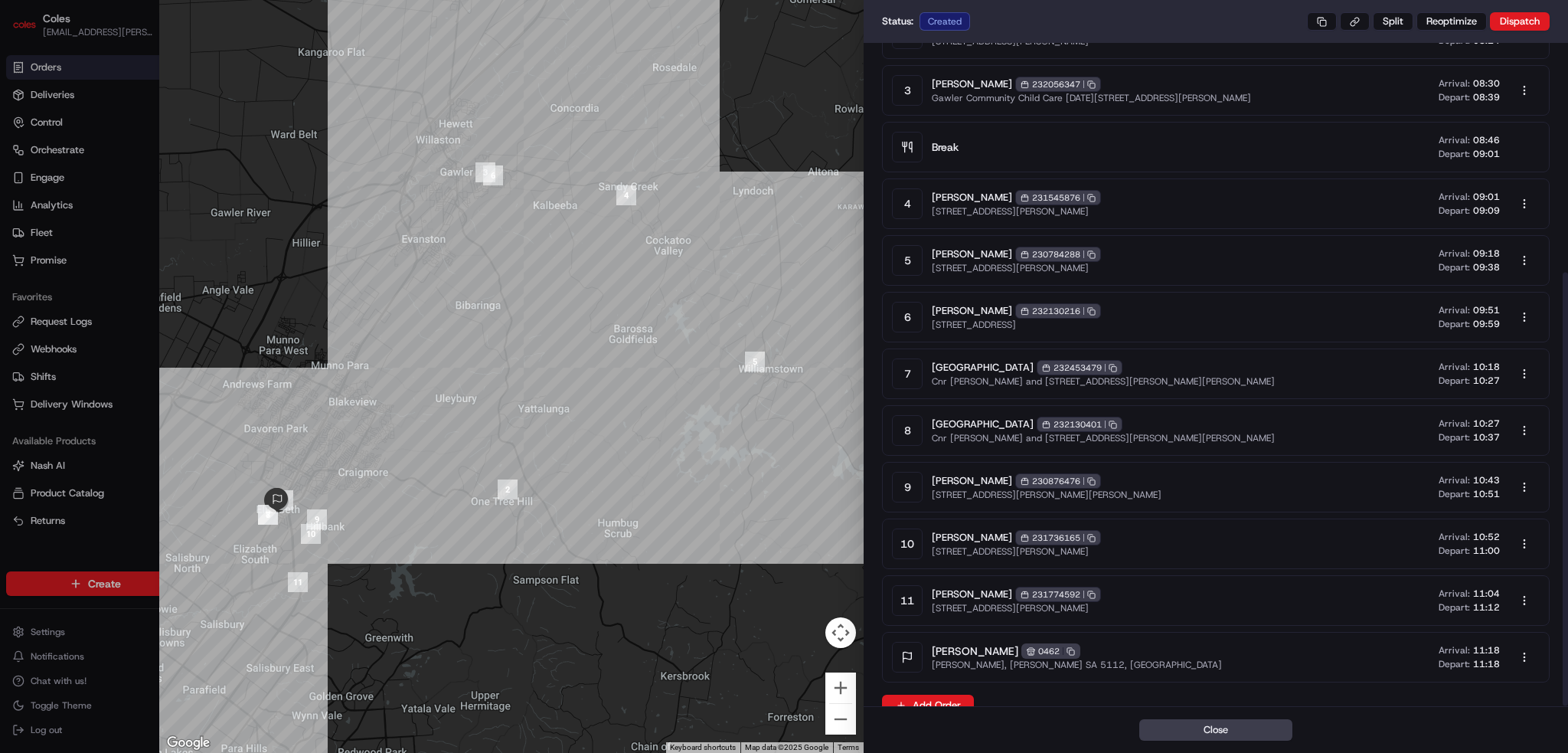
scroll to position [351, 0]
